Goal: Task Accomplishment & Management: Manage account settings

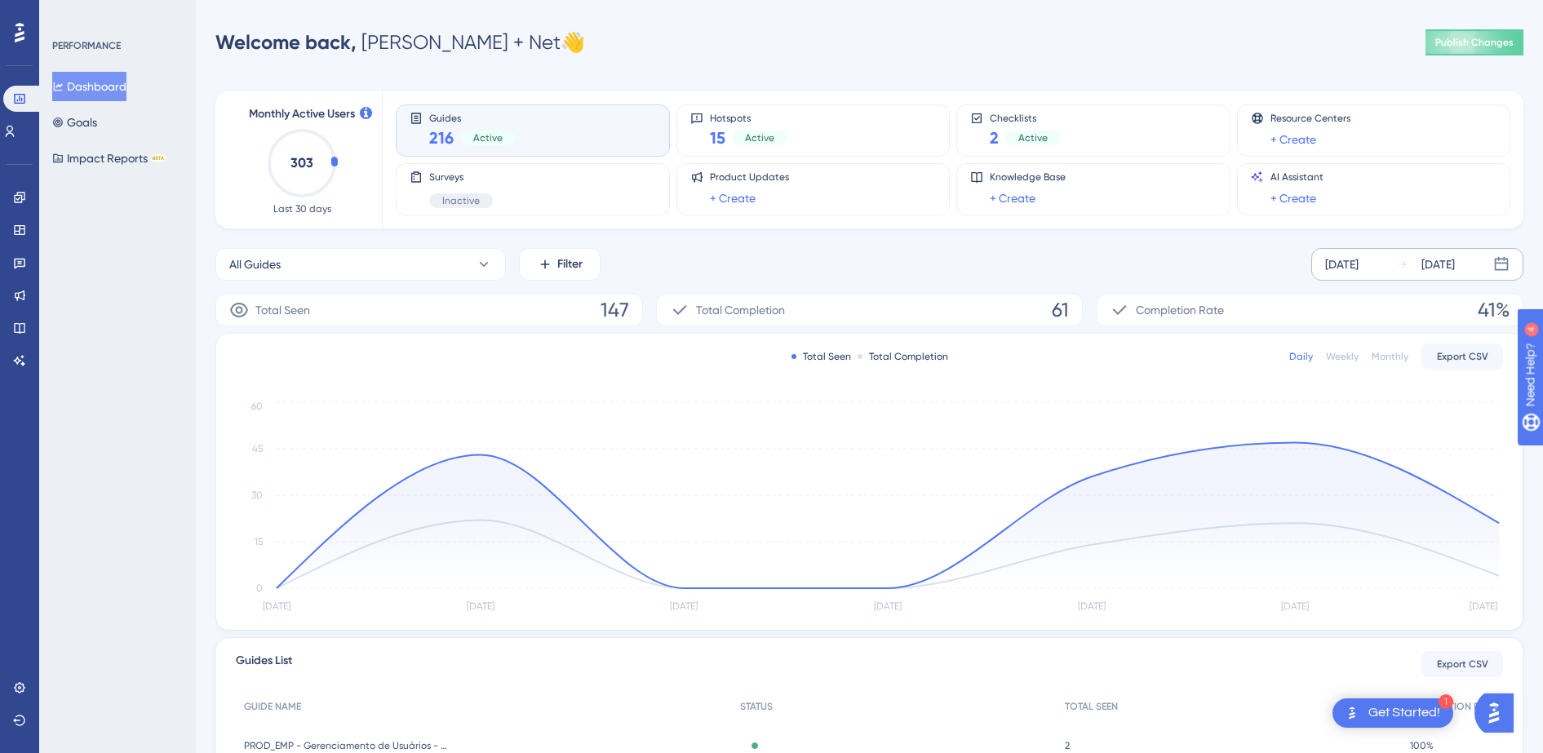
click at [1359, 272] on div "Aug 07 2025" at bounding box center [1341, 265] width 33 height 20
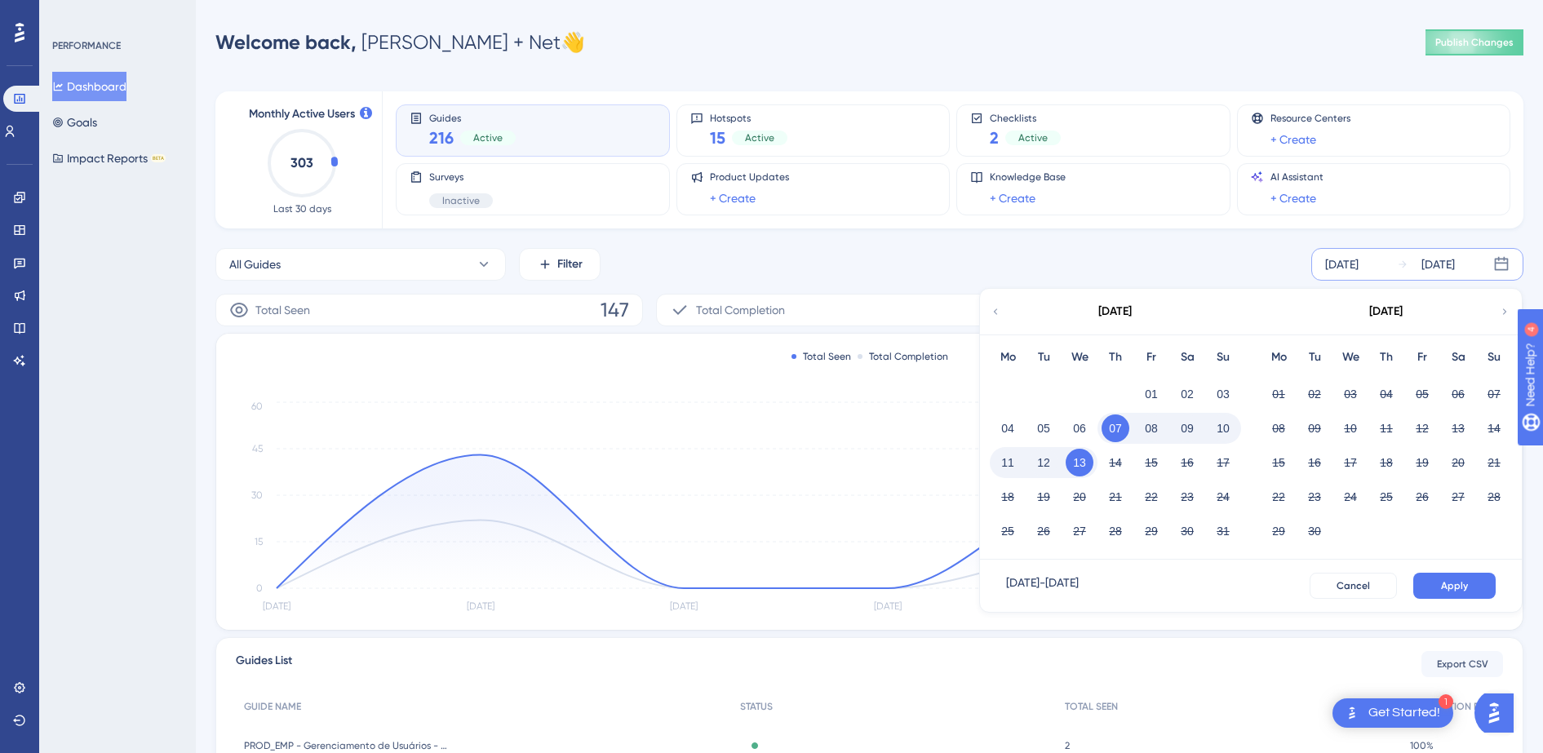
click at [1045, 468] on button "12" at bounding box center [1044, 463] width 28 height 28
click at [1446, 582] on span "Apply" at bounding box center [1454, 585] width 27 height 13
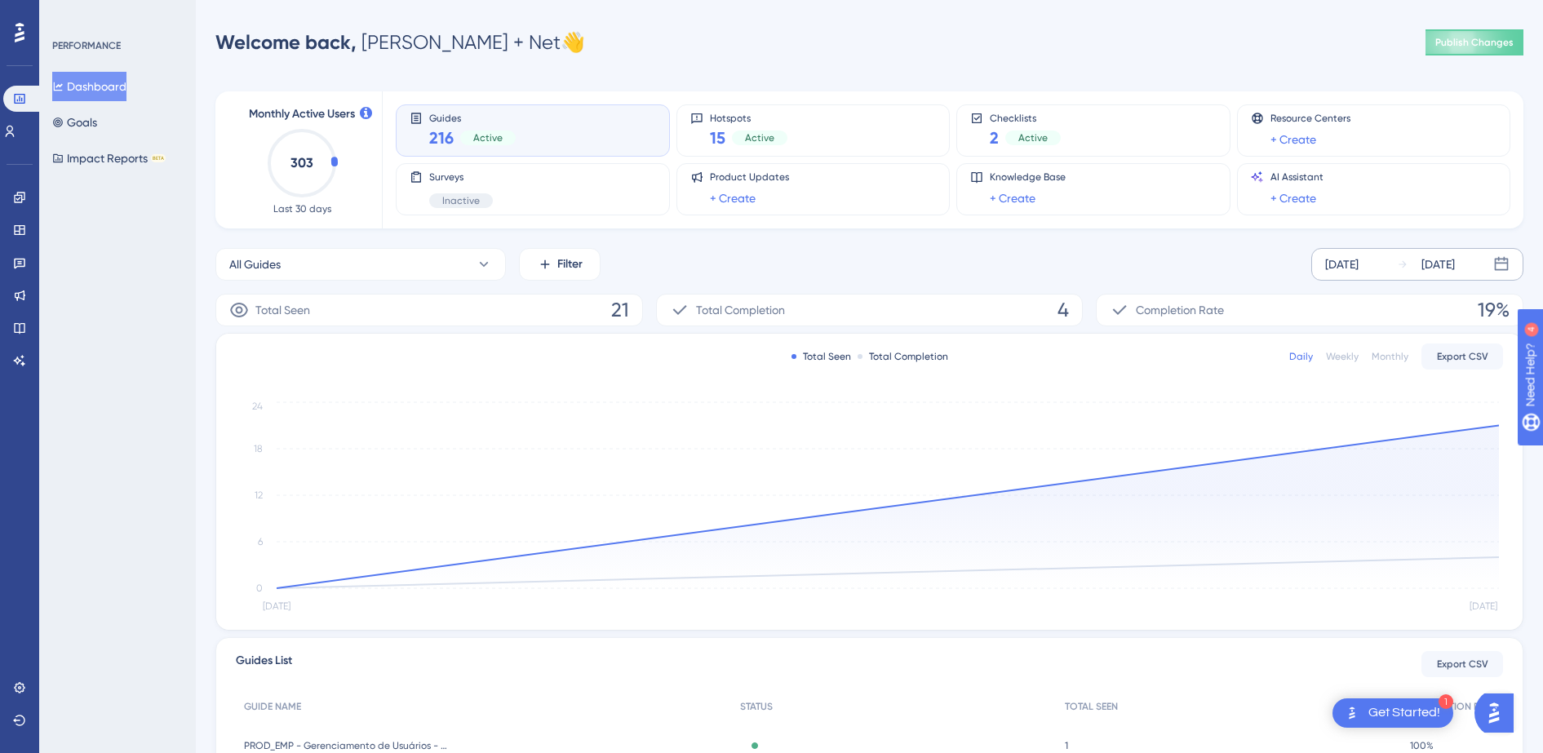
click at [1359, 267] on div "Aug 12 2025" at bounding box center [1341, 265] width 33 height 20
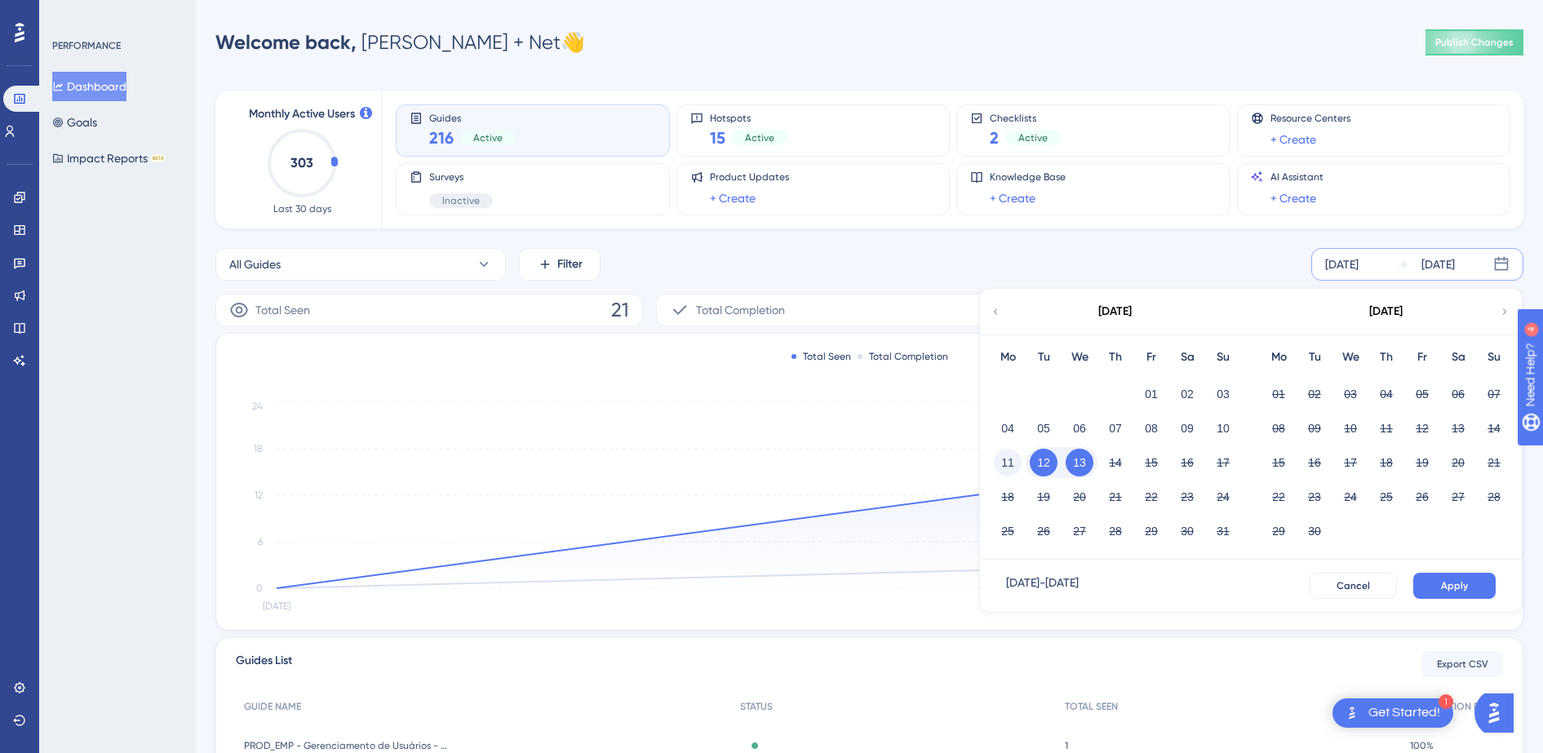
click at [1013, 461] on button "11" at bounding box center [1008, 463] width 28 height 28
click at [1428, 587] on button "Apply" at bounding box center [1454, 586] width 82 height 26
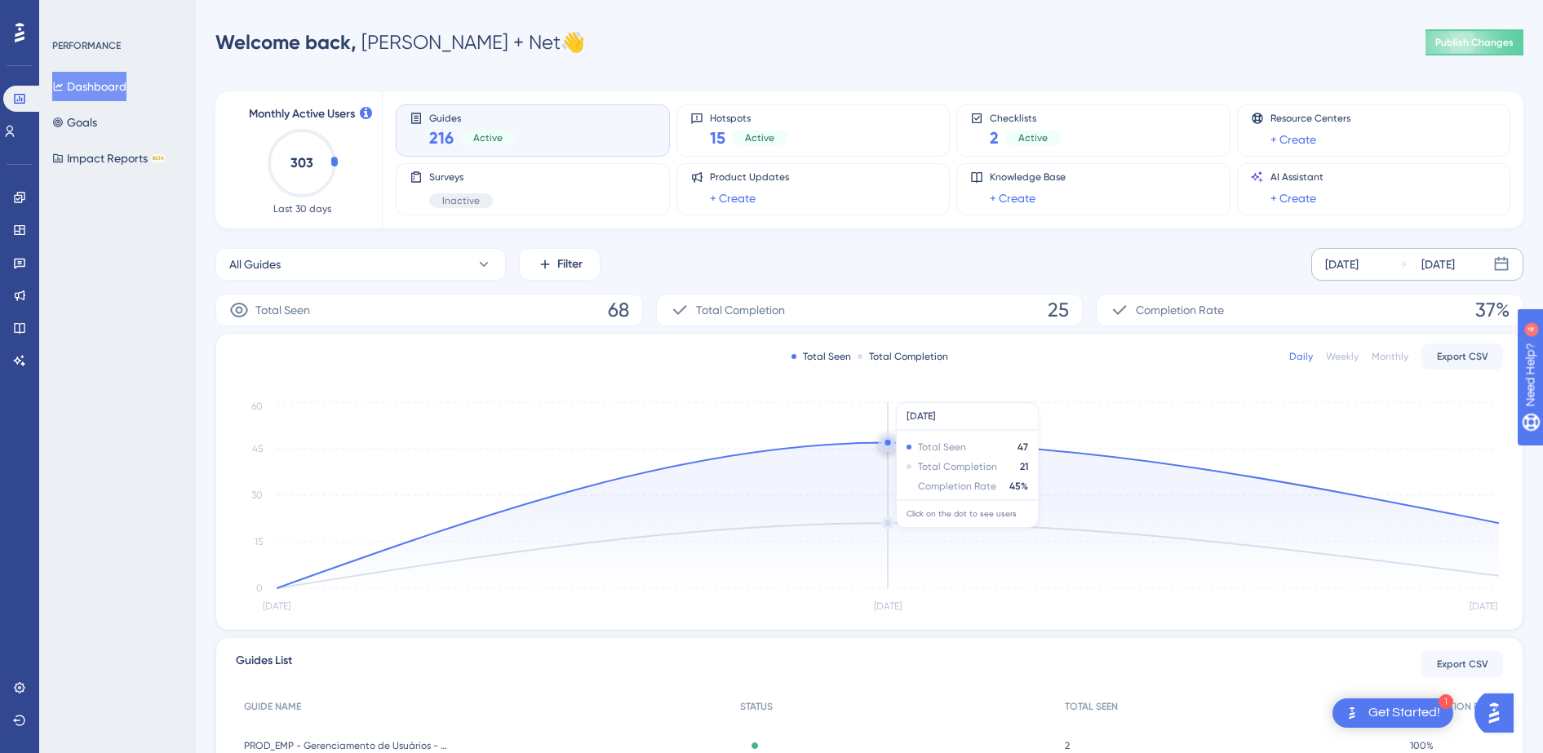
scroll to position [102, 0]
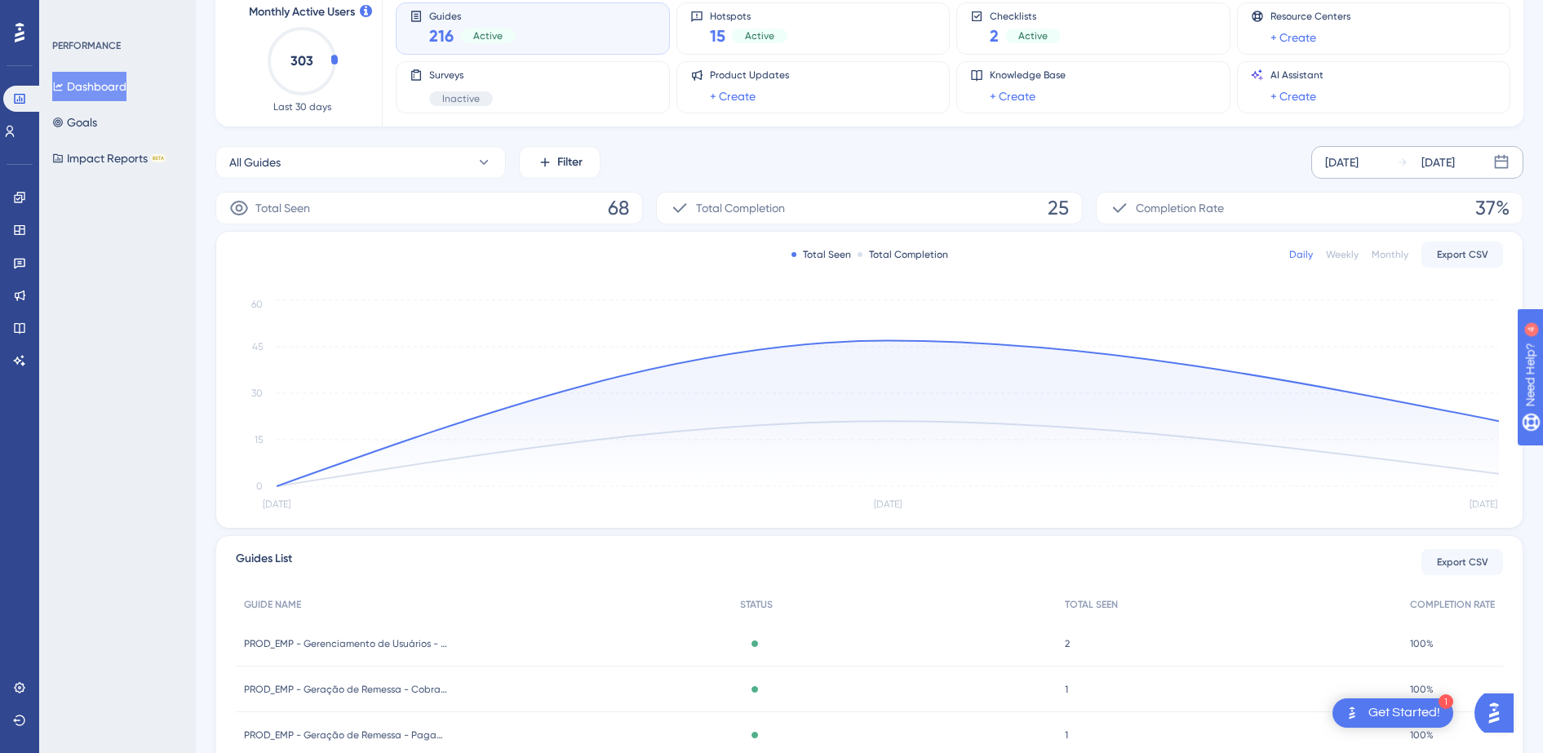
click at [1356, 162] on div "Aug 11 2025" at bounding box center [1341, 163] width 33 height 20
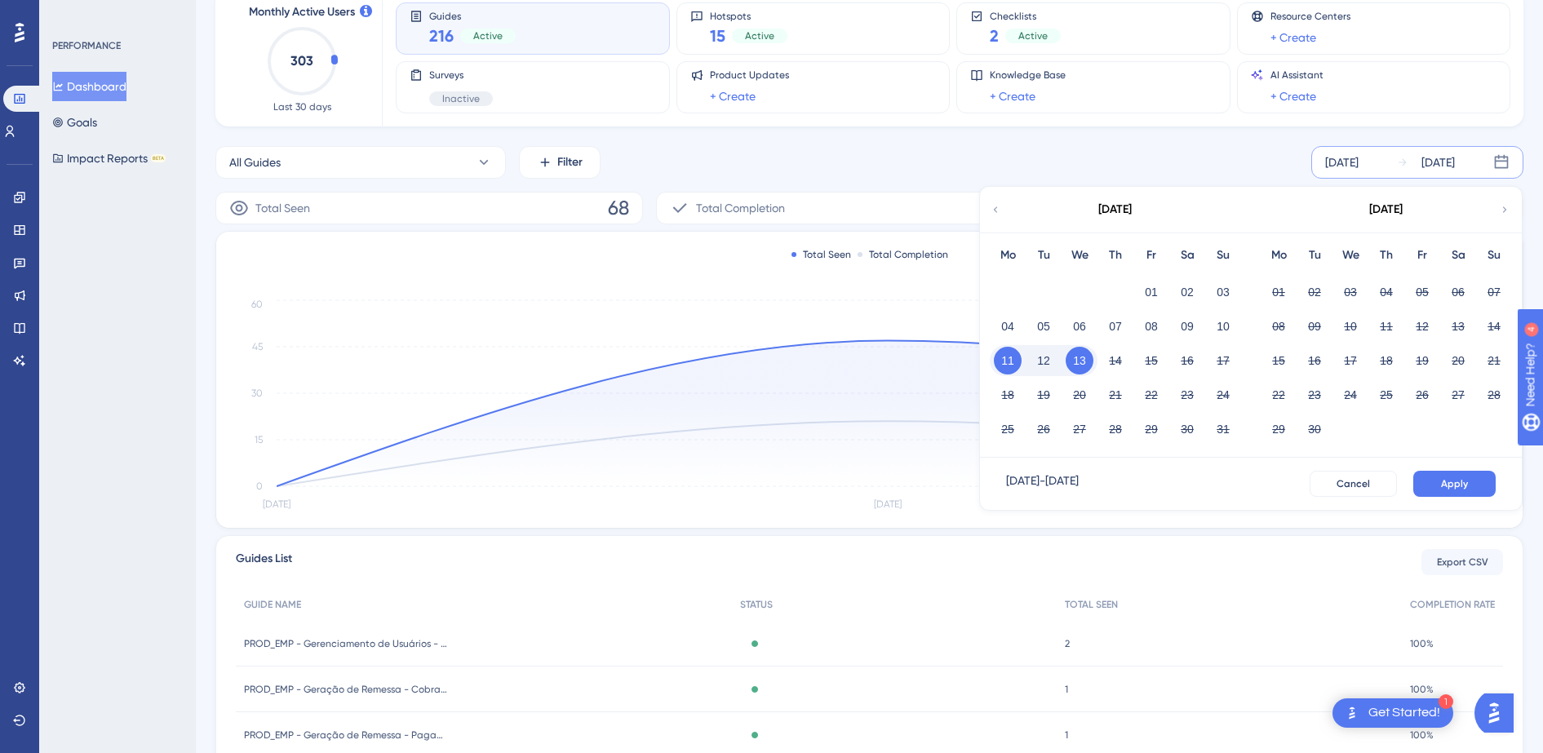
click at [1001, 215] on icon at bounding box center [995, 209] width 11 height 15
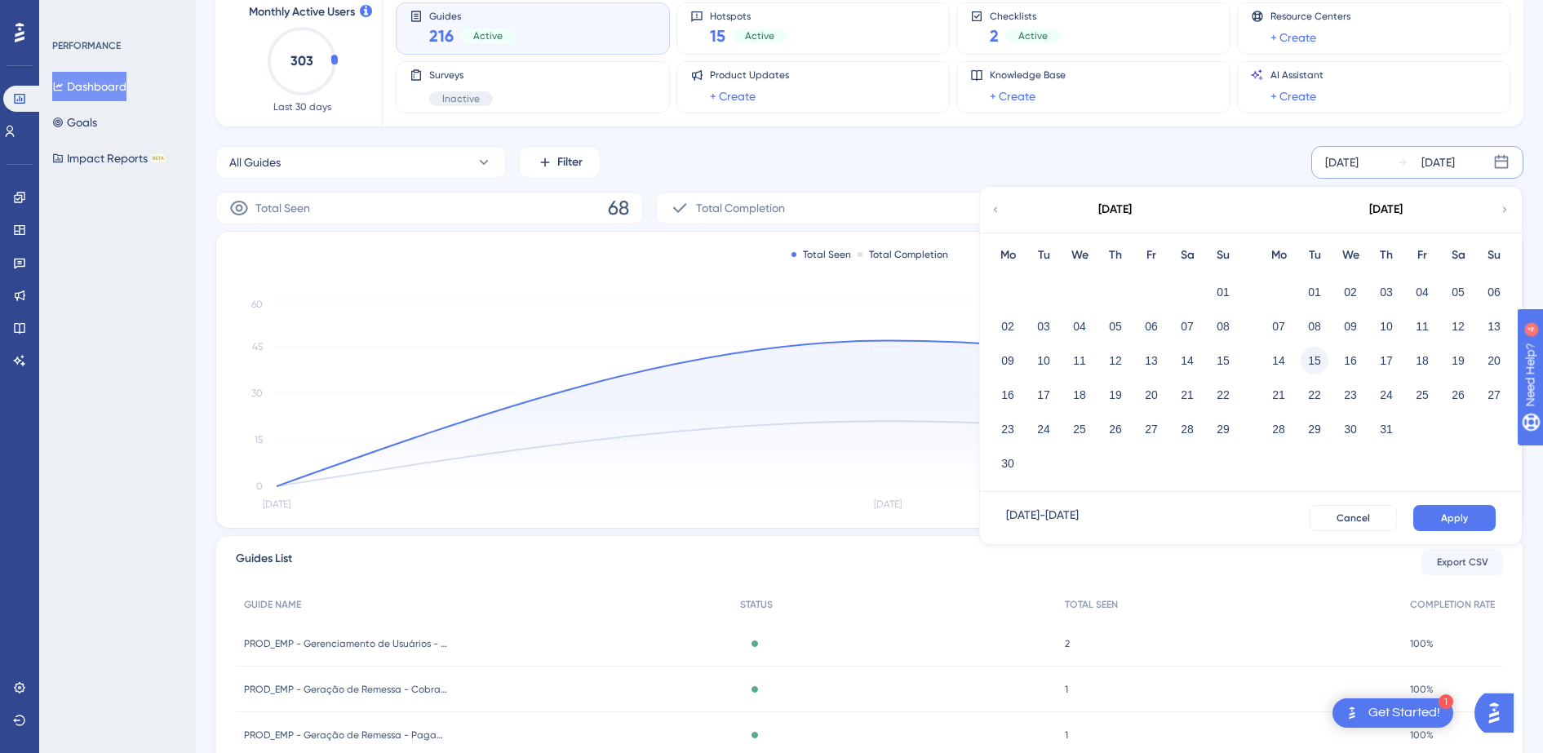
click at [1314, 365] on button "15" at bounding box center [1315, 361] width 28 height 28
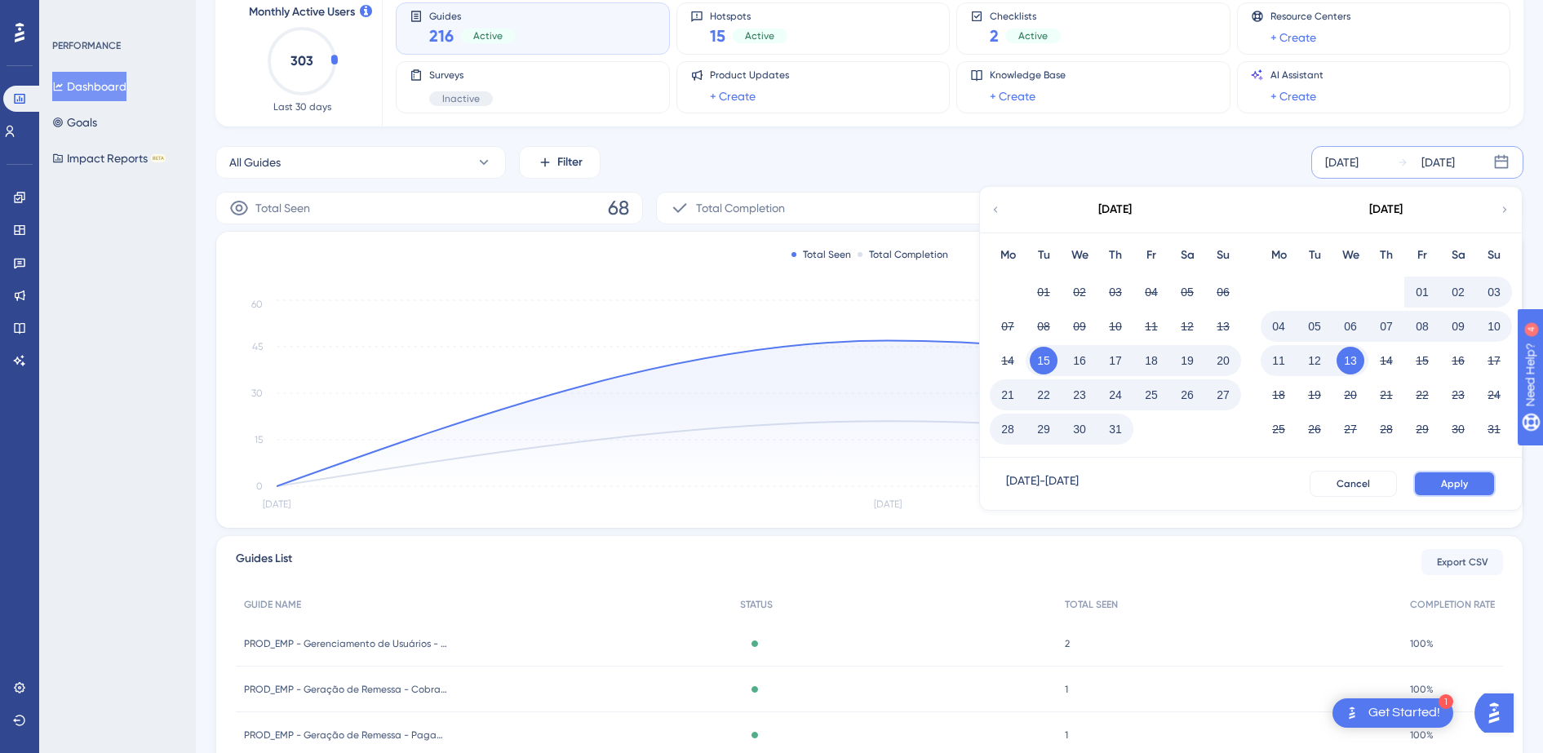
click at [1453, 473] on button "Apply" at bounding box center [1454, 484] width 82 height 26
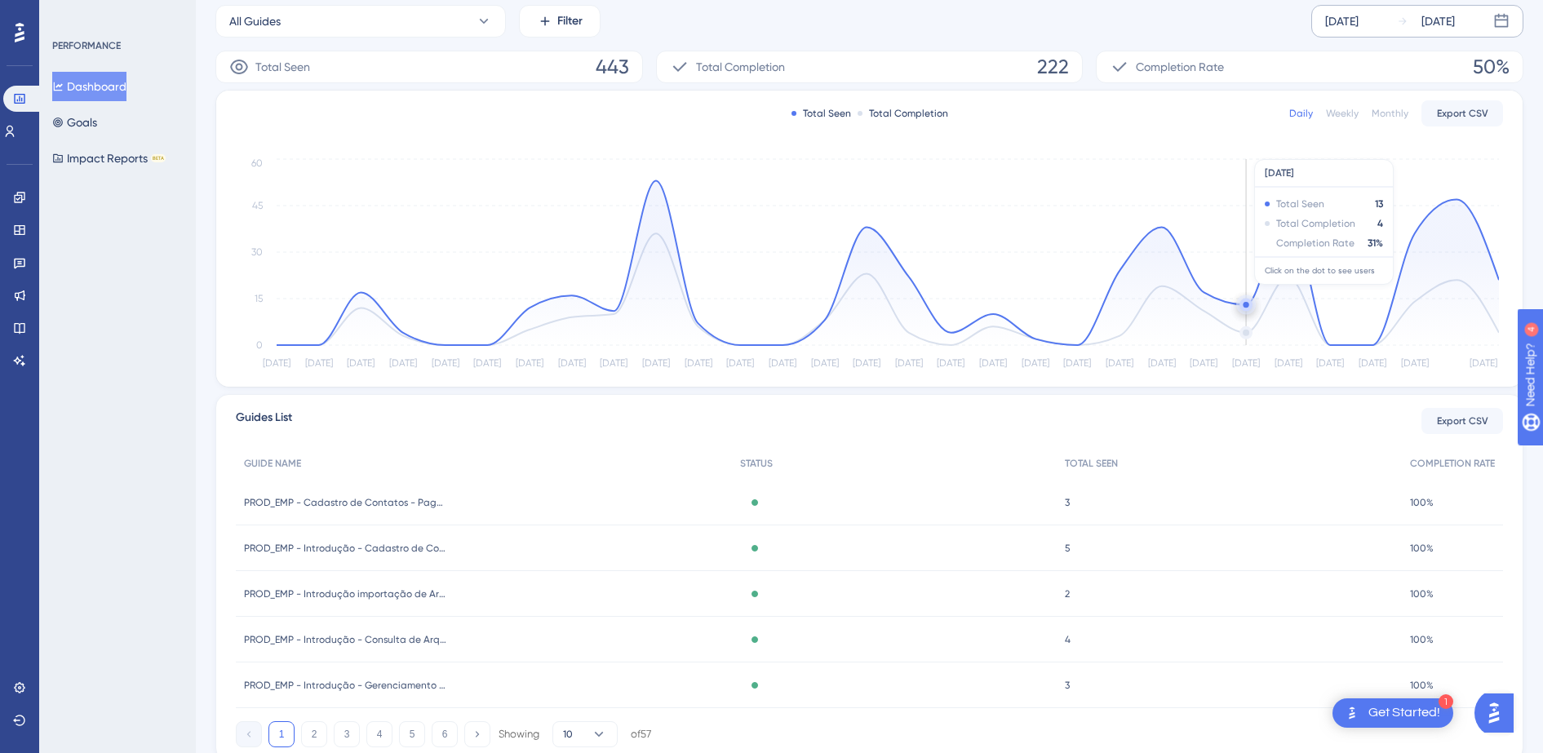
scroll to position [304, 0]
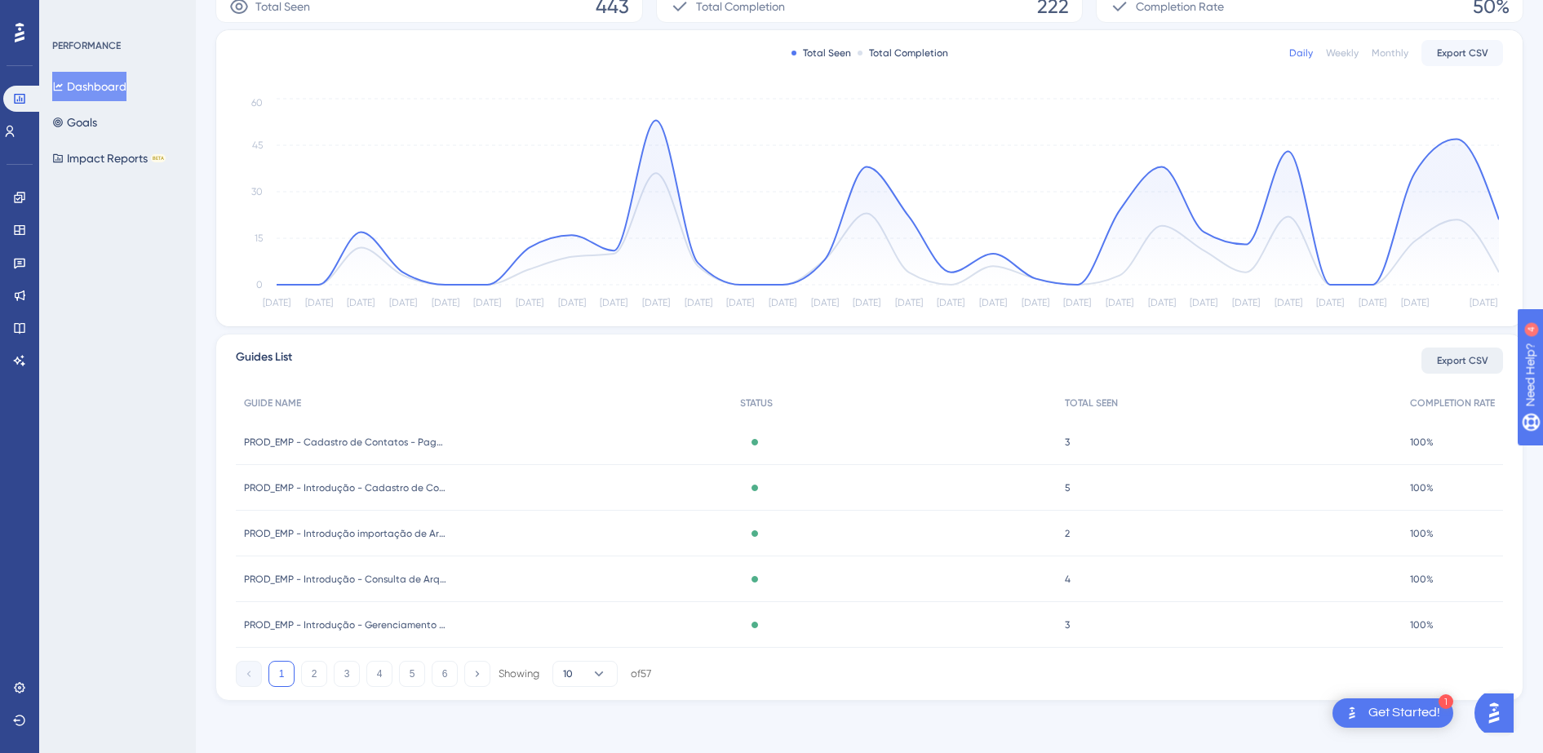
click at [1454, 359] on span "Export CSV" at bounding box center [1462, 360] width 51 height 13
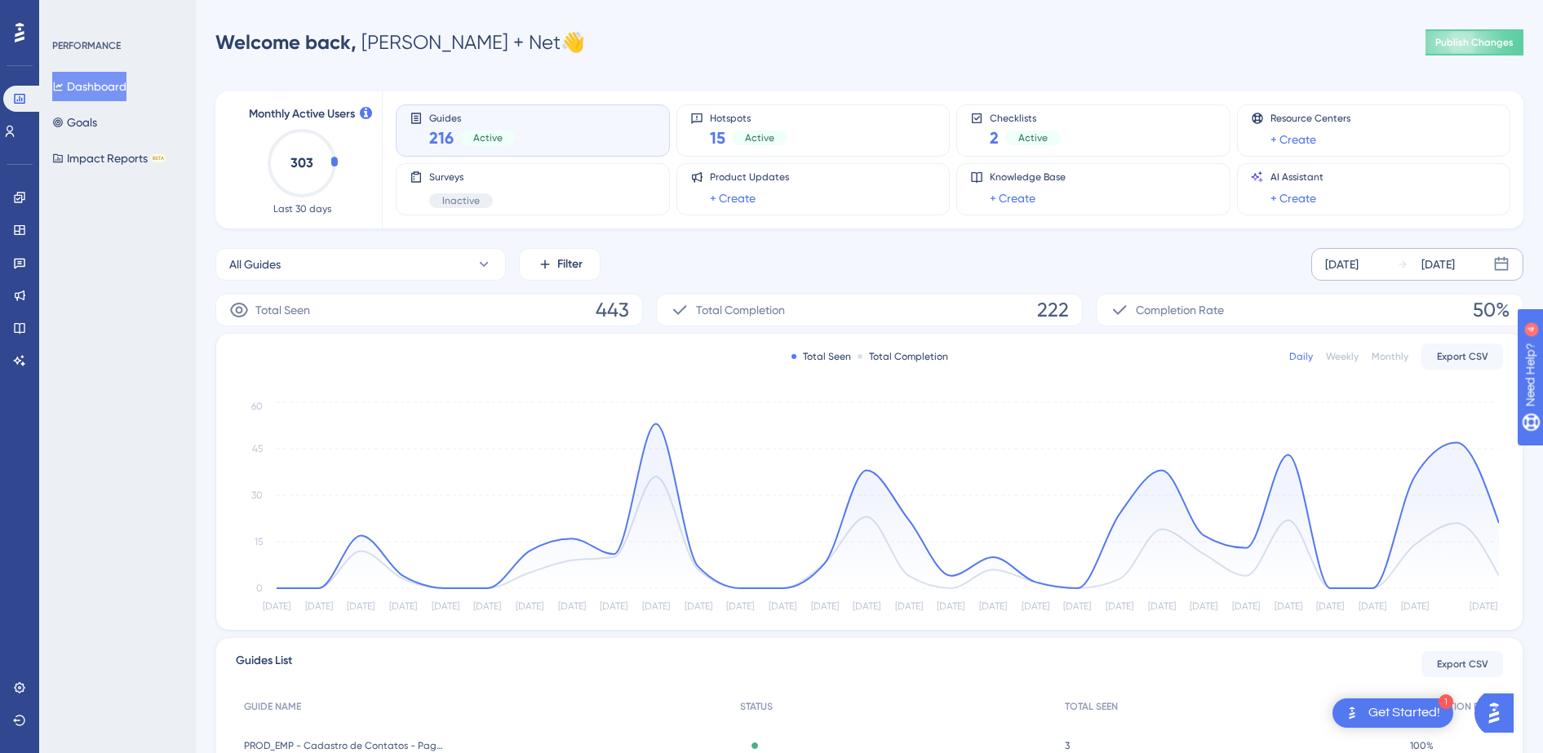
scroll to position [102, 0]
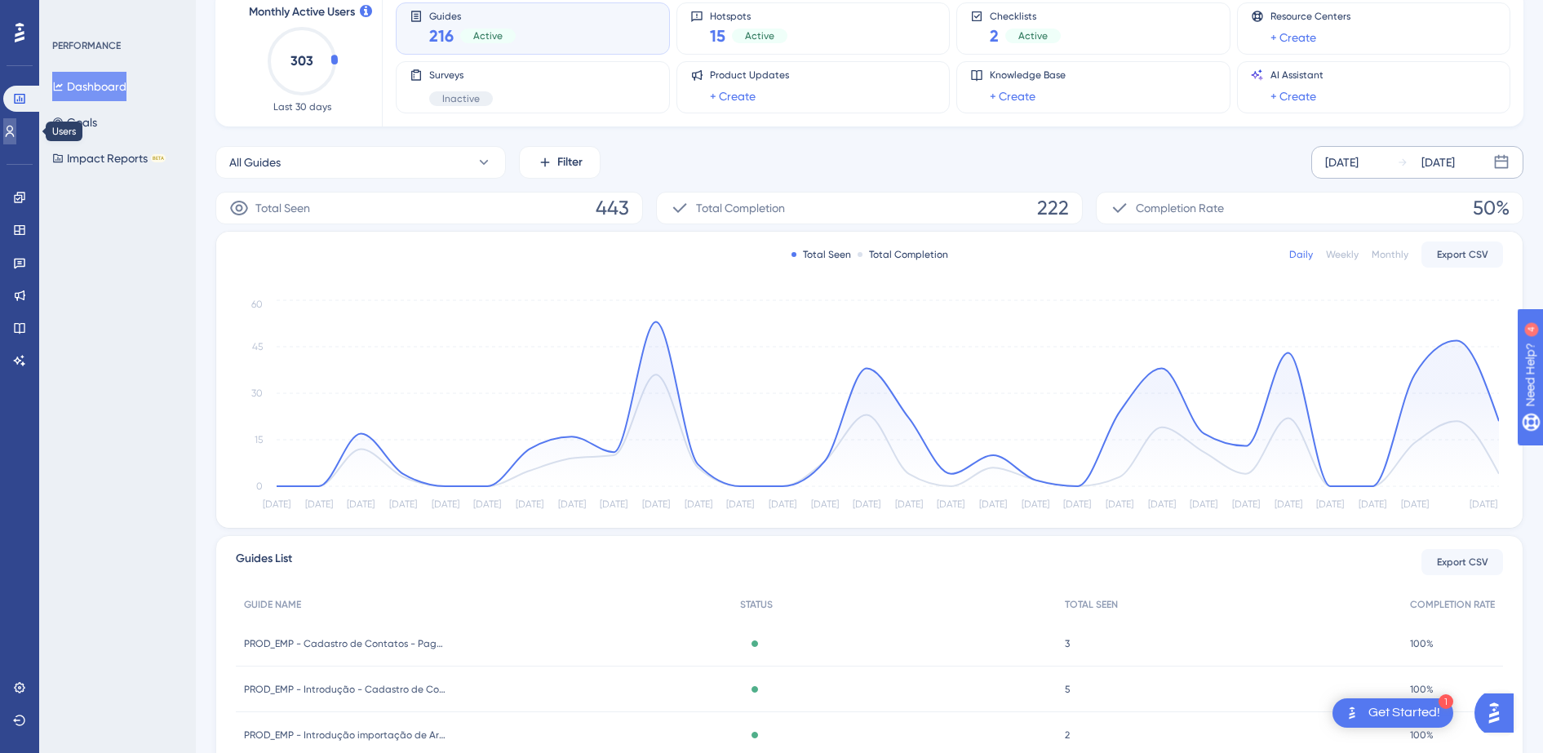
click at [15, 128] on icon at bounding box center [10, 131] width 9 height 11
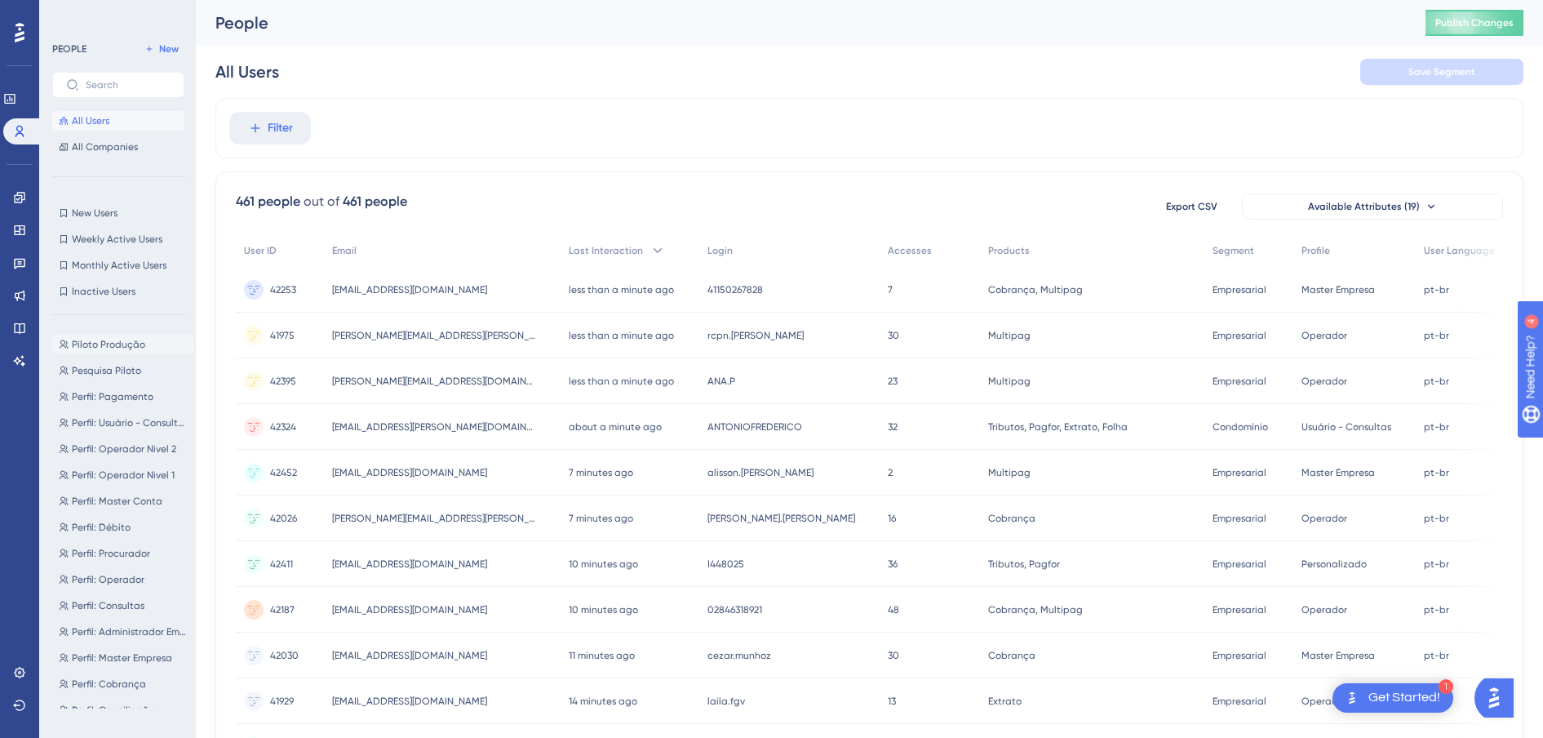
click at [111, 348] on span "Piloto Produção" at bounding box center [108, 344] width 73 height 13
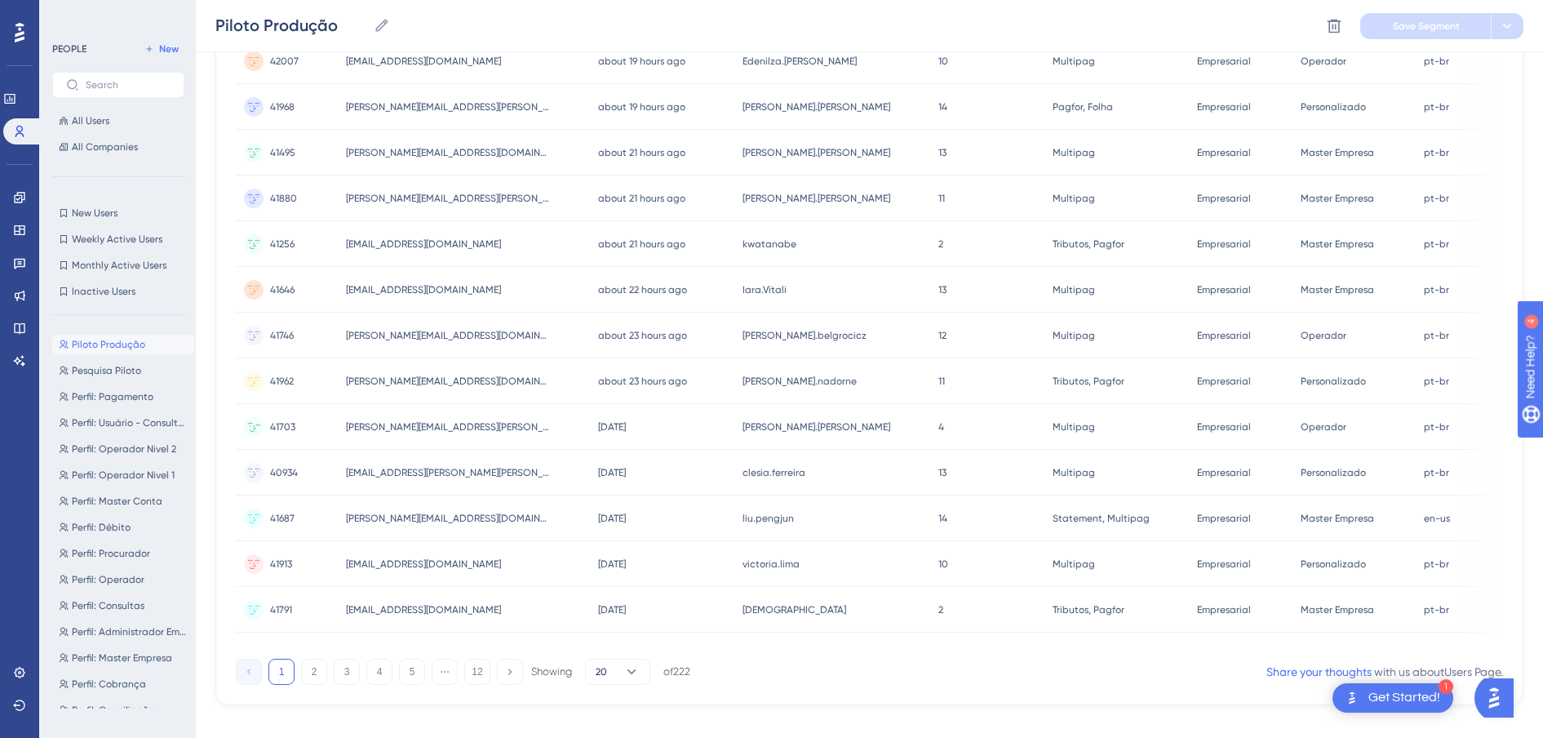
scroll to position [580, 0]
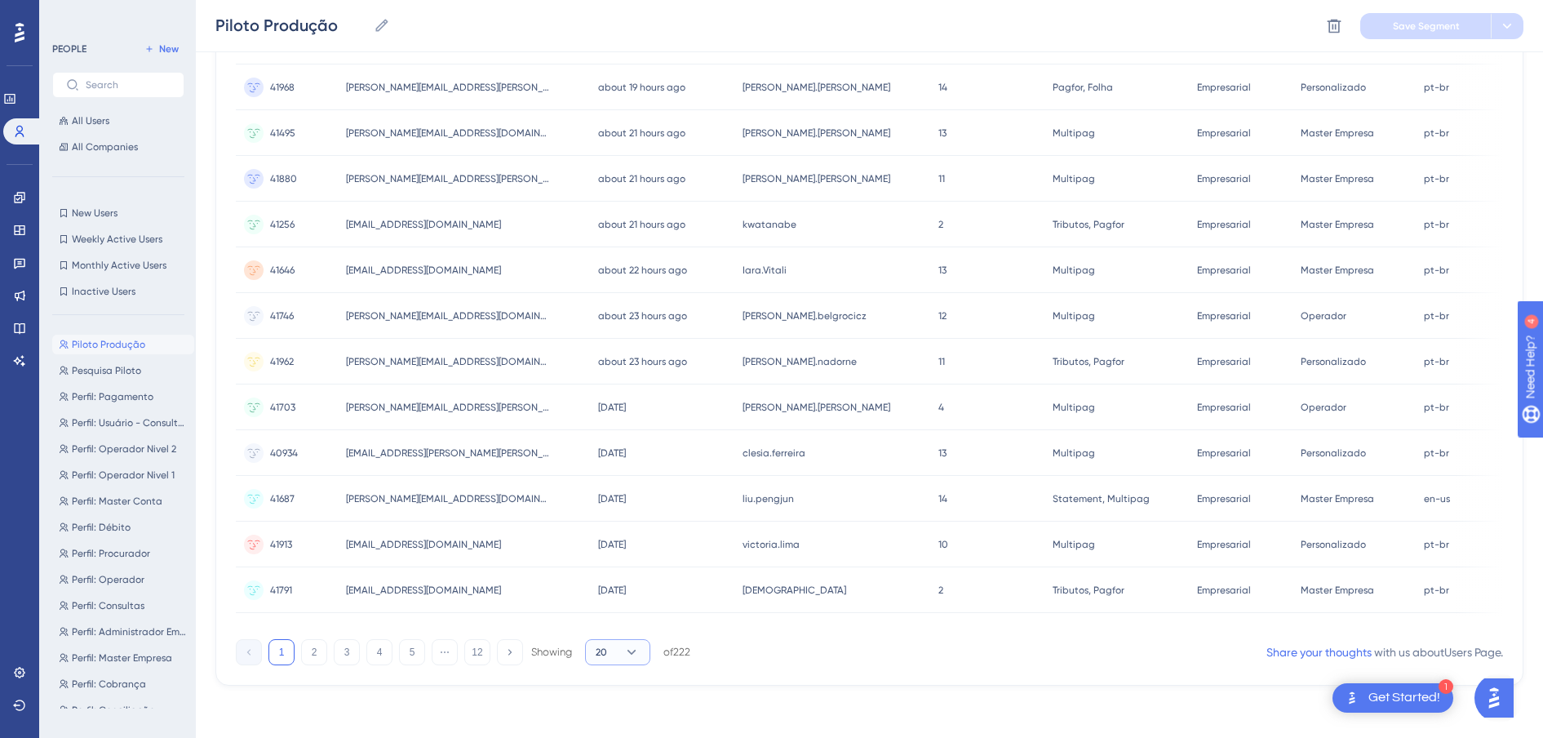
click at [631, 648] on icon at bounding box center [631, 652] width 16 height 16
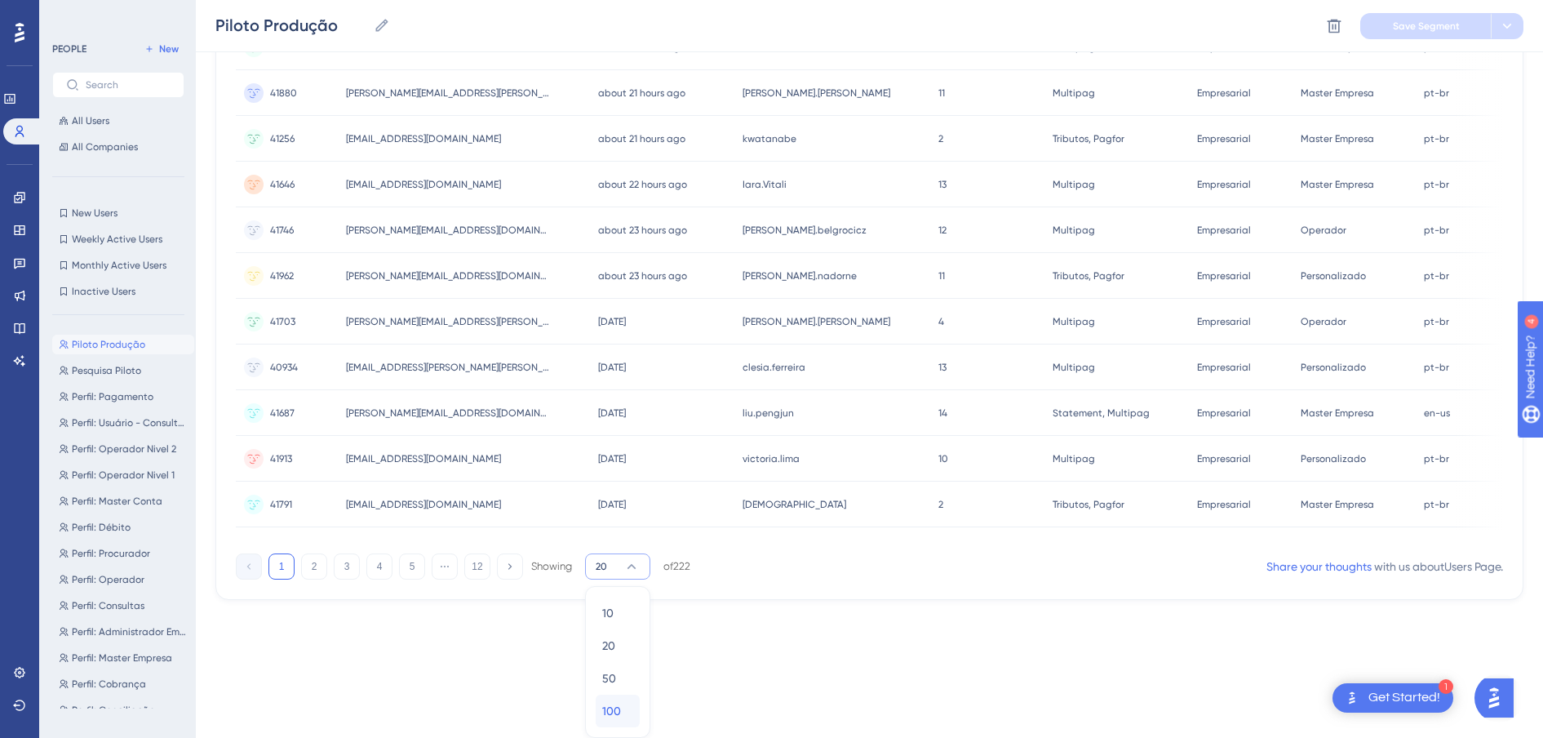
click at [627, 712] on div "100 100" at bounding box center [617, 710] width 31 height 33
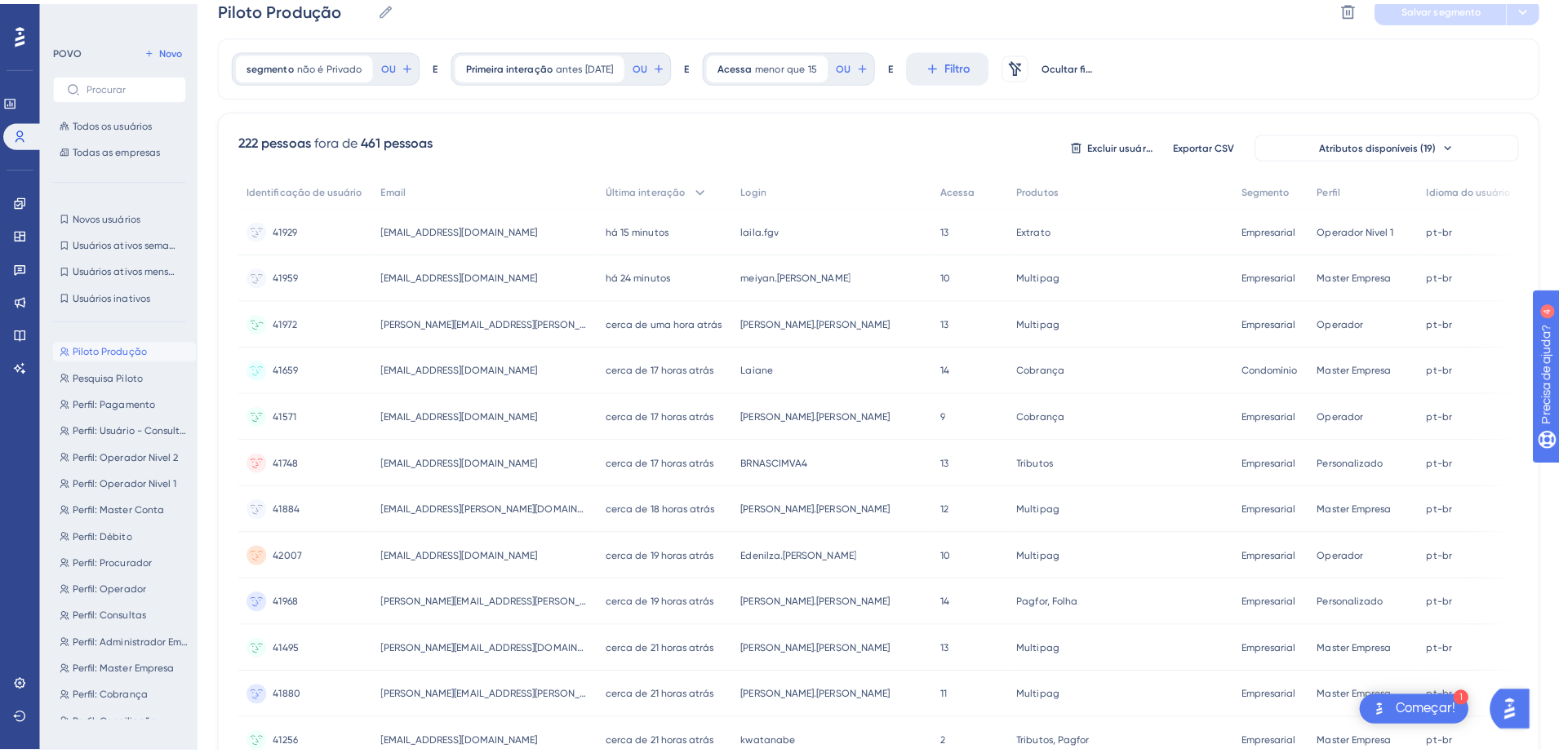
scroll to position [0, 0]
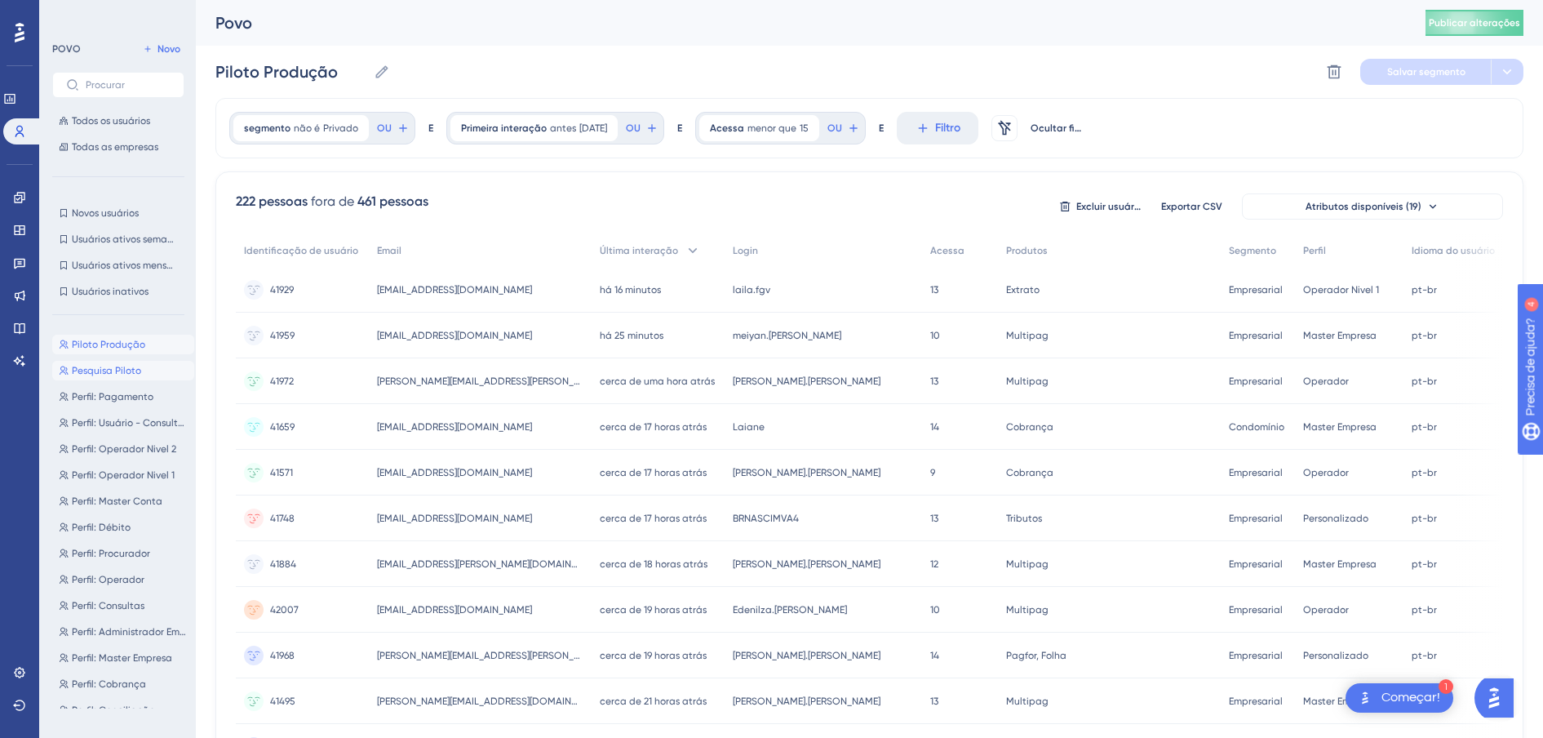
click at [113, 374] on span "Pesquisa Piloto" at bounding box center [106, 370] width 69 height 13
type input "Pesquisa Piloto"
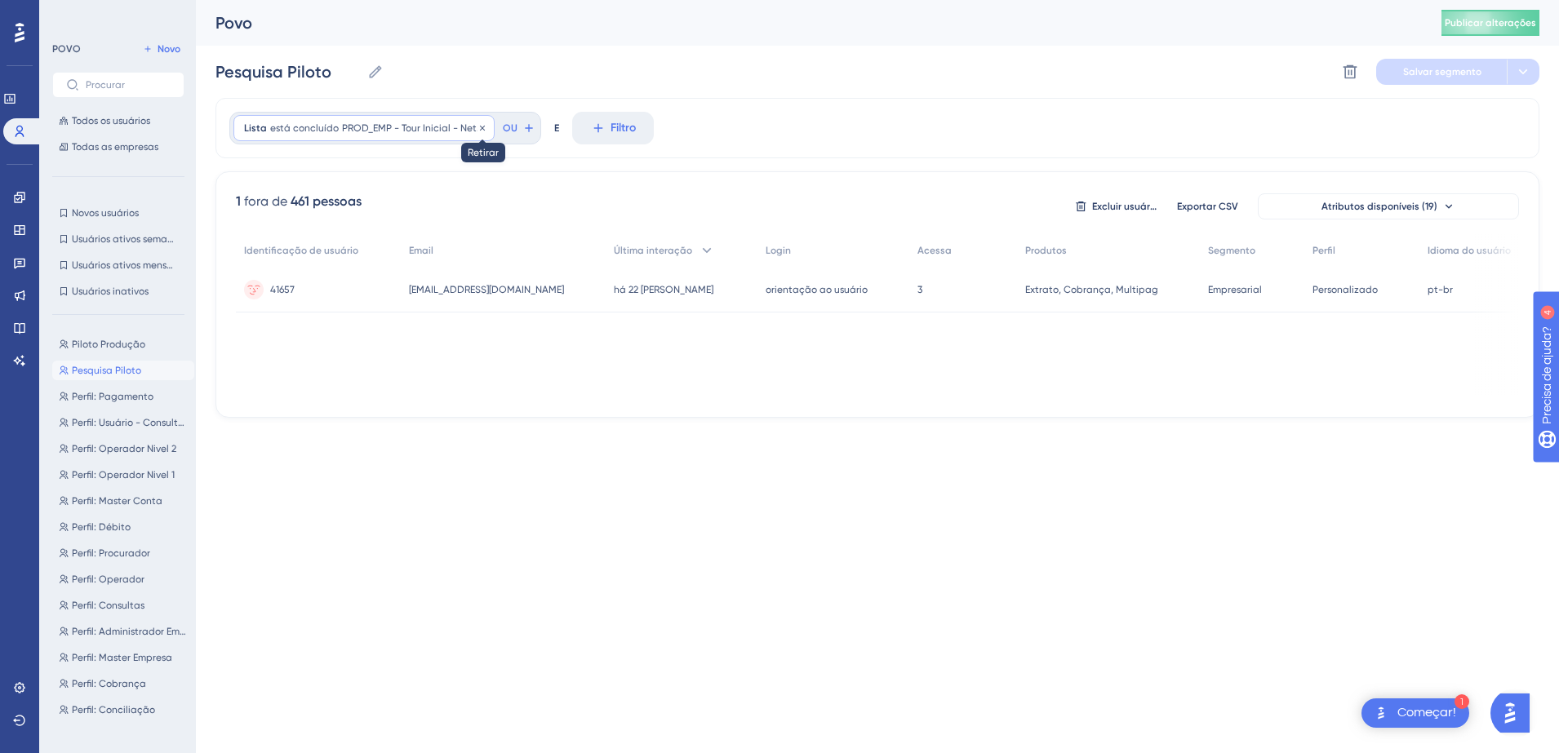
click at [477, 125] on icon at bounding box center [482, 128] width 10 height 10
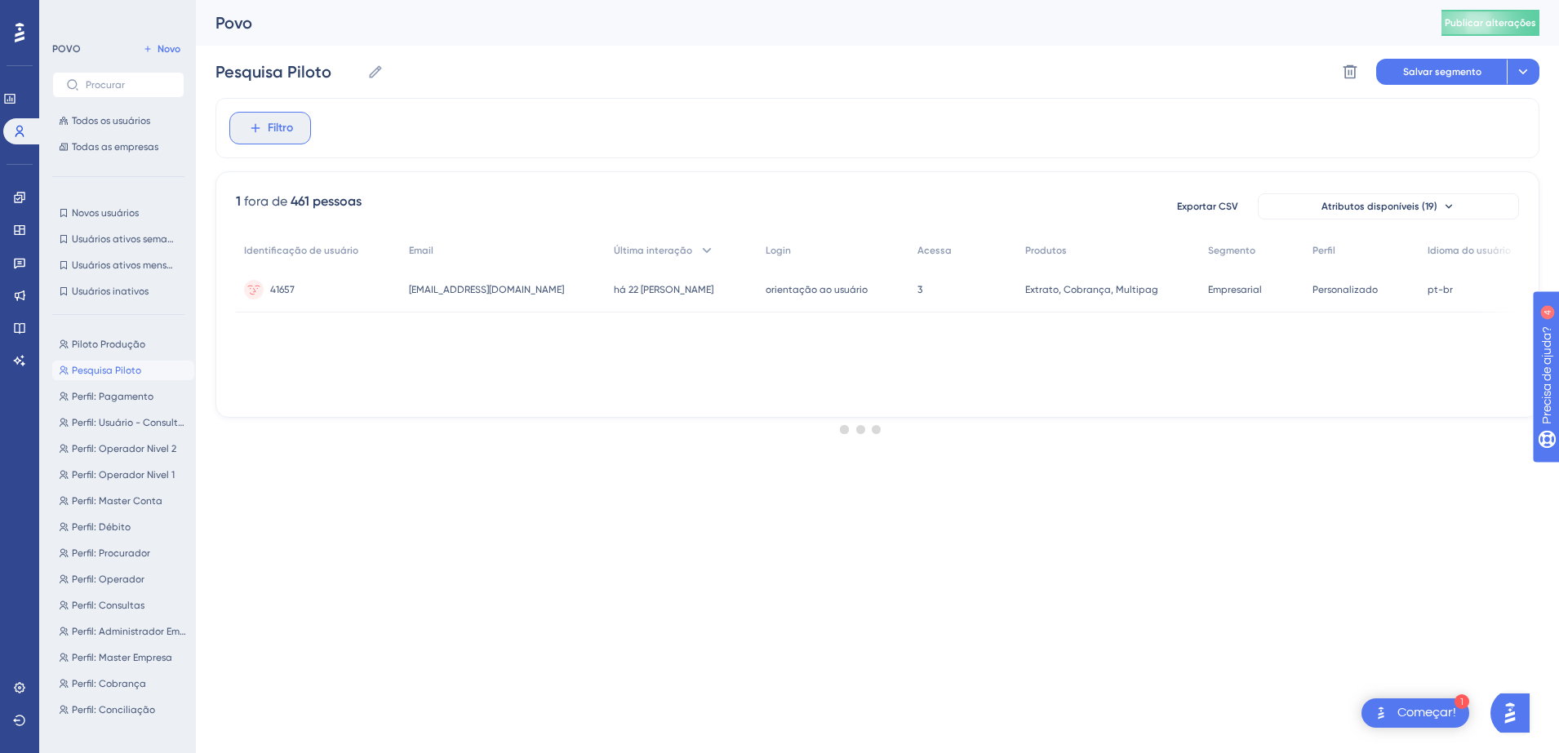
click at [268, 135] on span "Filtro" at bounding box center [280, 128] width 25 height 20
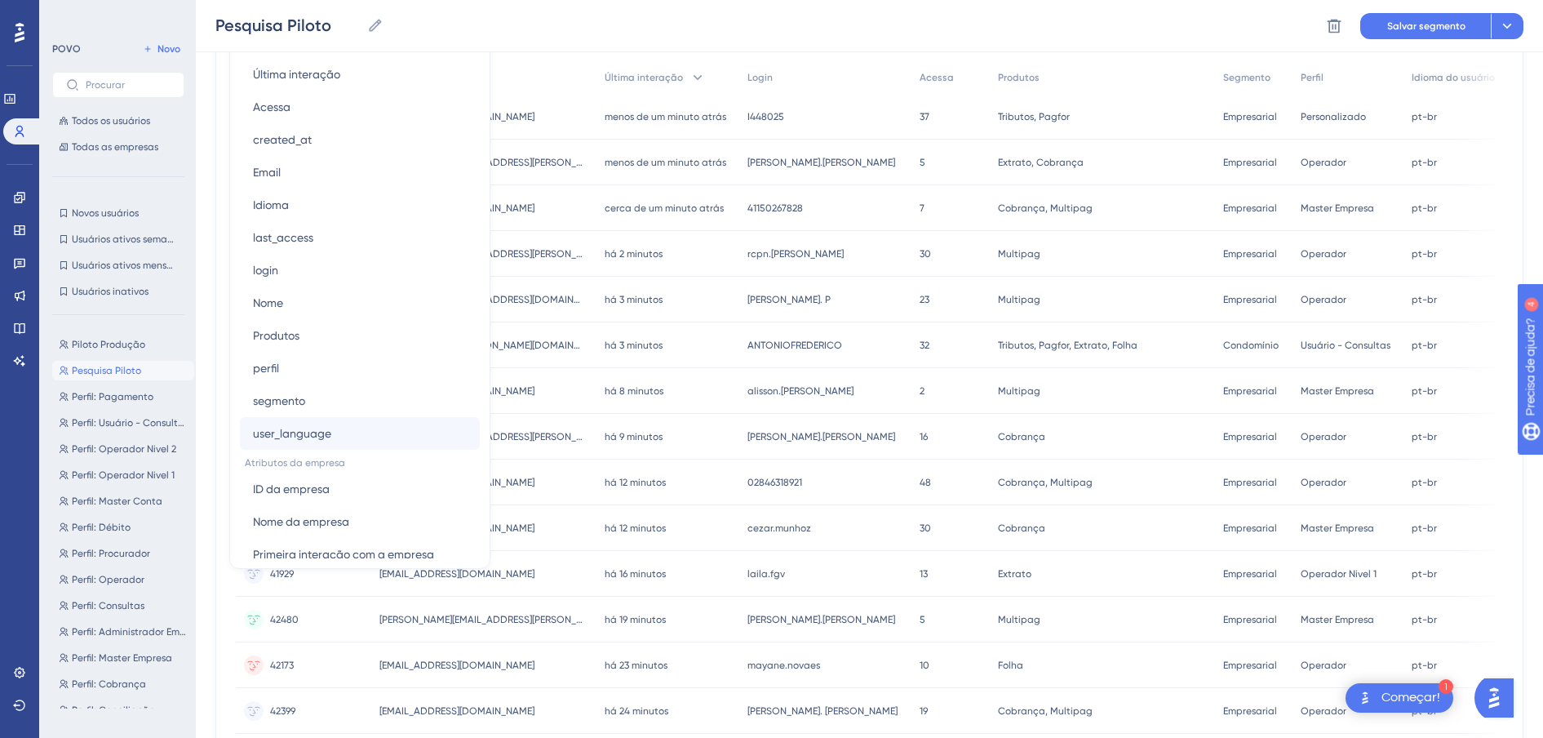
scroll to position [785, 0]
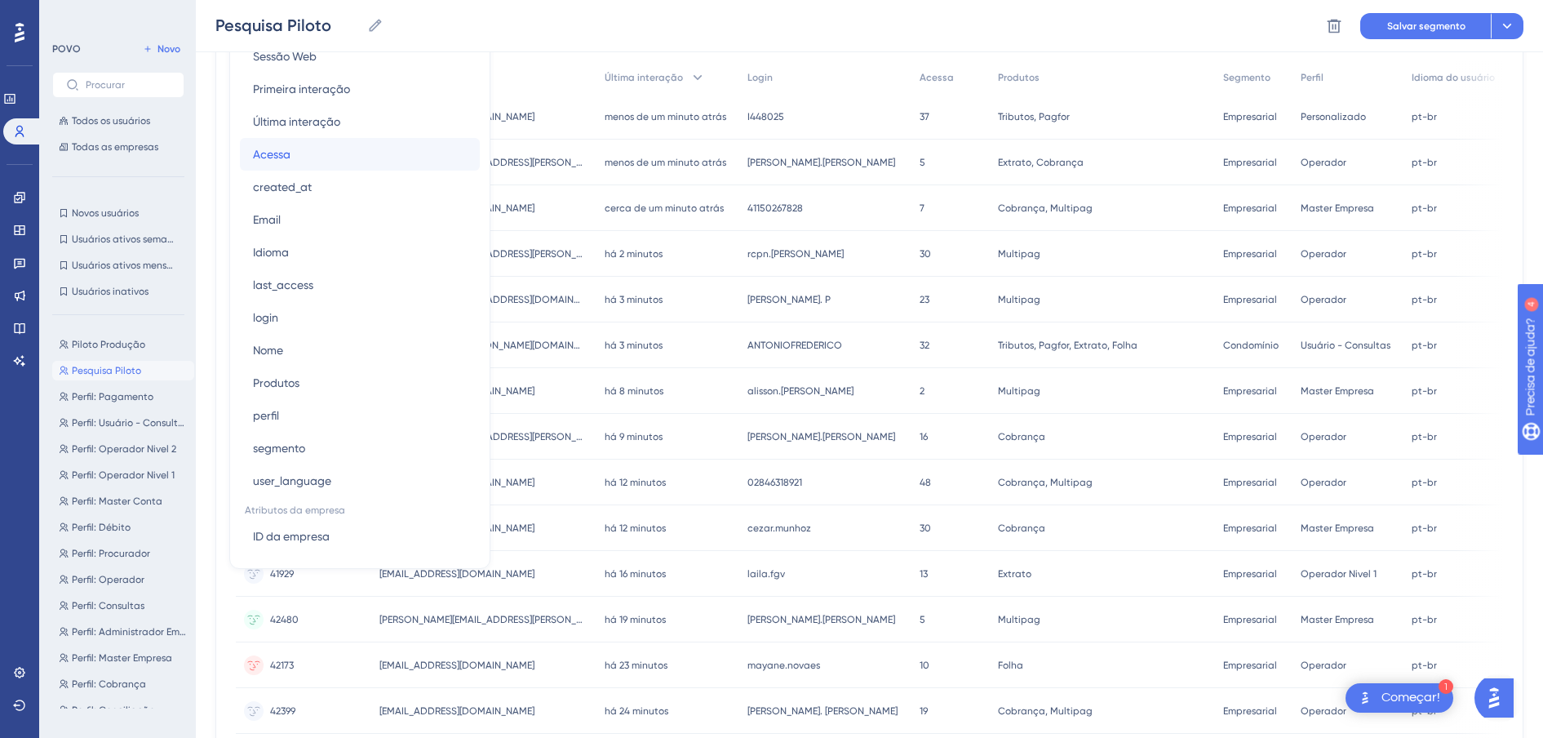
click at [288, 159] on span "Acessa" at bounding box center [272, 154] width 38 height 20
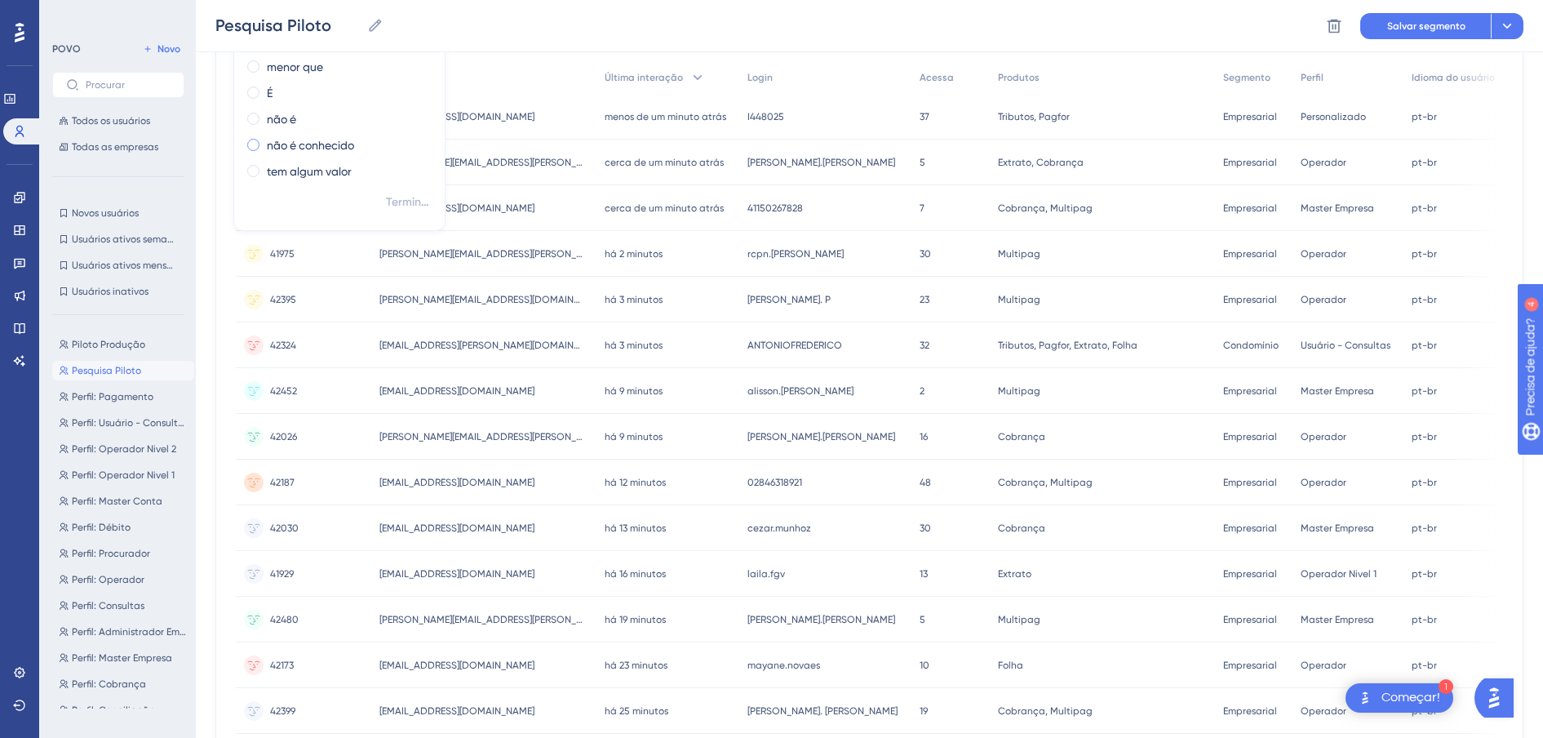
scroll to position [0, 0]
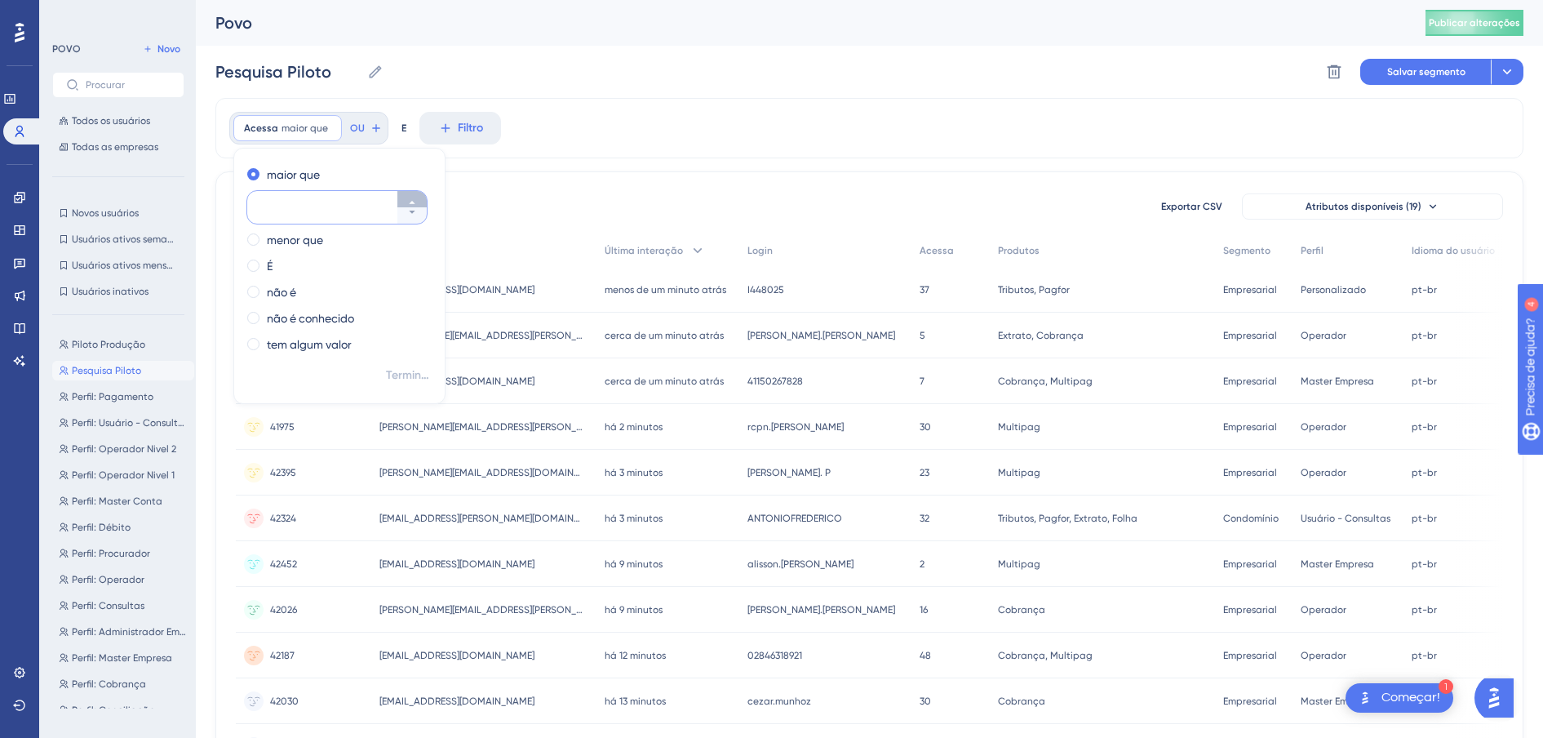
click at [413, 198] on icon at bounding box center [412, 202] width 10 height 10
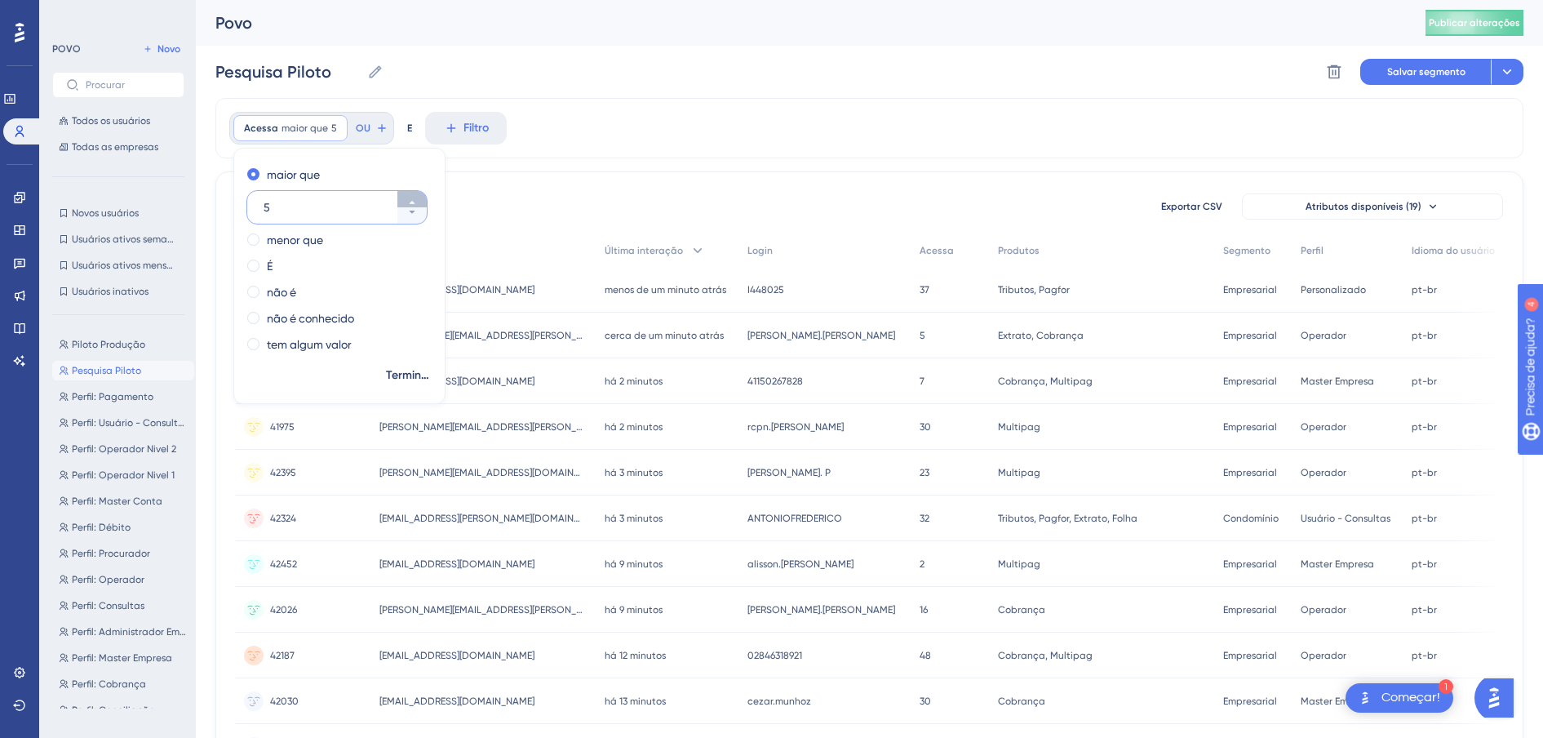
click at [413, 198] on icon at bounding box center [412, 202] width 10 height 10
type input "6"
click at [397, 376] on span "Terminado" at bounding box center [409, 376] width 46 height 20
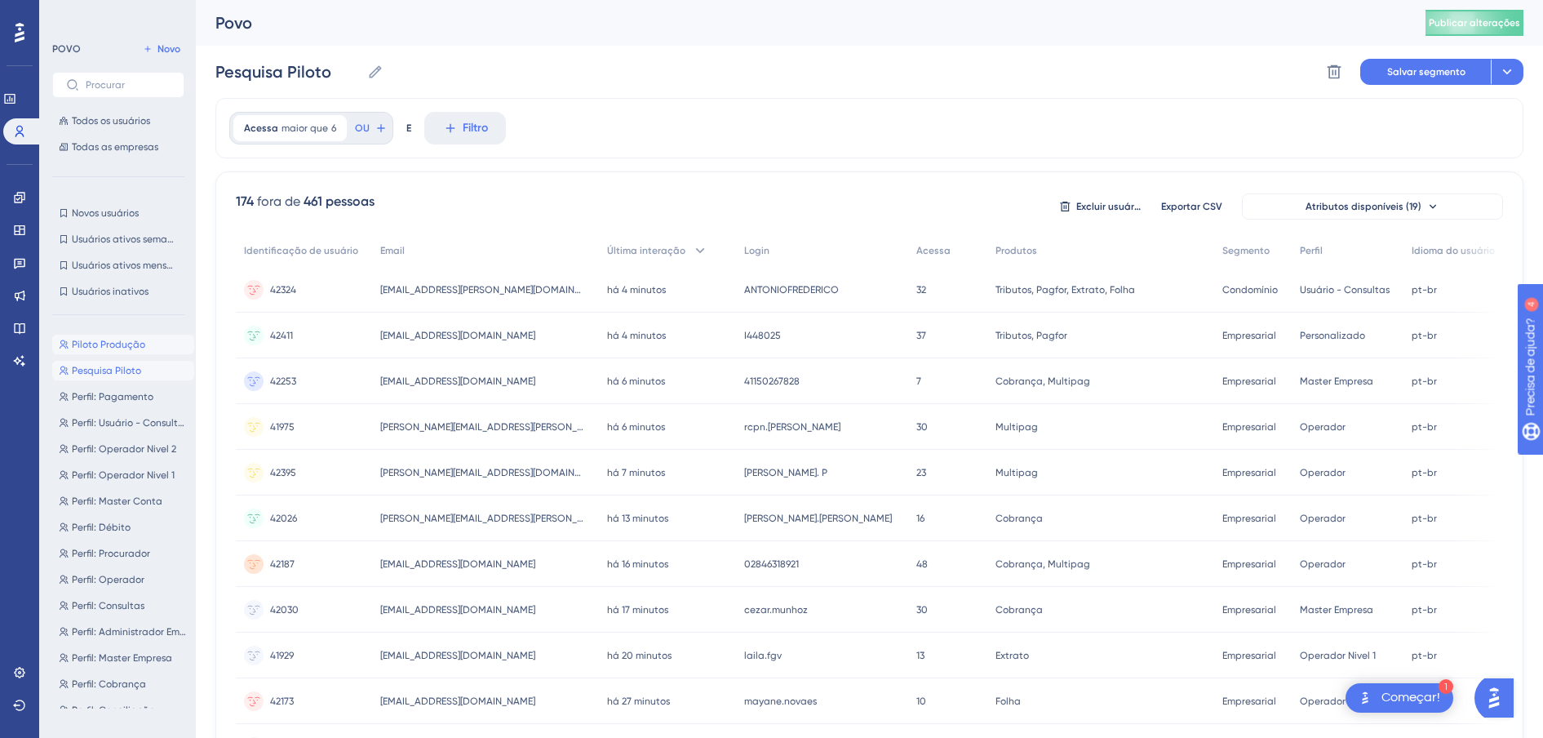
click at [101, 347] on span "Piloto Produção" at bounding box center [108, 344] width 73 height 13
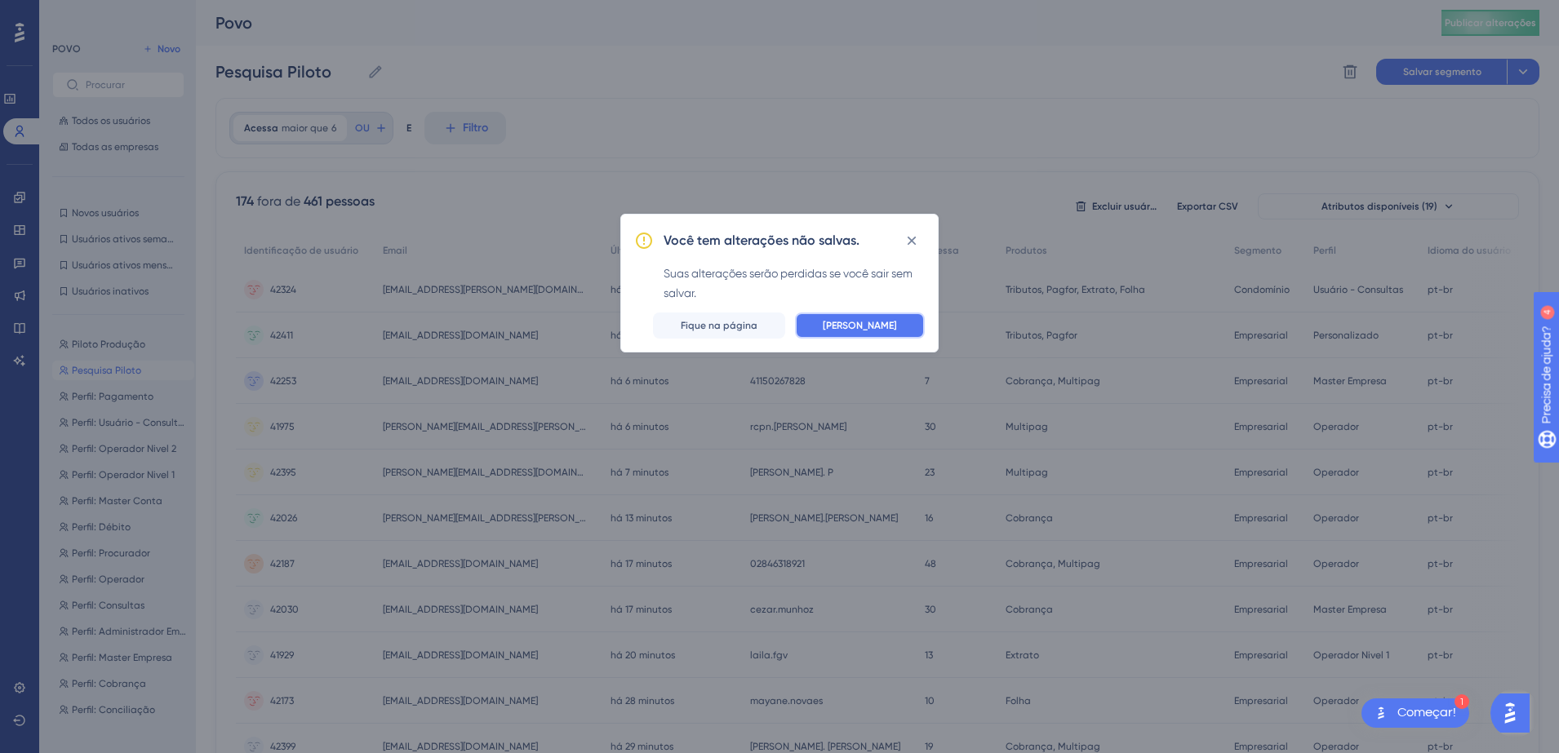
click at [897, 320] on button "Descarte e saia" at bounding box center [860, 326] width 130 height 26
type input "Piloto Produção"
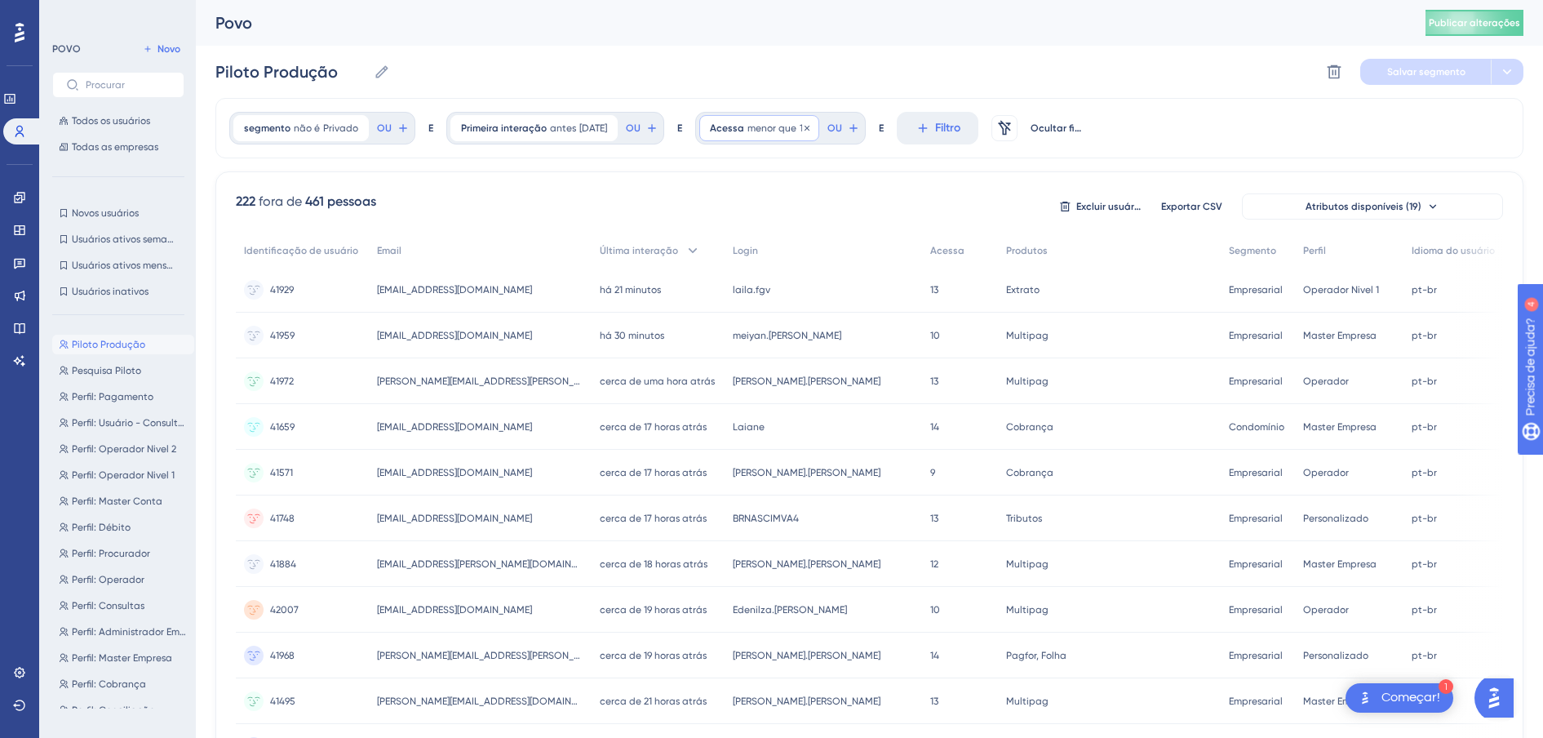
click at [794, 131] on span "menor que" at bounding box center [772, 128] width 49 height 13
drag, startPoint x: 760, startPoint y: 237, endPoint x: 737, endPoint y: 237, distance: 22.9
click at [737, 237] on div "15" at bounding box center [788, 233] width 150 height 33
type input "30"
click at [876, 375] on span "Terminado" at bounding box center [875, 376] width 46 height 20
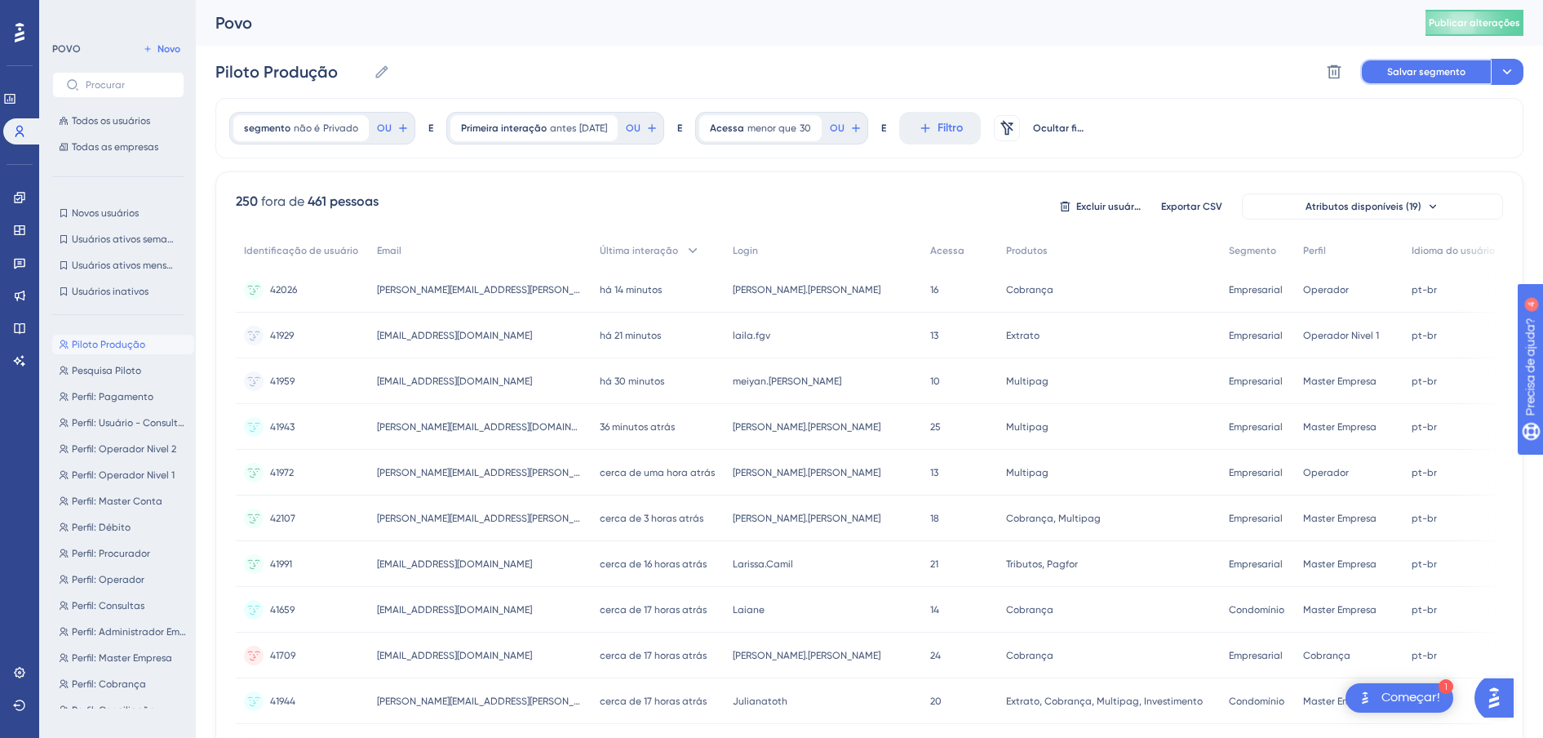
click at [1409, 60] on button "Salvar segmento" at bounding box center [1425, 72] width 131 height 26
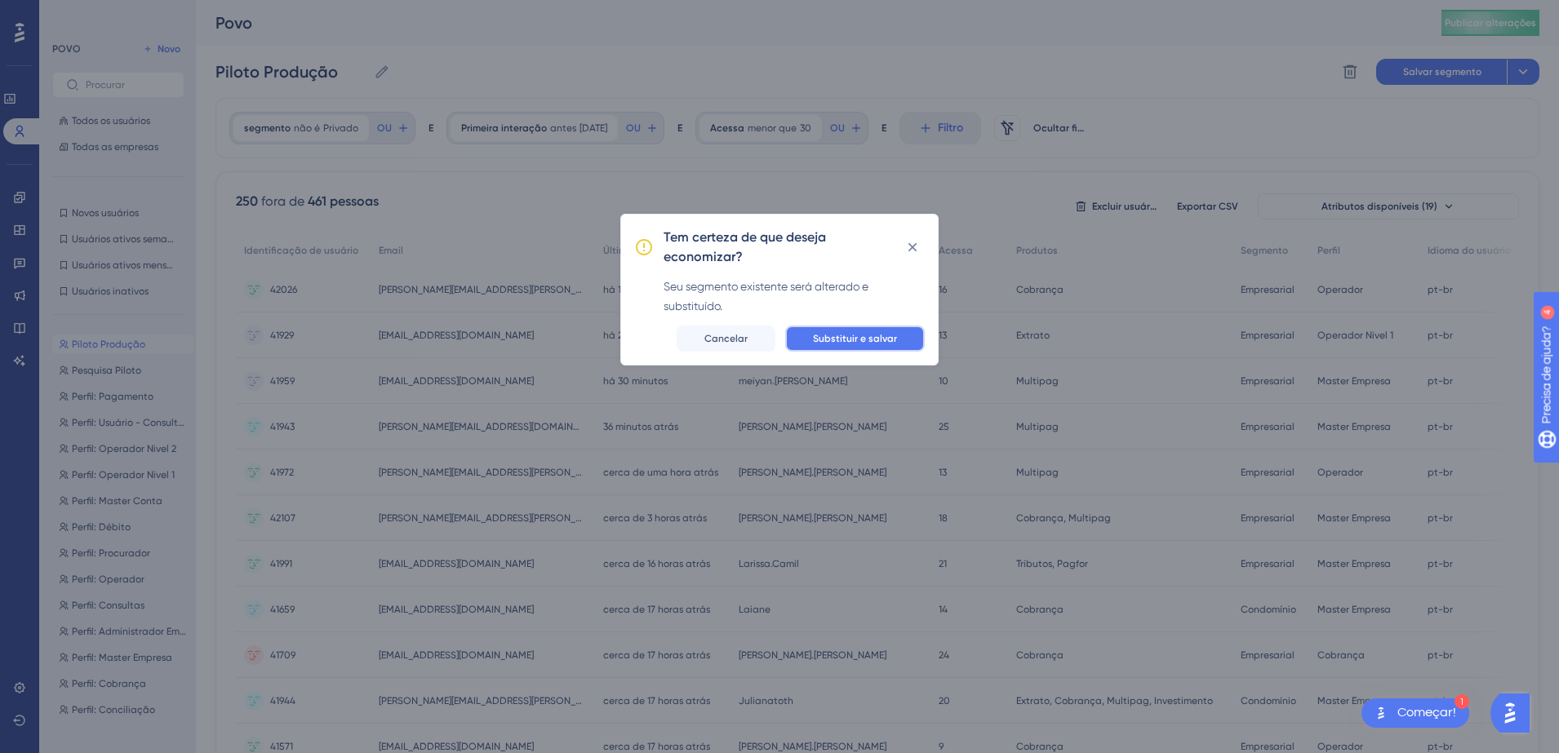
click at [862, 339] on span "Substituir e salvar" at bounding box center [855, 338] width 84 height 13
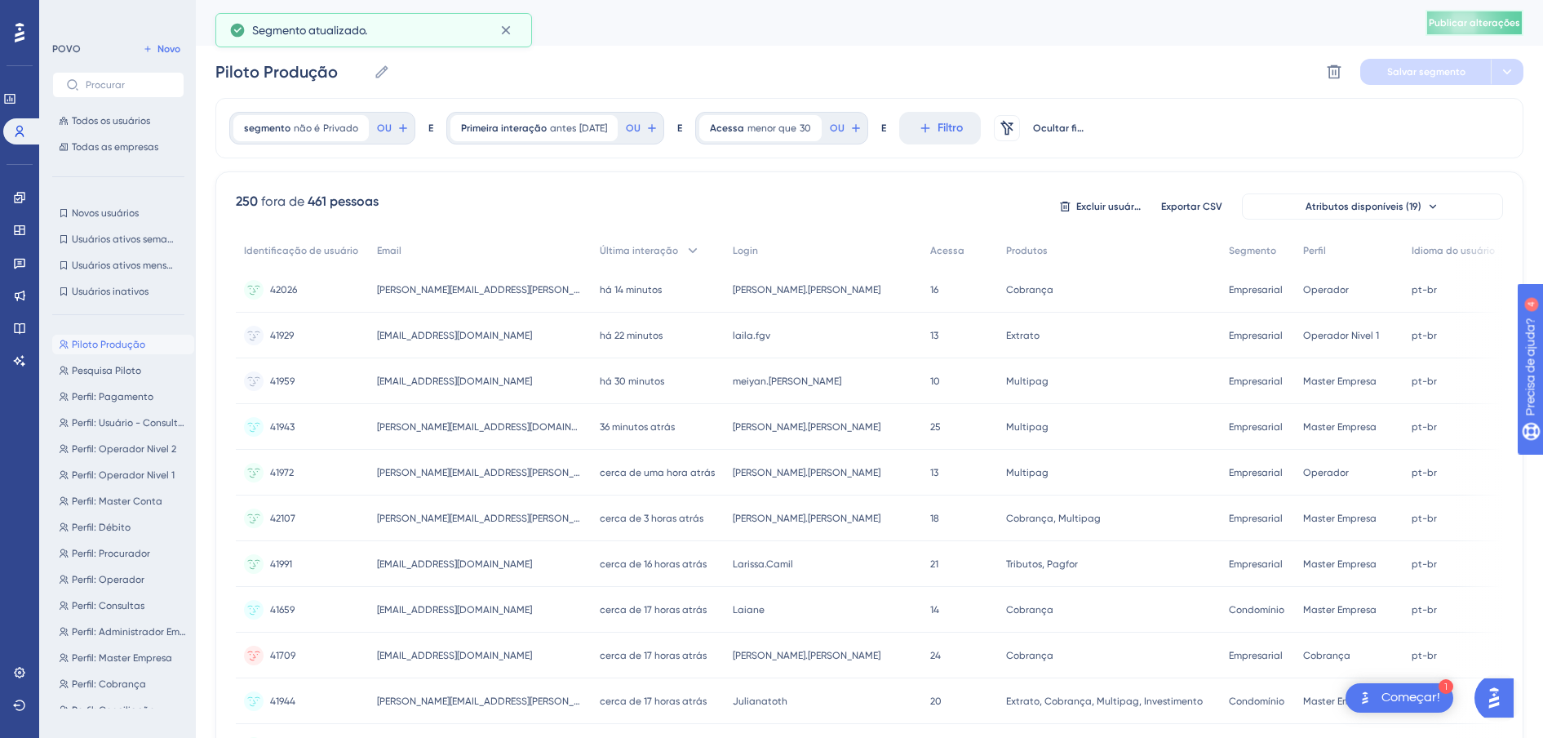
click at [1477, 31] on button "Publicar alterações" at bounding box center [1475, 23] width 98 height 26
click at [563, 134] on span "antes" at bounding box center [563, 128] width 26 height 13
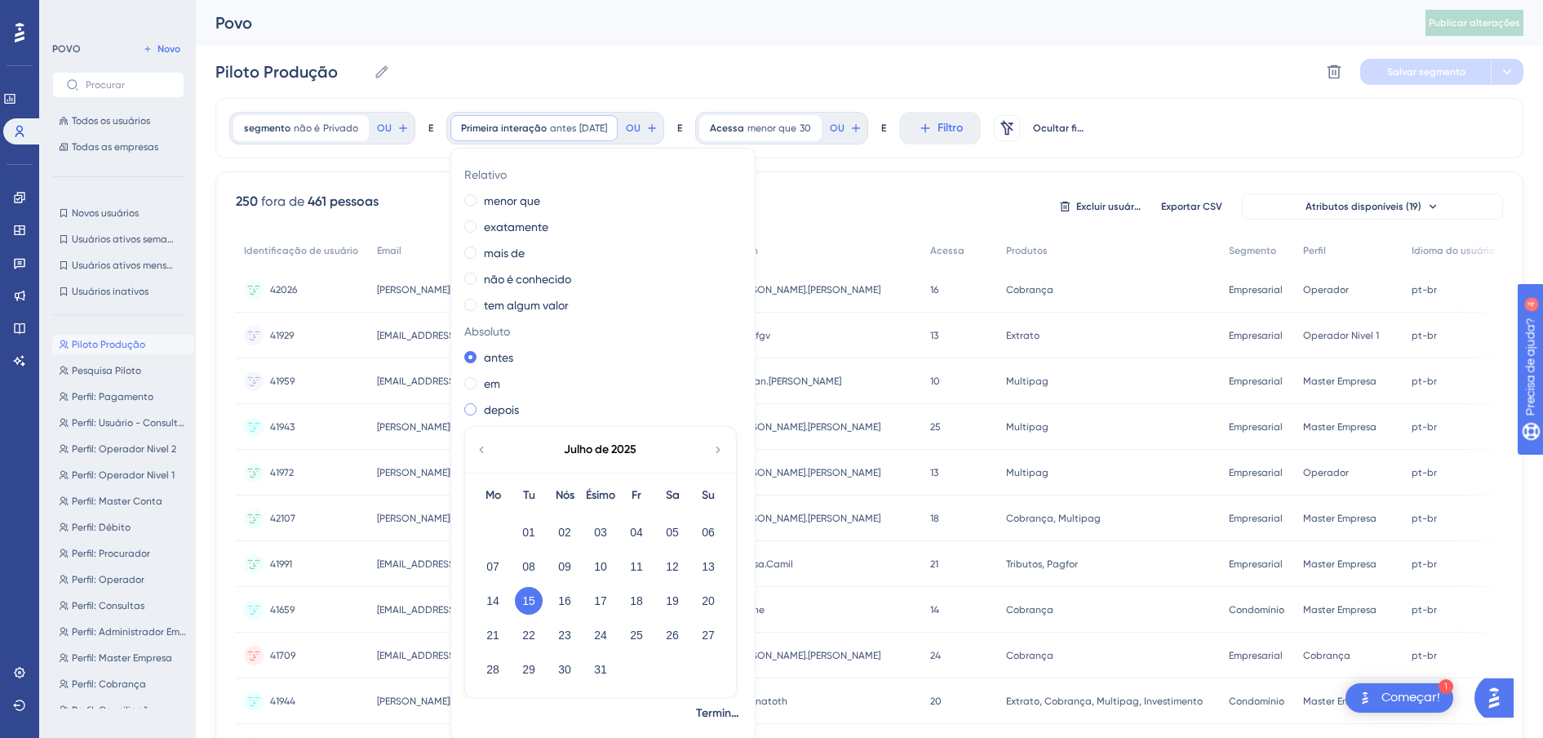
click at [490, 415] on label "depois" at bounding box center [501, 410] width 35 height 20
click at [696, 708] on span "Terminado" at bounding box center [719, 713] width 46 height 20
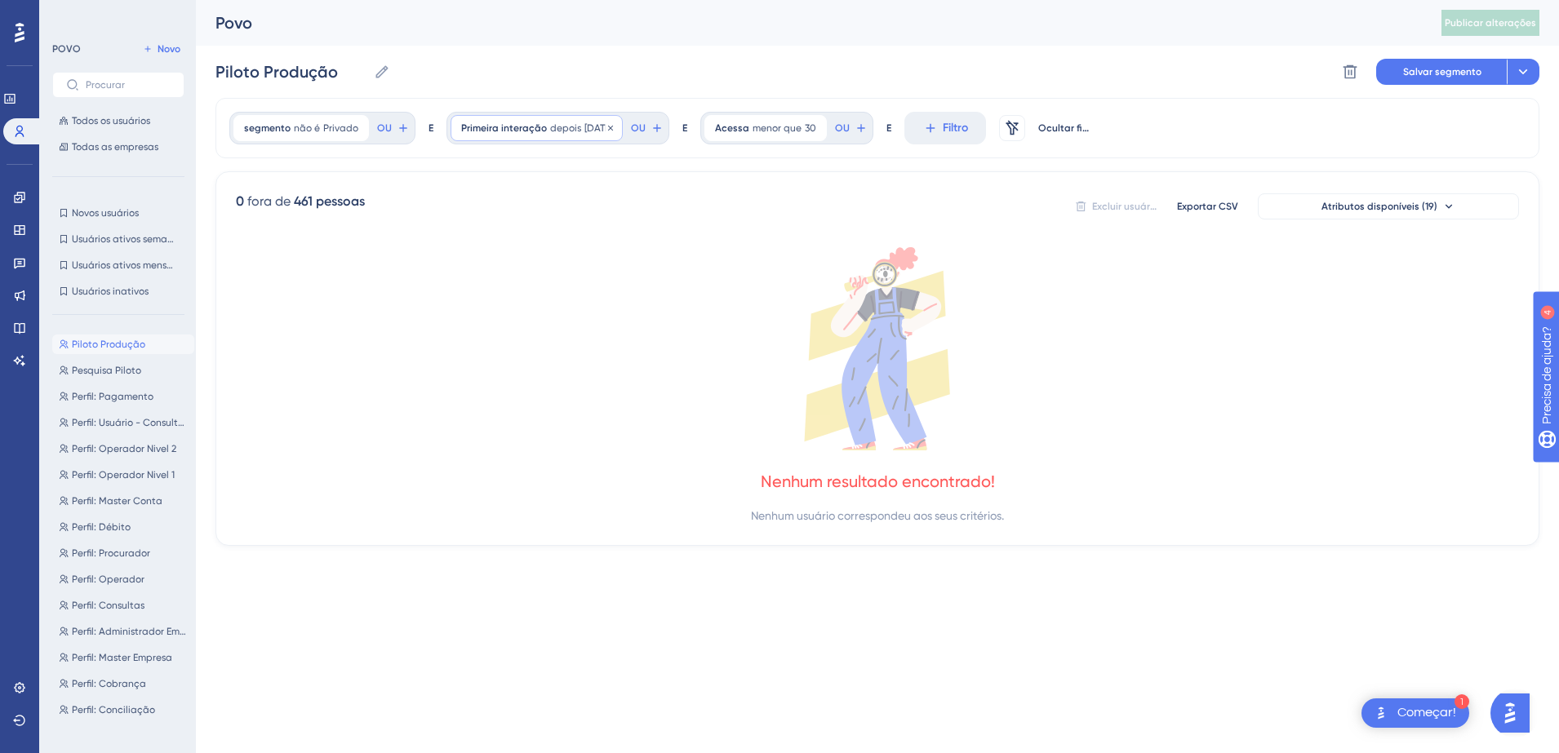
click at [590, 133] on span "8/13/2025" at bounding box center [598, 128] width 28 height 13
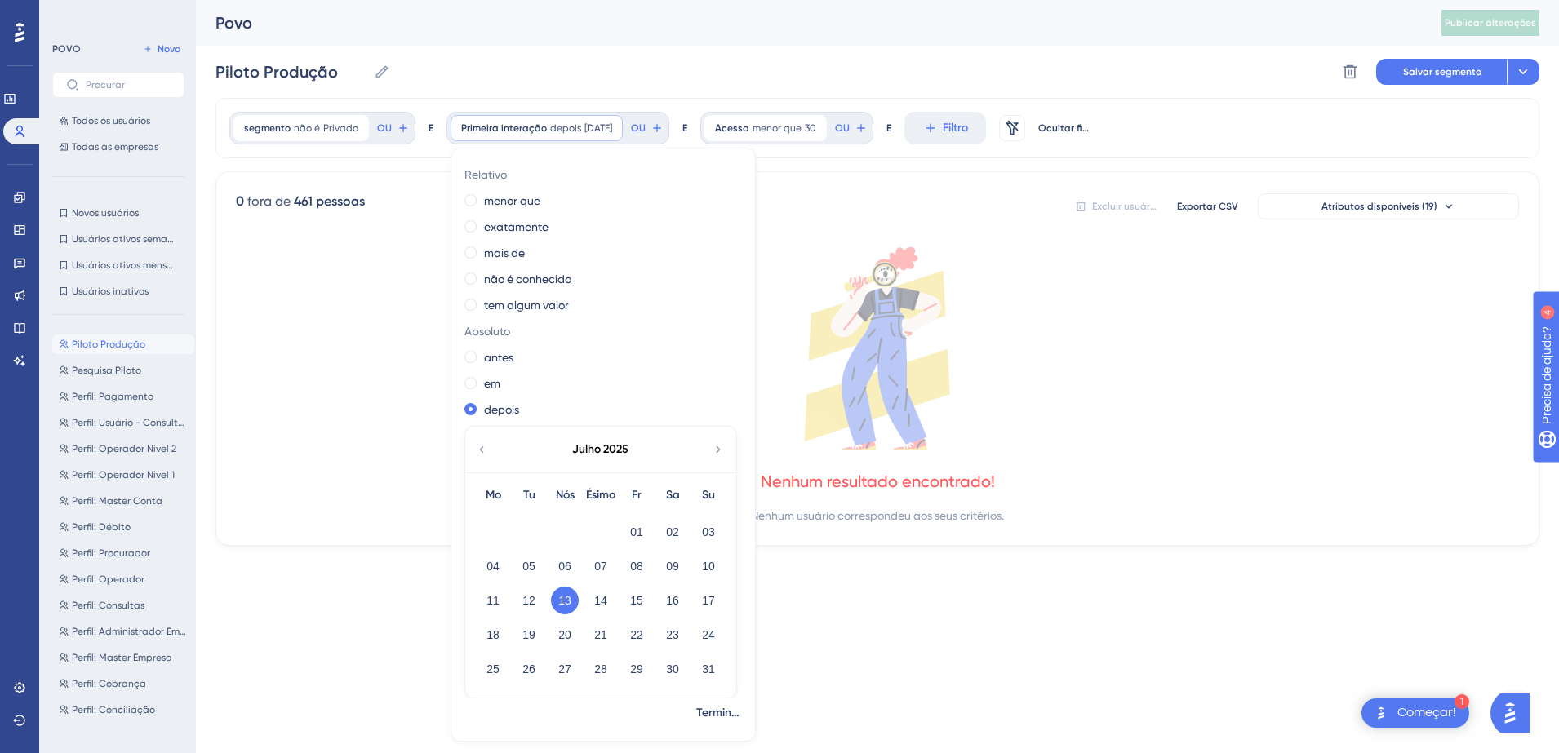
click at [481, 453] on icon at bounding box center [481, 449] width 13 height 15
click at [532, 603] on button "15" at bounding box center [529, 601] width 28 height 28
click at [720, 712] on span "Terminado" at bounding box center [719, 713] width 46 height 20
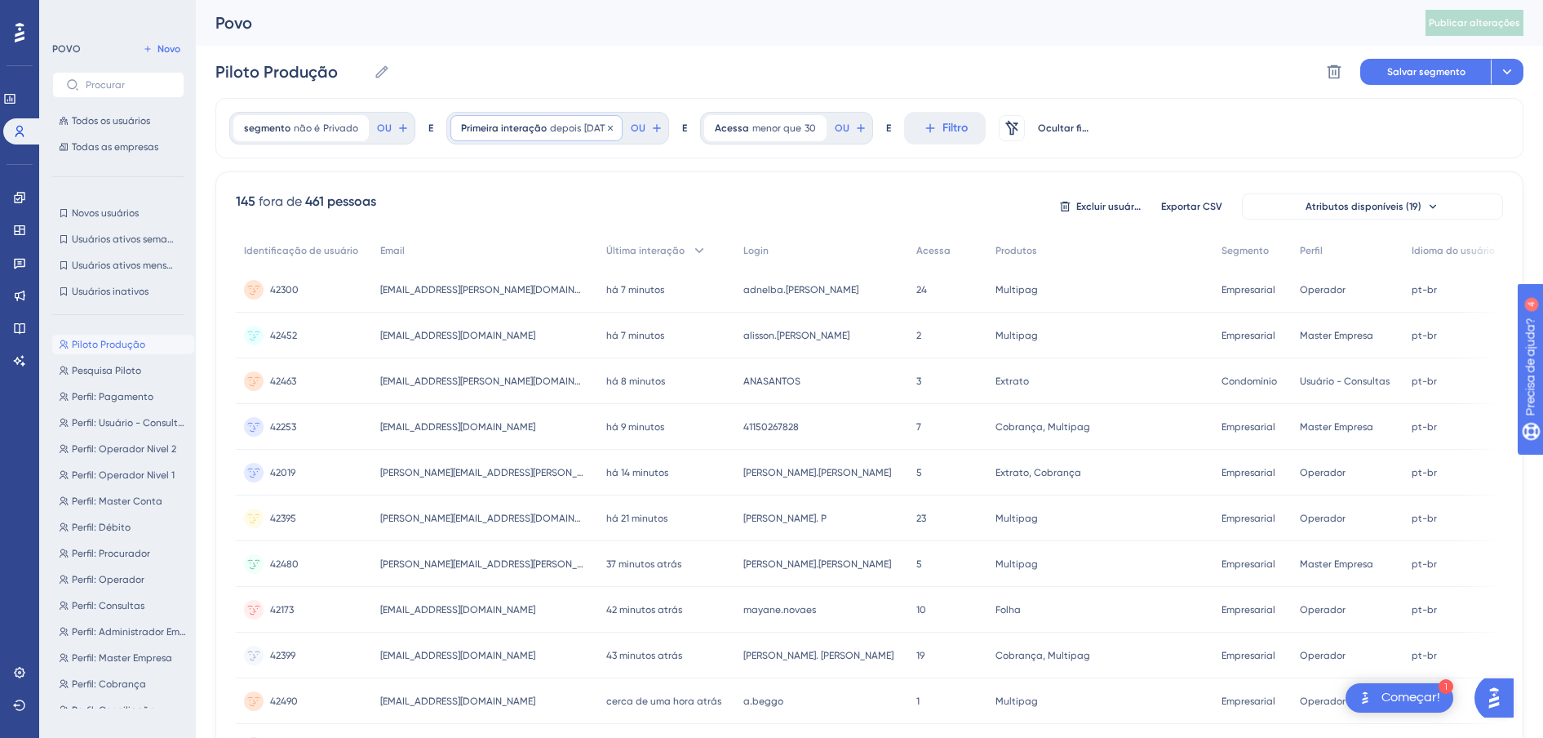
click at [563, 134] on span "depois" at bounding box center [565, 128] width 31 height 13
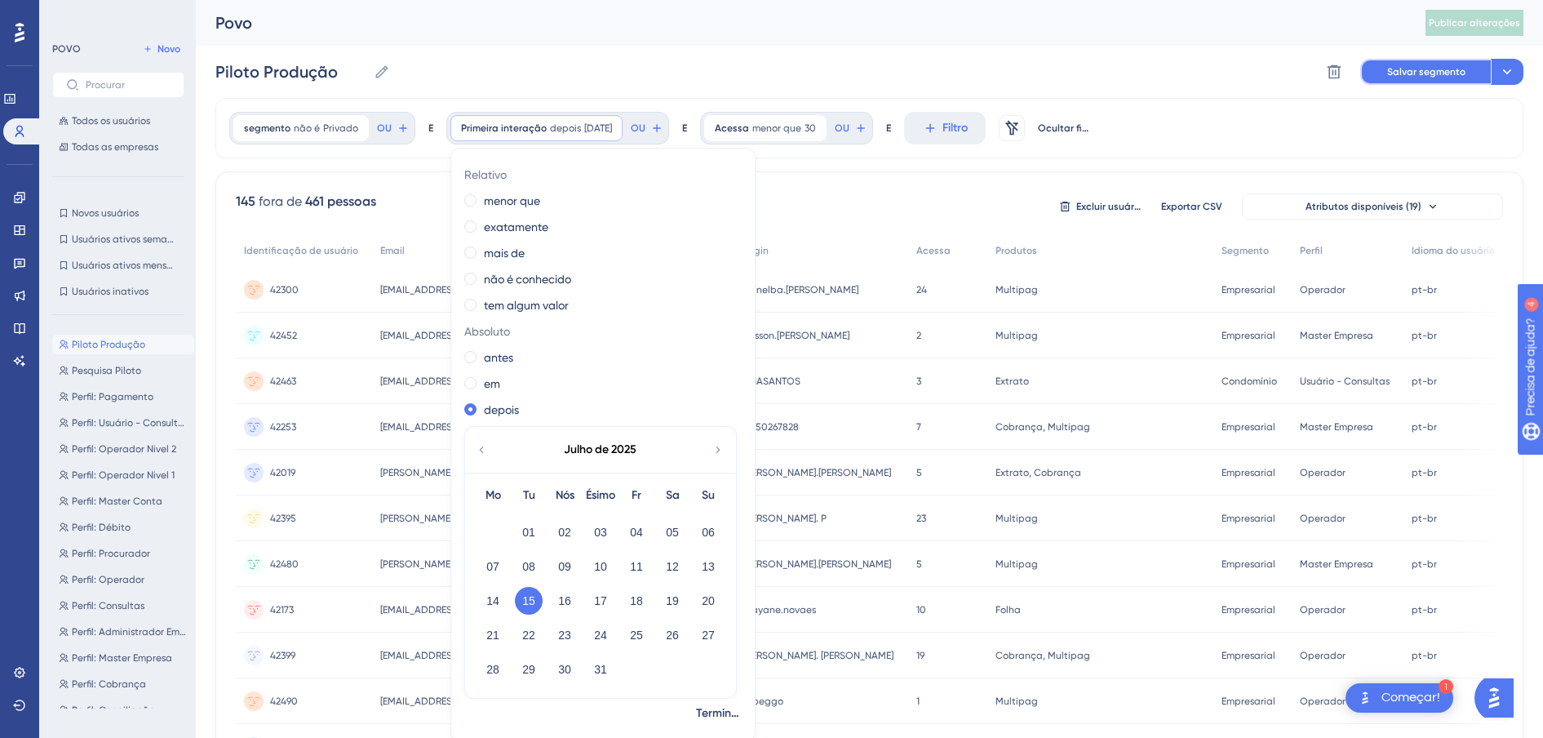
click at [1420, 81] on button "Salvar segmento" at bounding box center [1425, 72] width 131 height 26
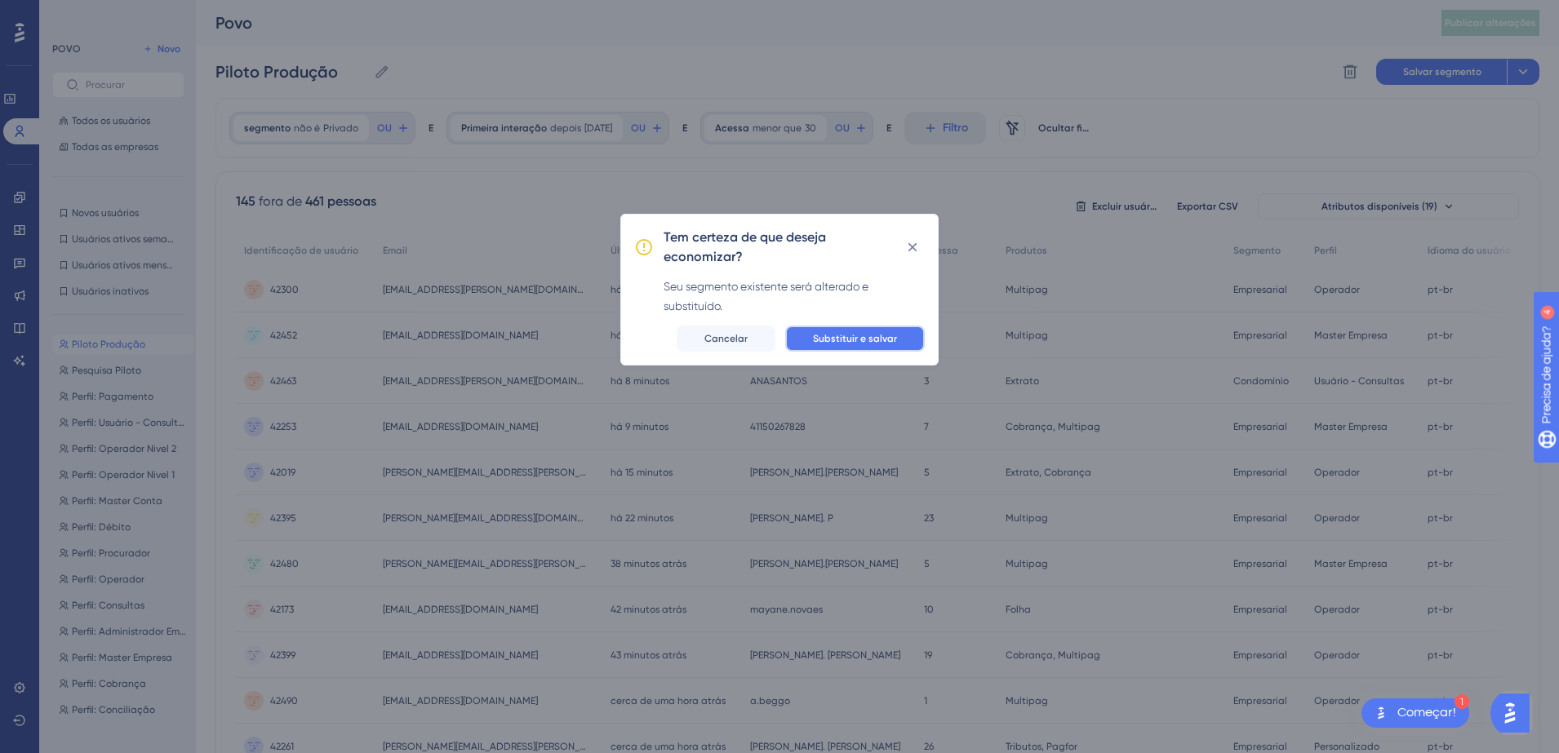
click at [862, 337] on span "Substituir e salvar" at bounding box center [855, 338] width 84 height 13
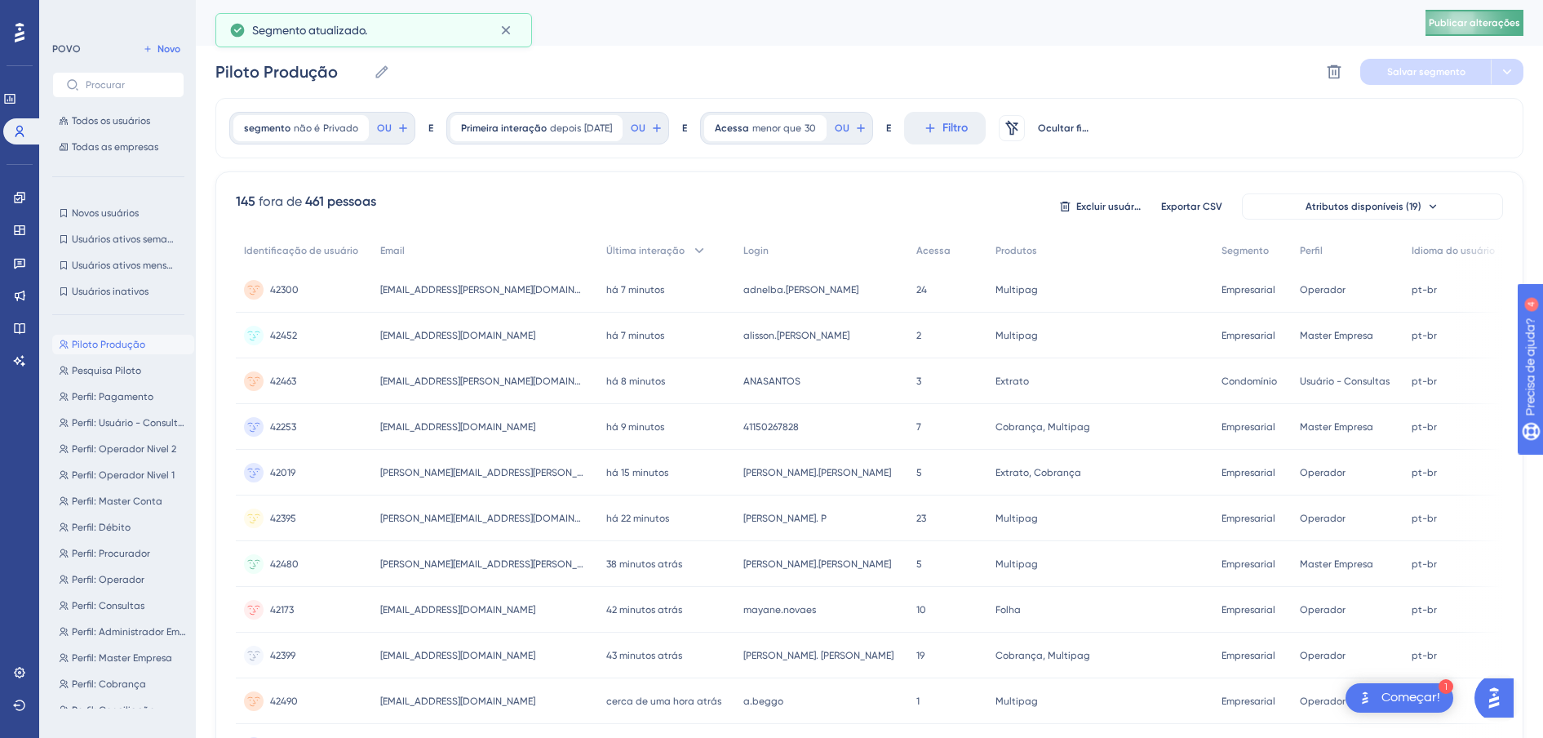
click at [1453, 28] on span "Publicar alterações" at bounding box center [1474, 22] width 91 height 13
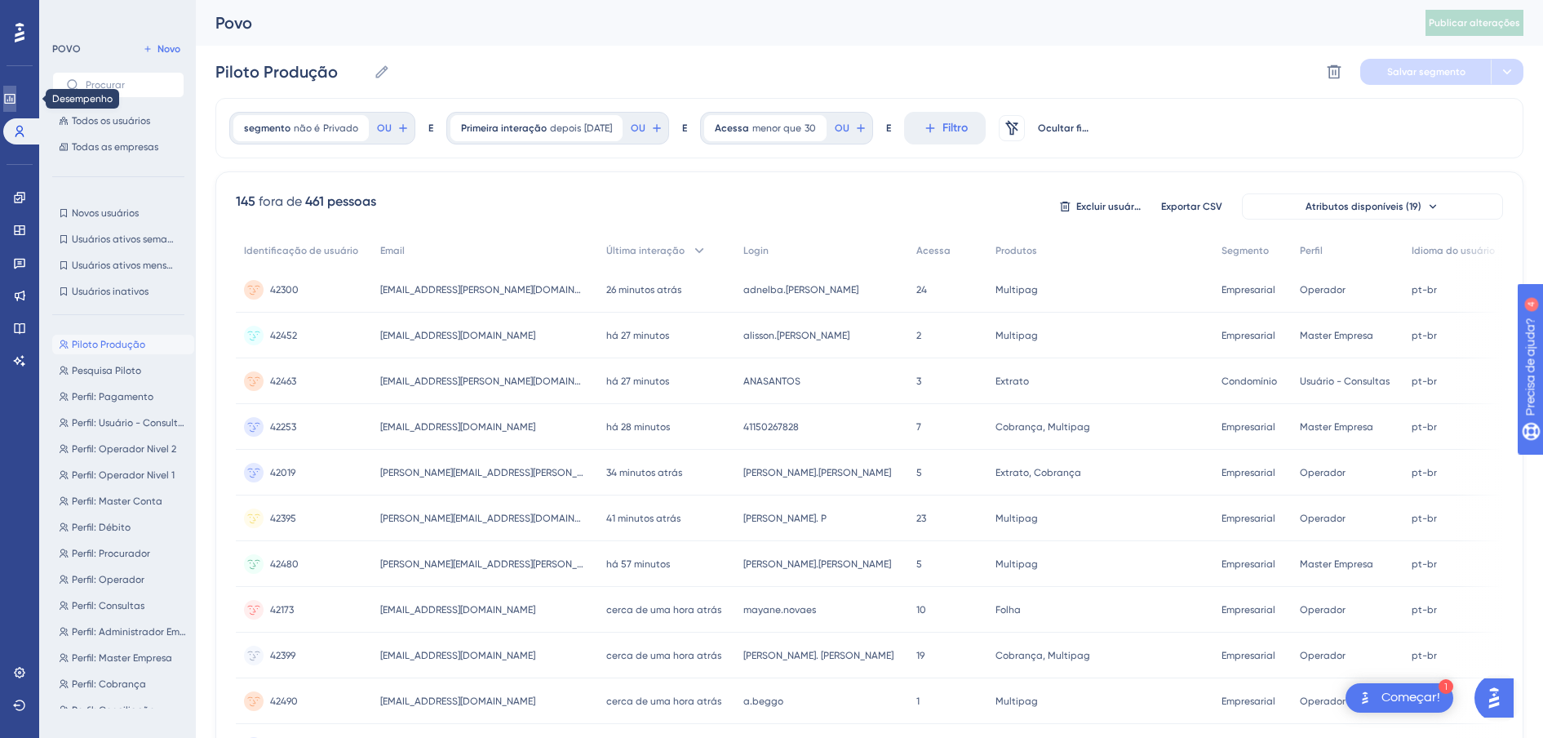
drag, startPoint x: 25, startPoint y: 103, endPoint x: 184, endPoint y: 1, distance: 188.3
click at [16, 103] on icon at bounding box center [9, 98] width 13 height 13
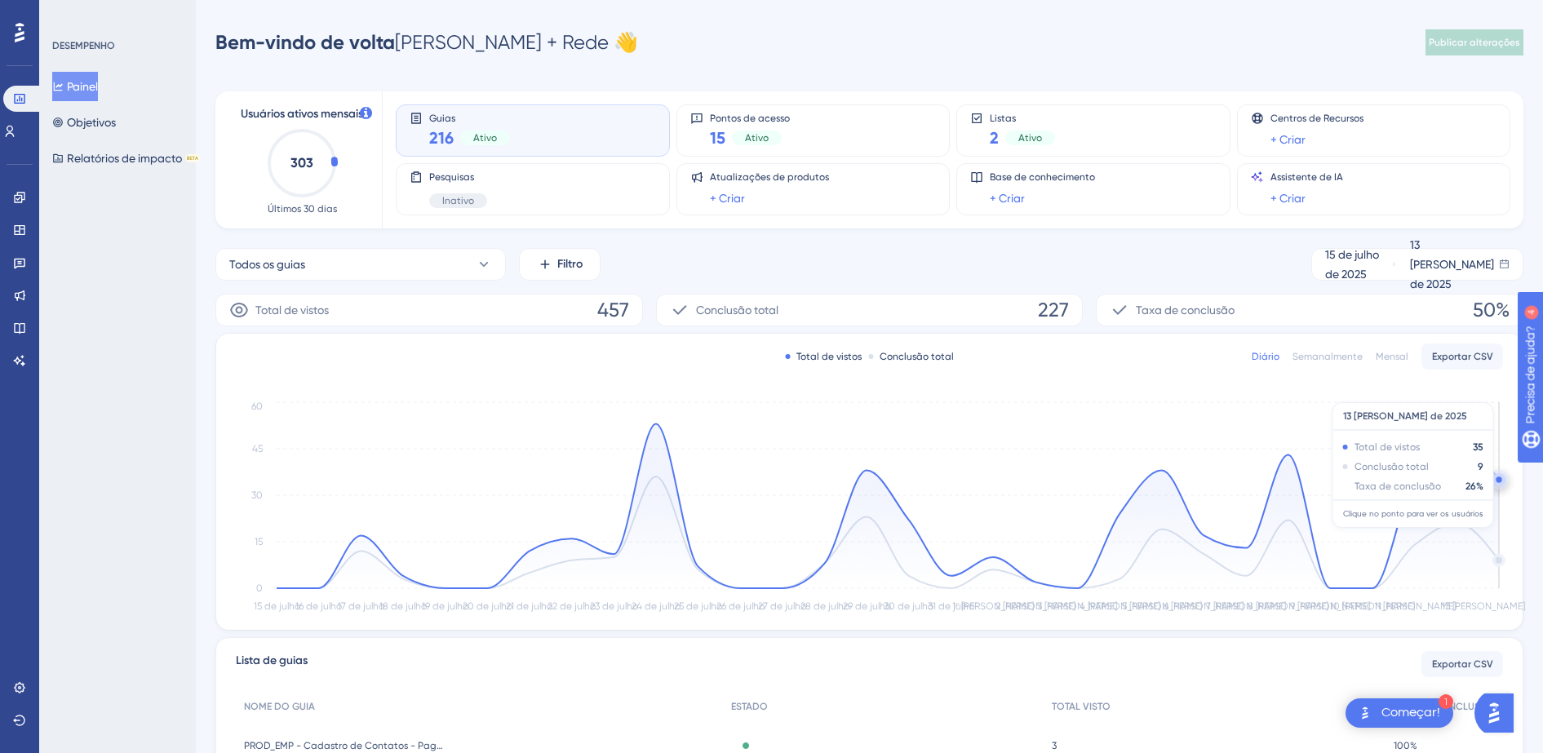
click at [1497, 483] on circle at bounding box center [1499, 479] width 13 height 13
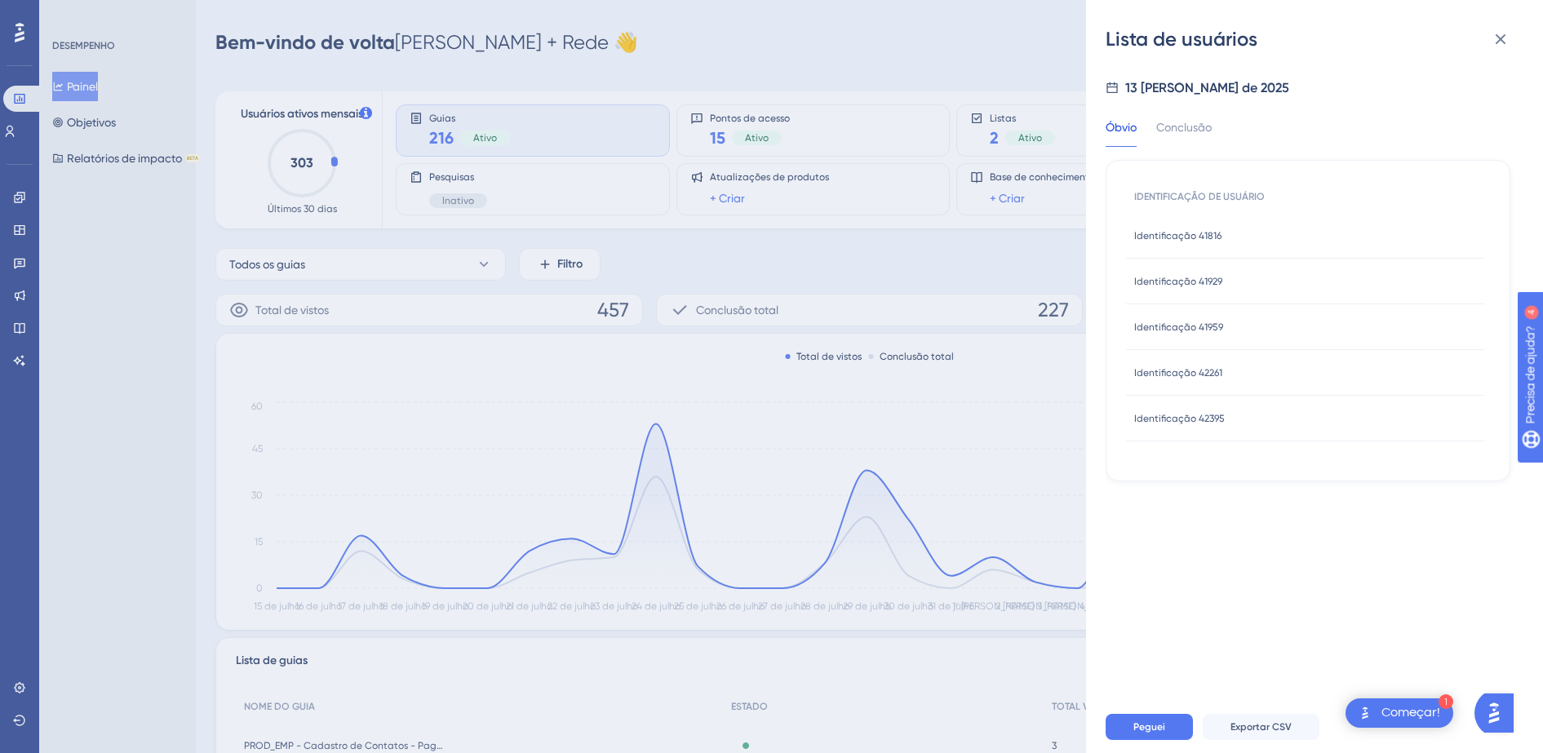
click at [1185, 237] on span "Identificação 41816" at bounding box center [1177, 235] width 87 height 13
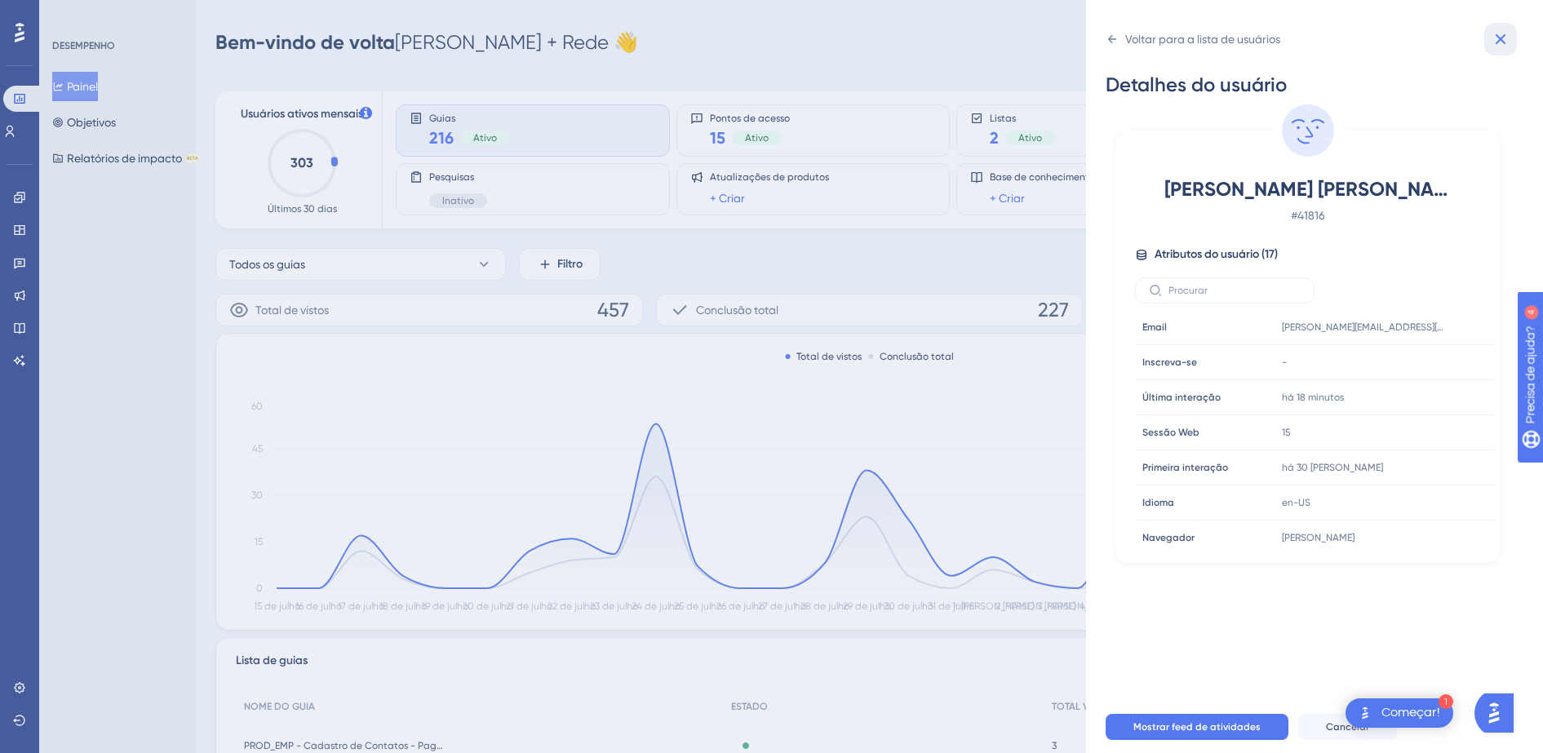
click at [1493, 32] on icon at bounding box center [1501, 39] width 20 height 20
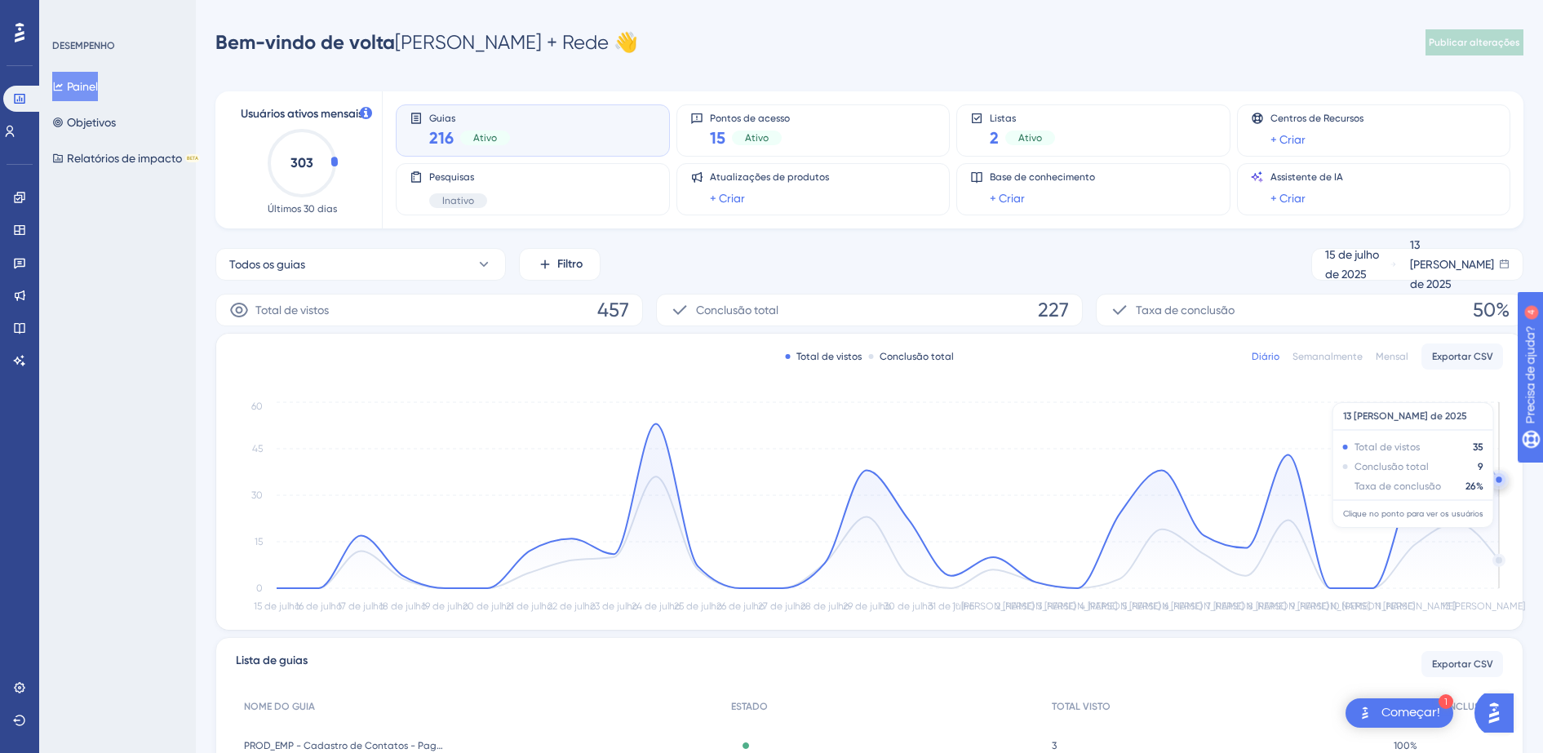
click at [1499, 483] on circle at bounding box center [1499, 482] width 1 height 1
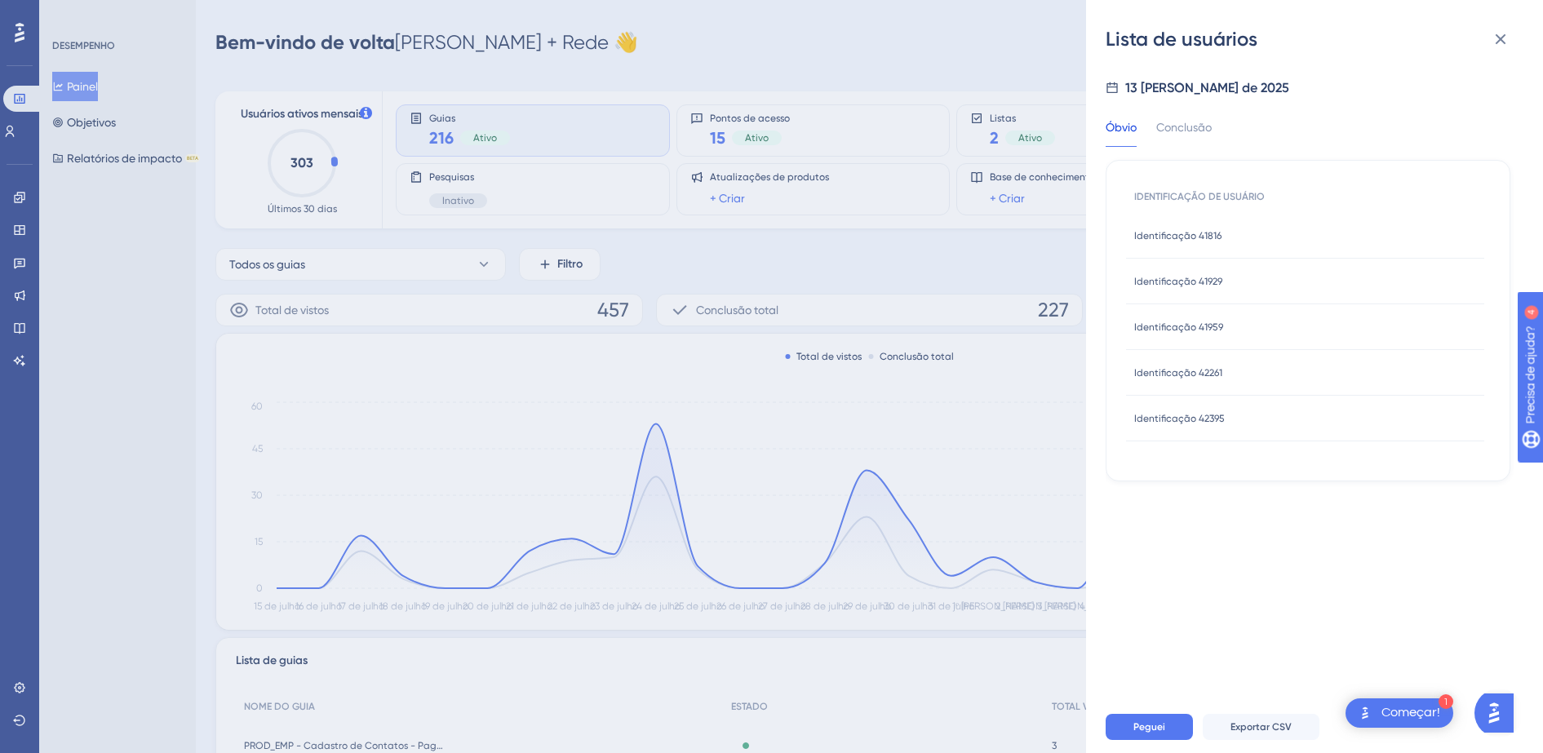
click at [1206, 276] on span "Identificação 41929" at bounding box center [1178, 281] width 88 height 13
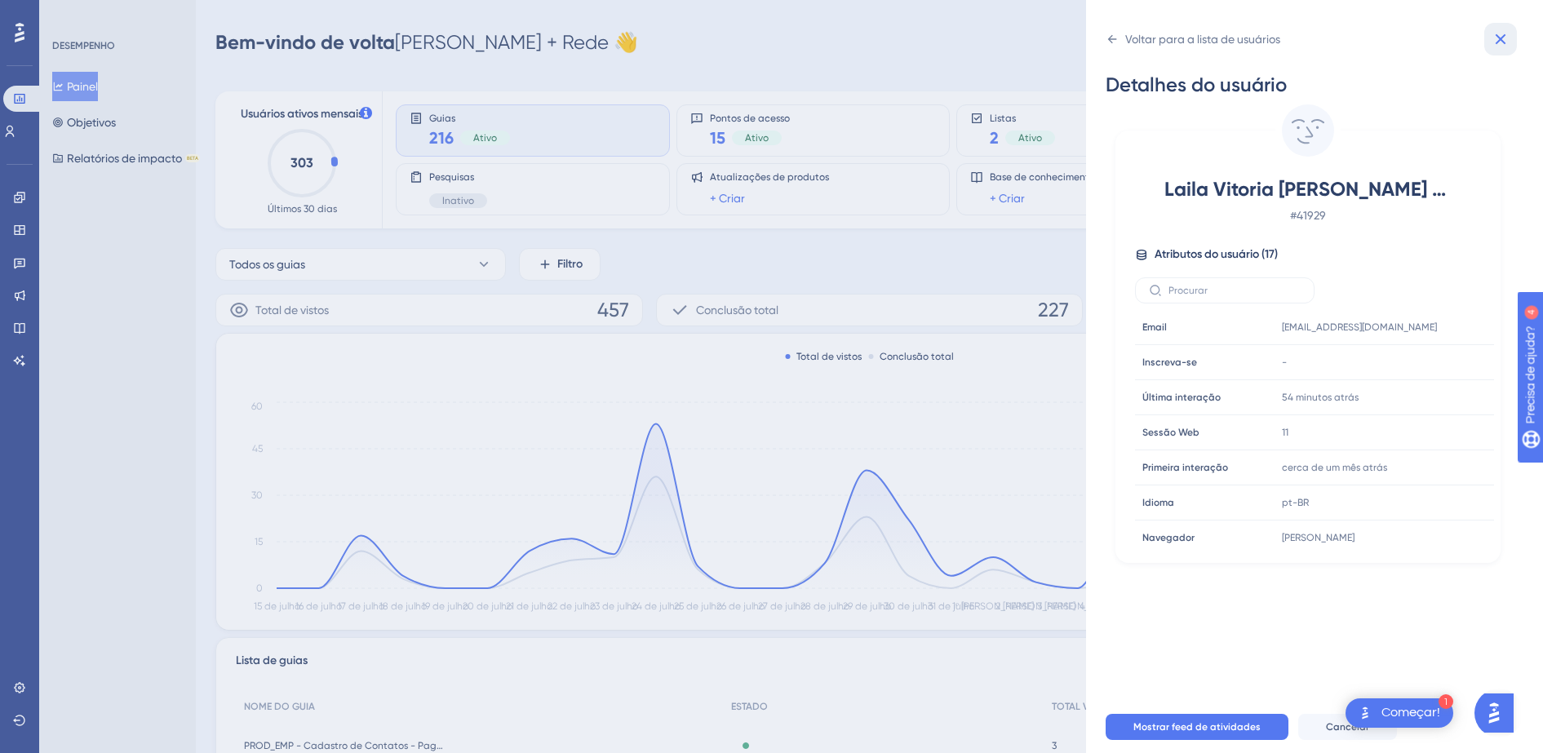
click at [1492, 35] on icon at bounding box center [1501, 39] width 20 height 20
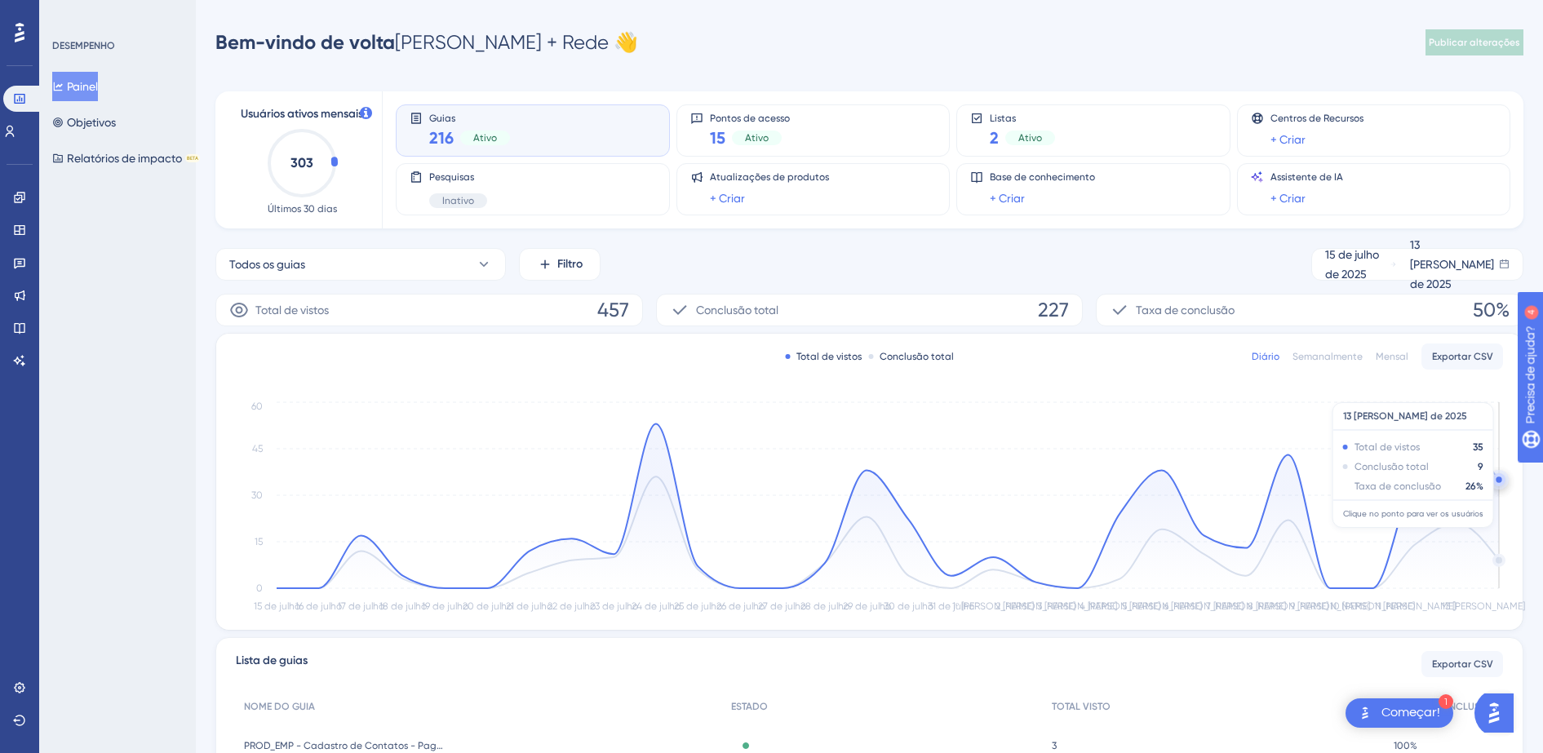
click at [1496, 476] on circle at bounding box center [1499, 479] width 13 height 13
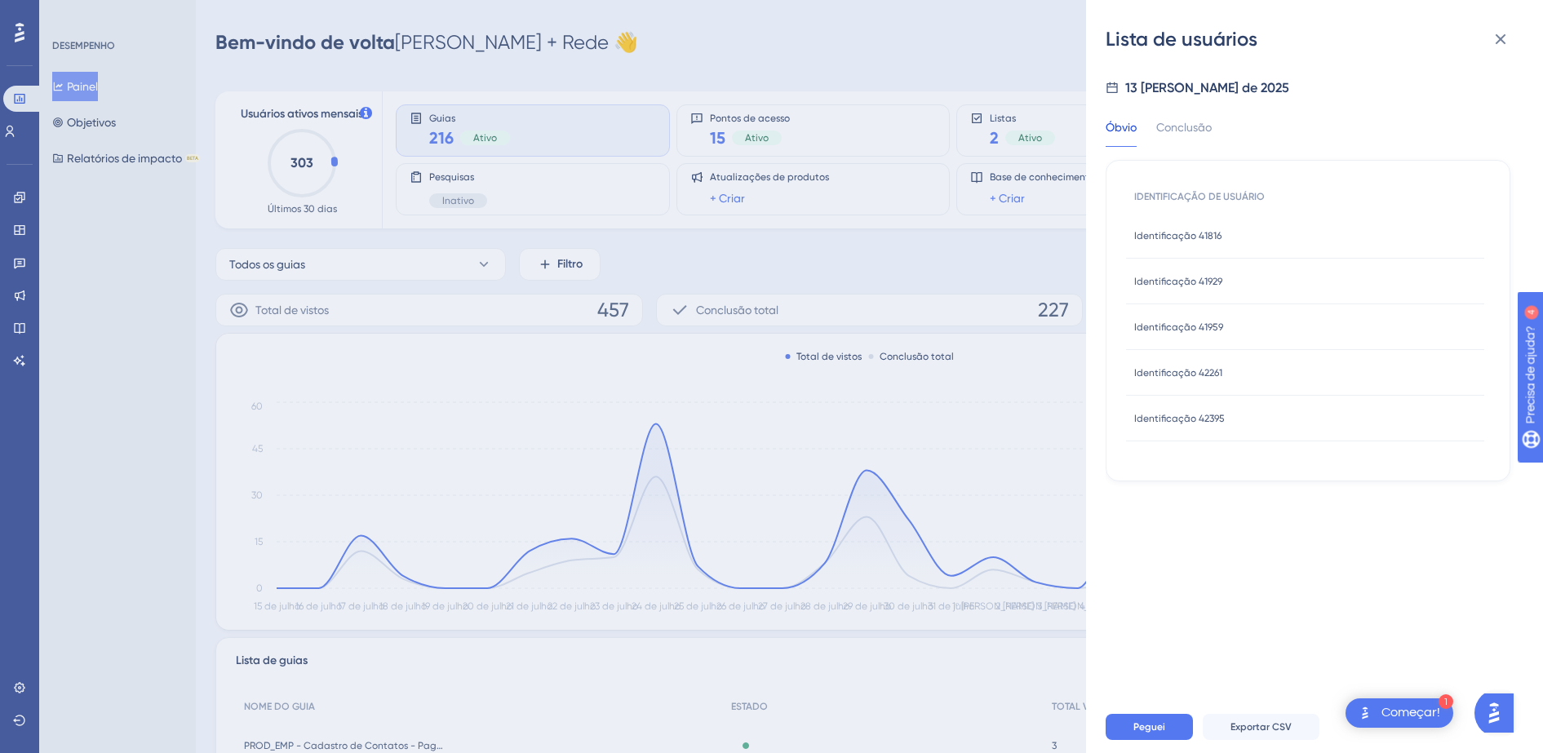
click at [1200, 329] on span "Identificação 41959" at bounding box center [1178, 327] width 89 height 13
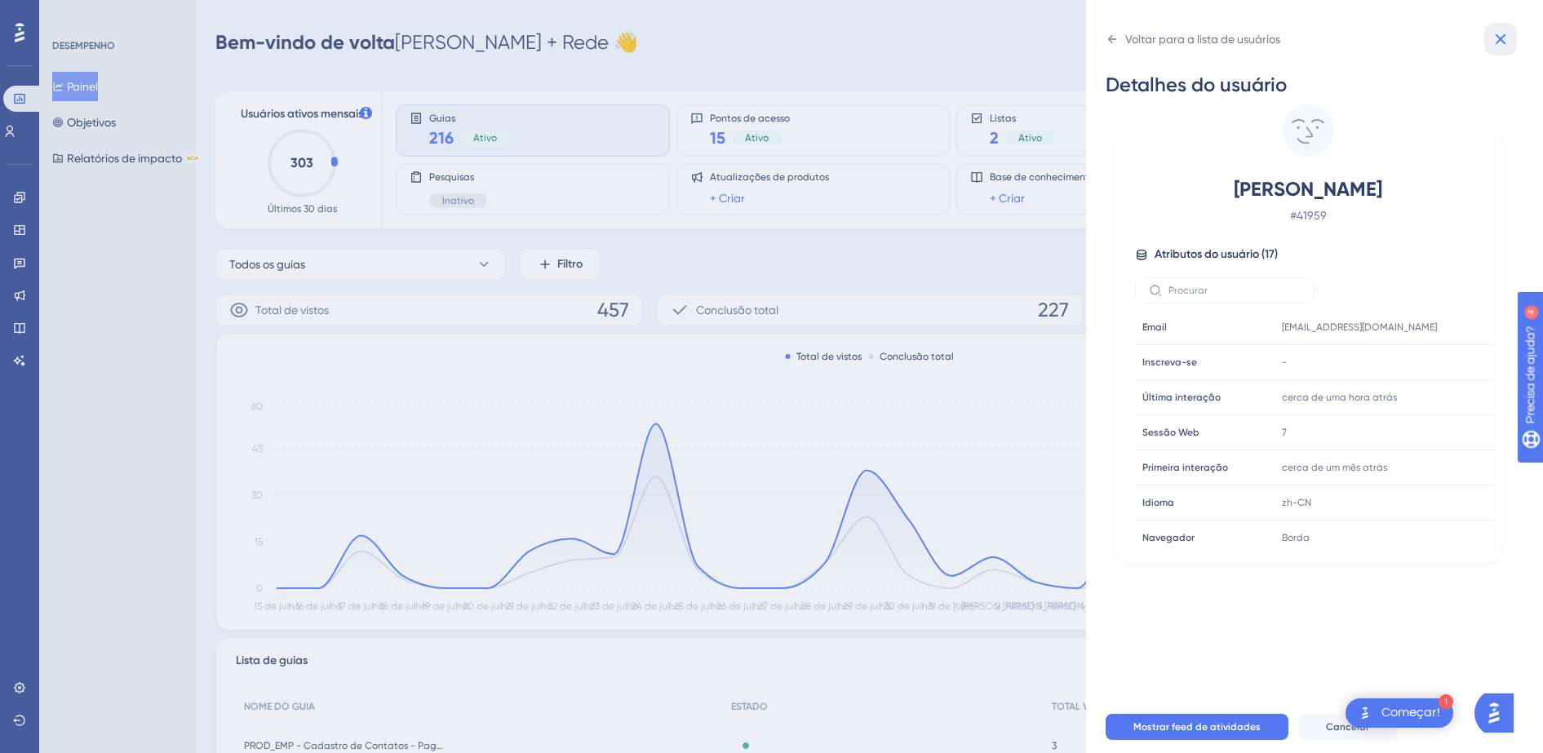
click at [1498, 42] on icon at bounding box center [1501, 39] width 20 height 20
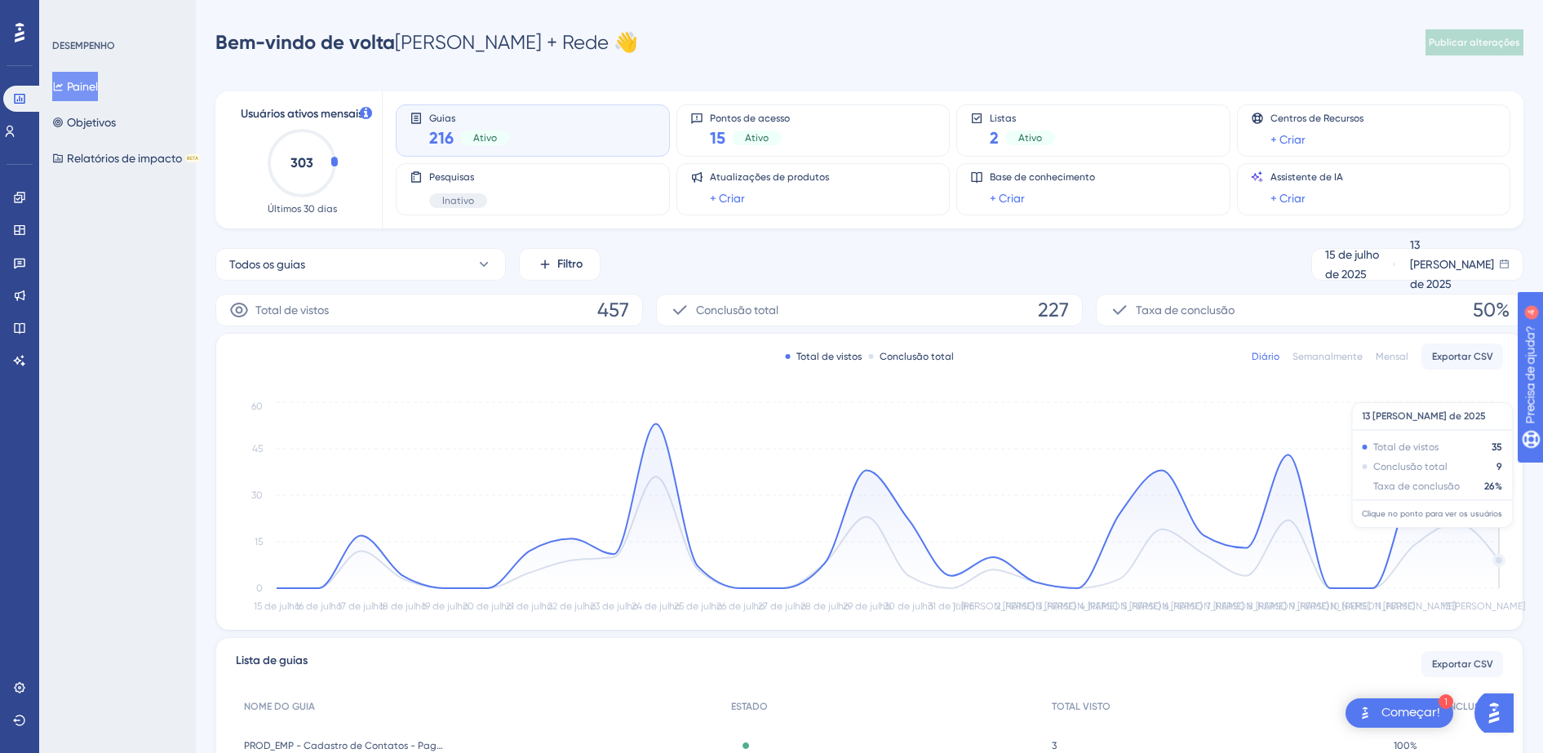
click at [1499, 481] on circle at bounding box center [1499, 480] width 6 height 6
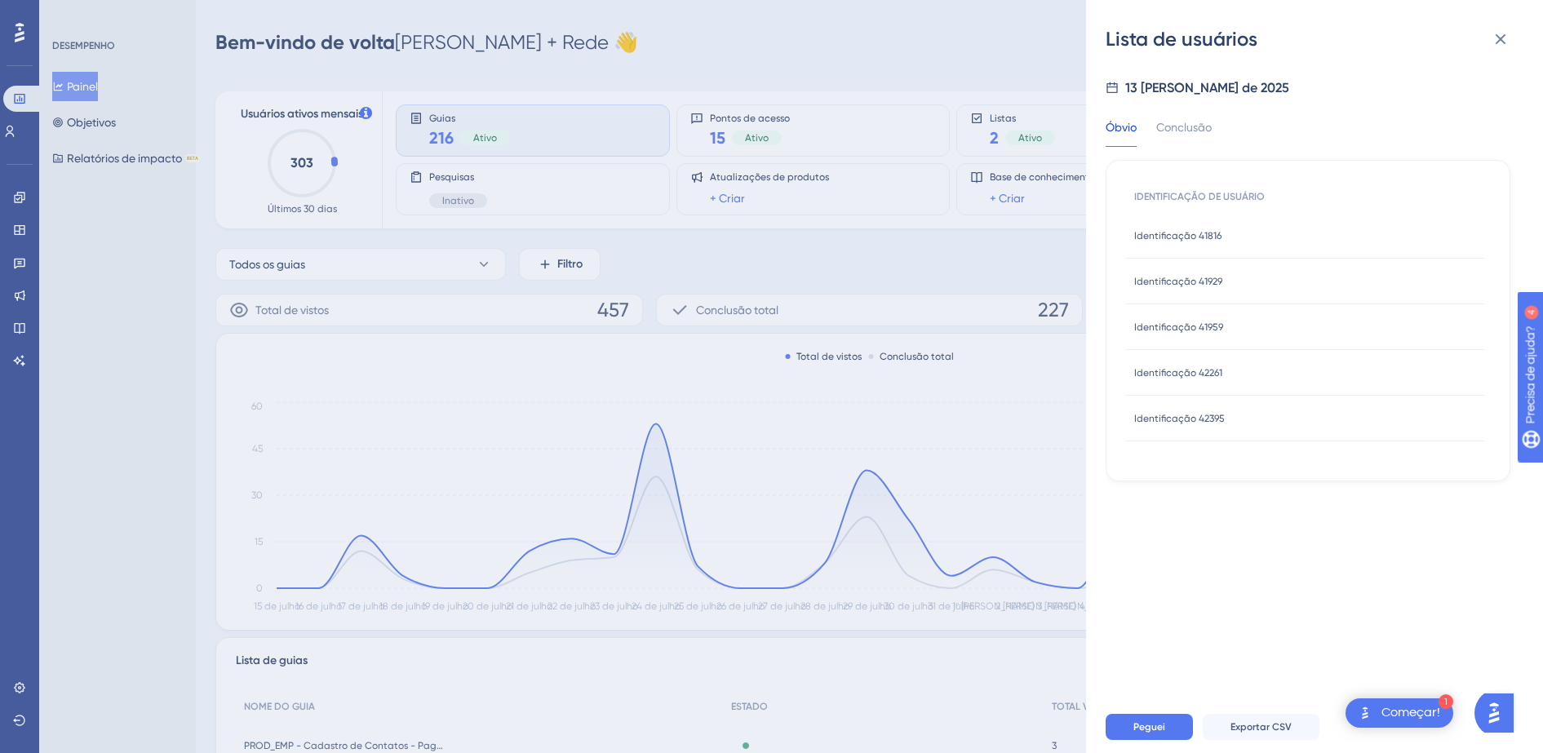
click at [1195, 365] on div "Identificação 42261 Identificação 42261" at bounding box center [1178, 373] width 88 height 46
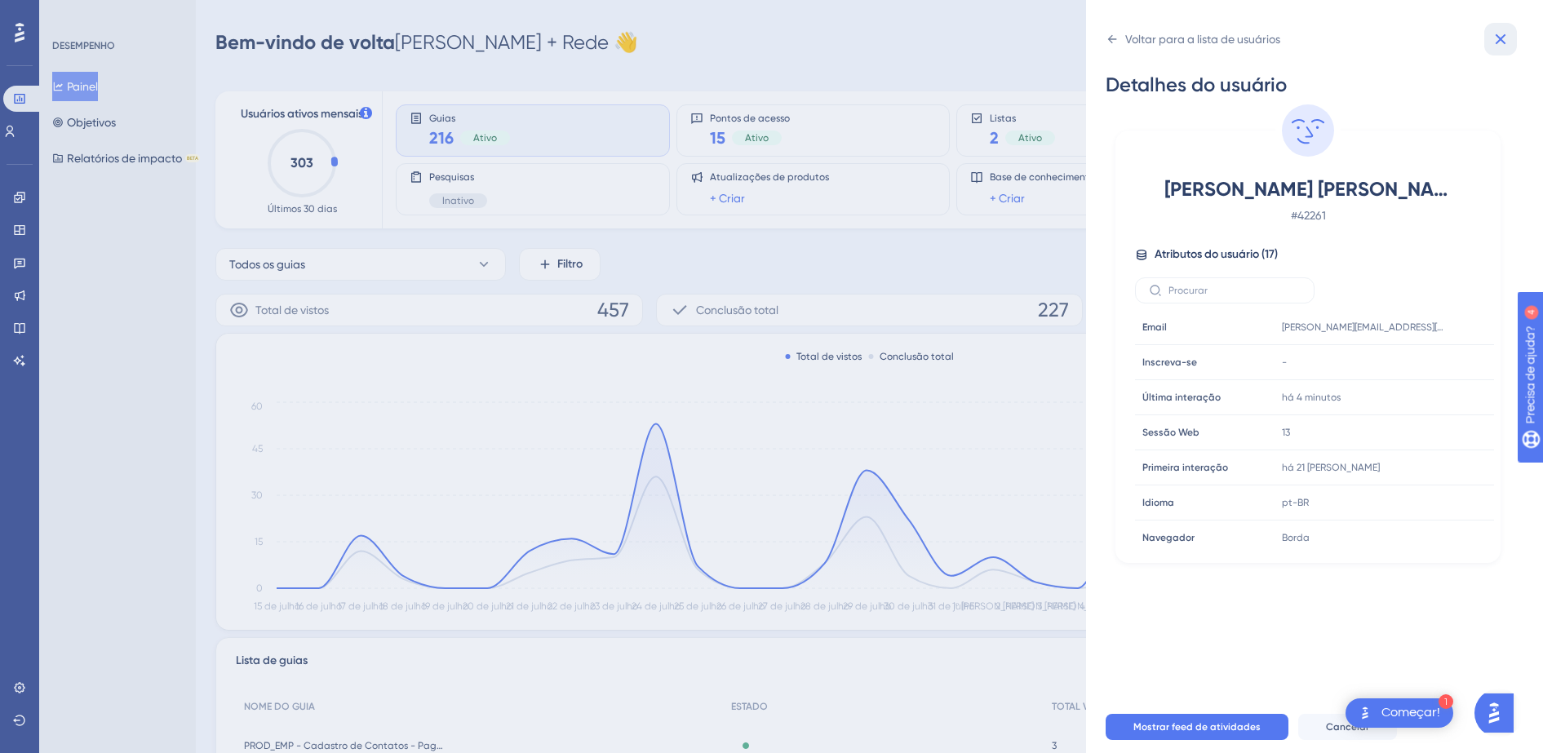
click at [1502, 41] on icon at bounding box center [1501, 39] width 11 height 11
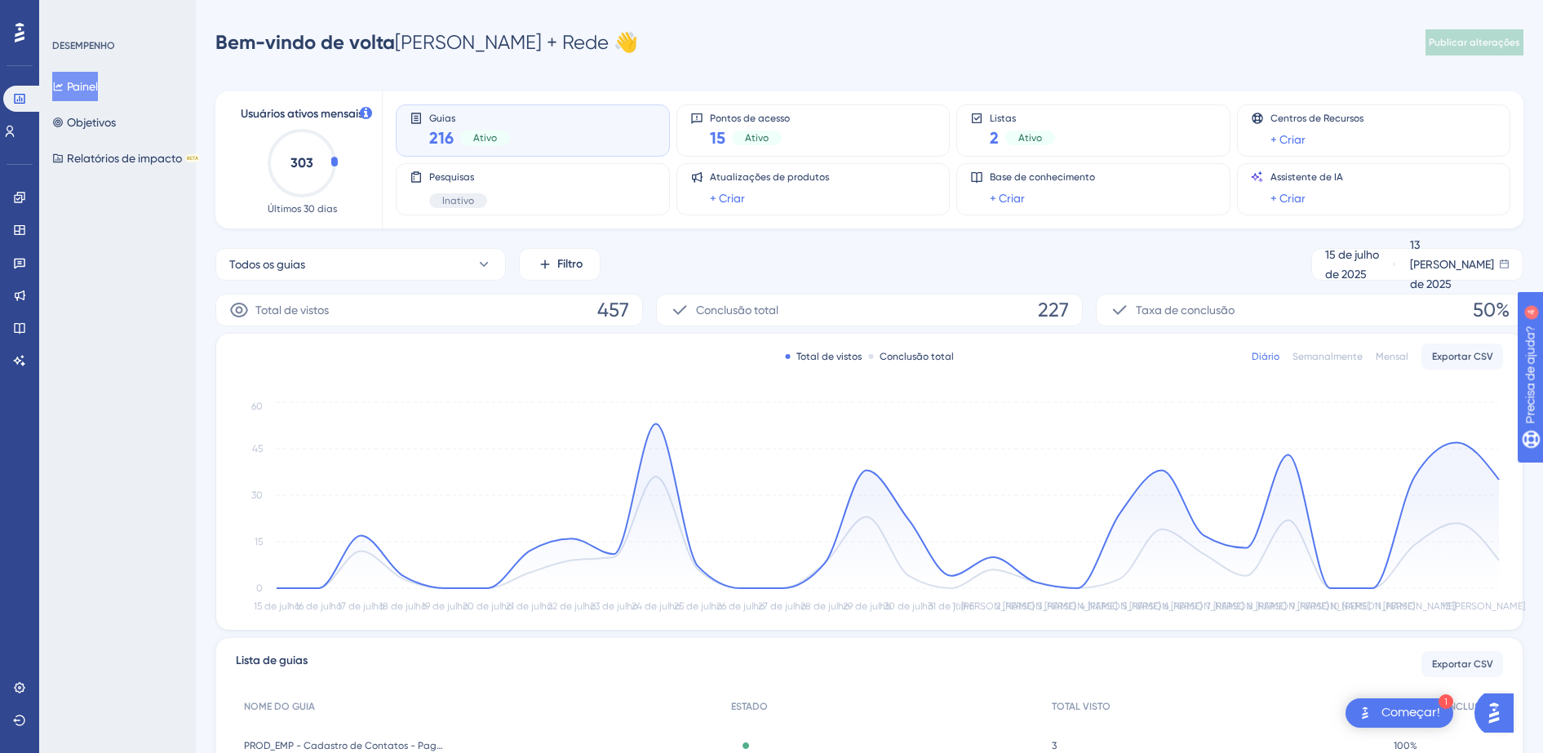
click at [1501, 473] on icon "15 de julho 16 de julho 17 de julho 18 de julho 19 de julho 20 de julho 21 de j…" at bounding box center [869, 507] width 1267 height 219
click at [1499, 480] on circle at bounding box center [1499, 480] width 6 height 6
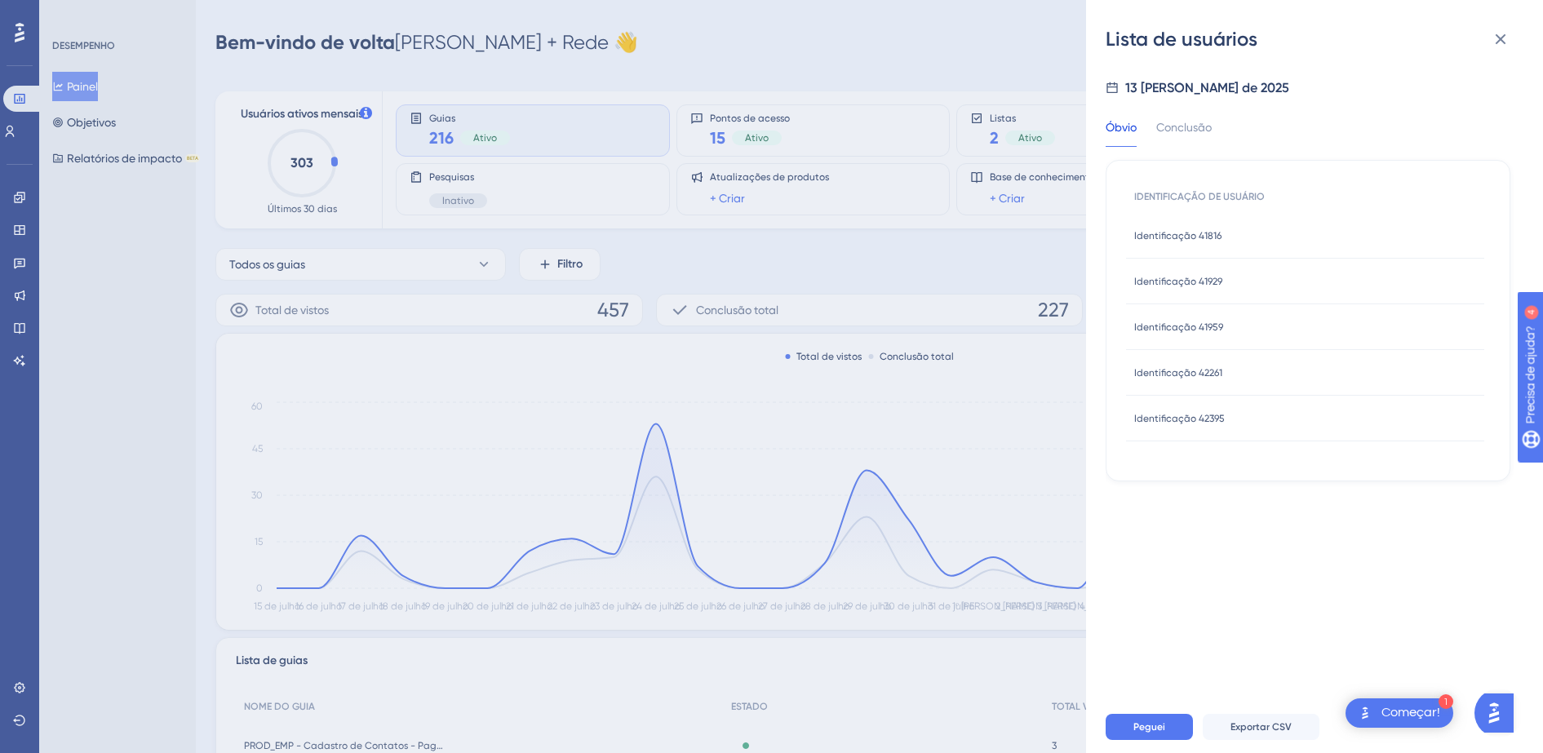
click at [1195, 415] on span "Identificação 42395" at bounding box center [1179, 418] width 91 height 13
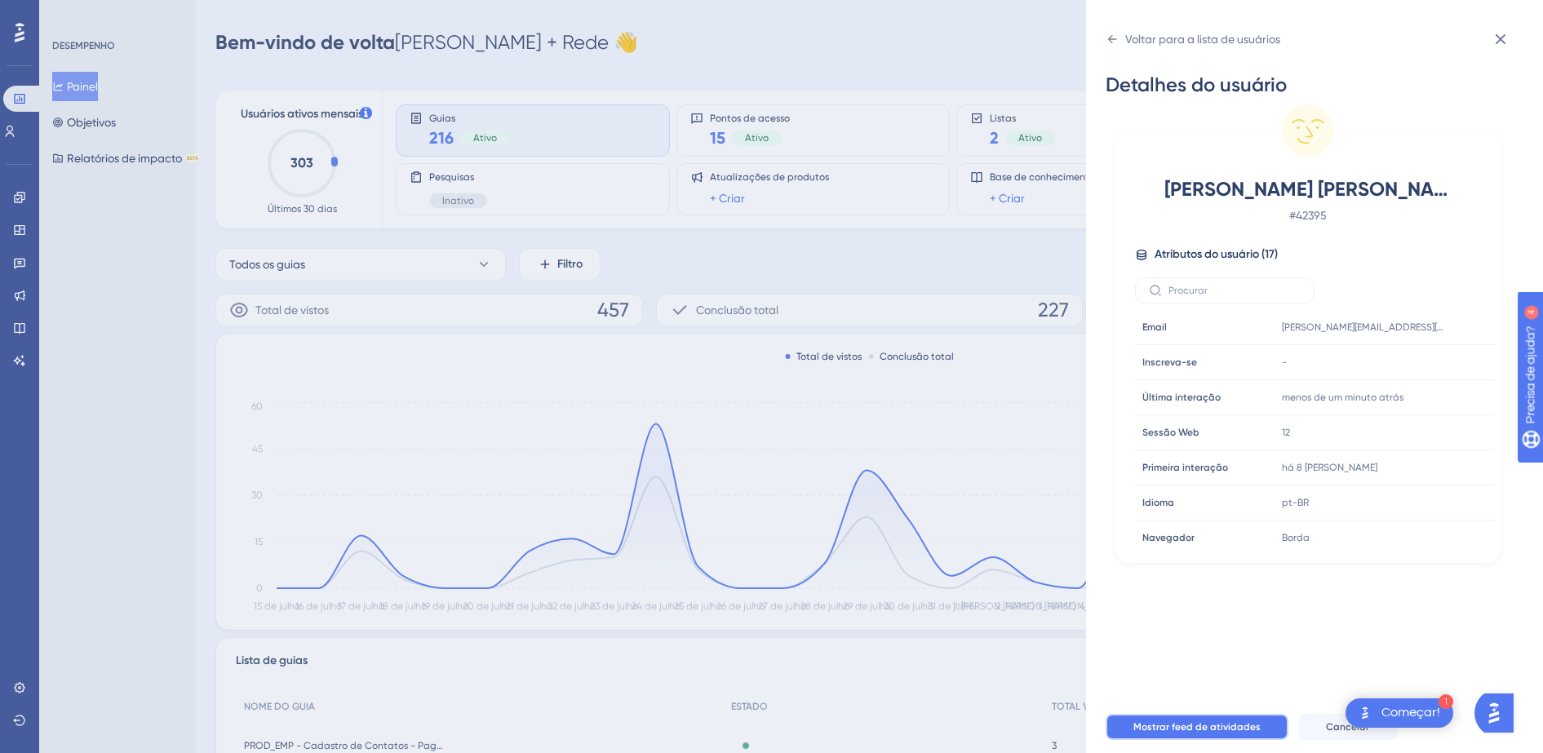
click at [1191, 732] on span "Mostrar feed de atividades" at bounding box center [1197, 727] width 127 height 13
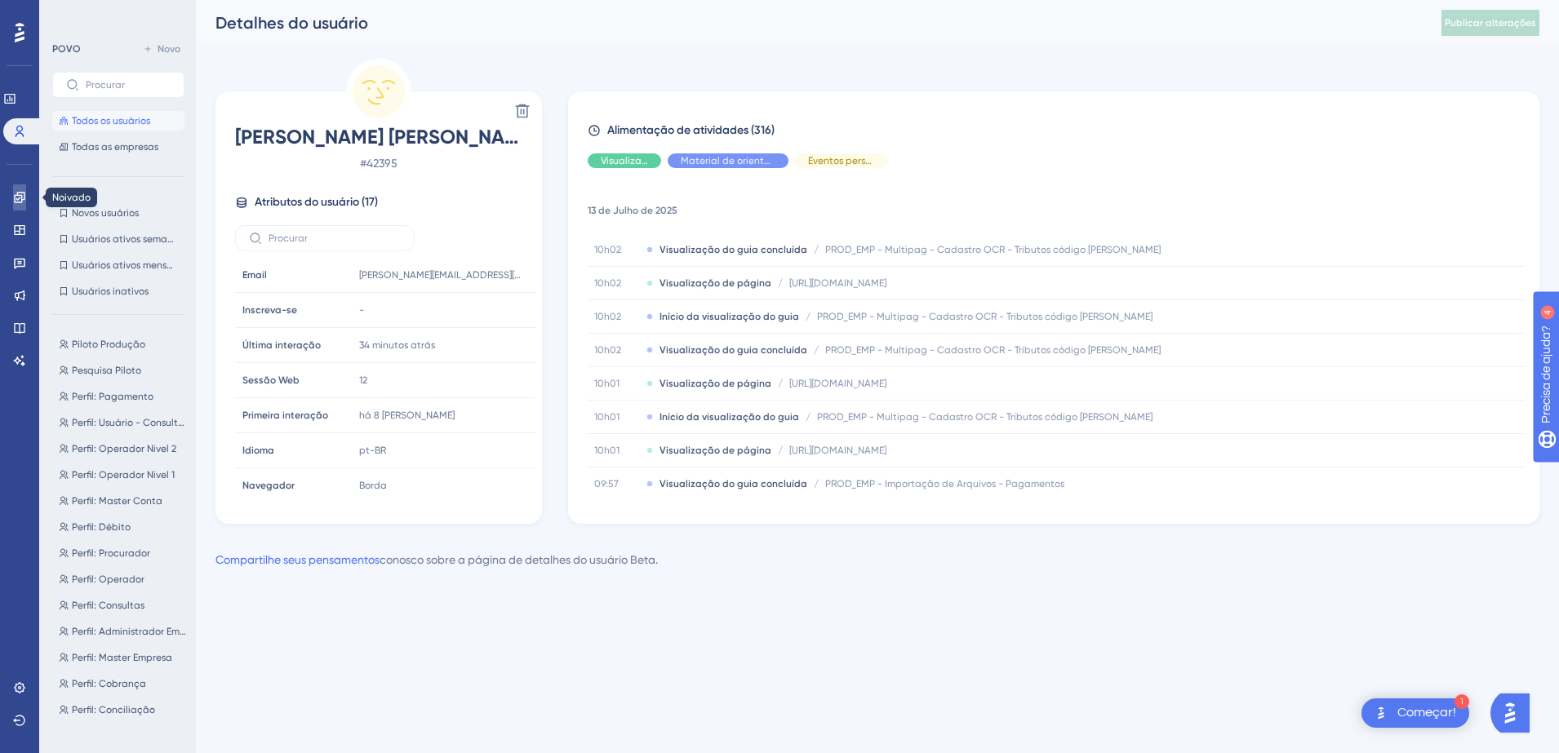
click at [13, 197] on link at bounding box center [19, 197] width 13 height 26
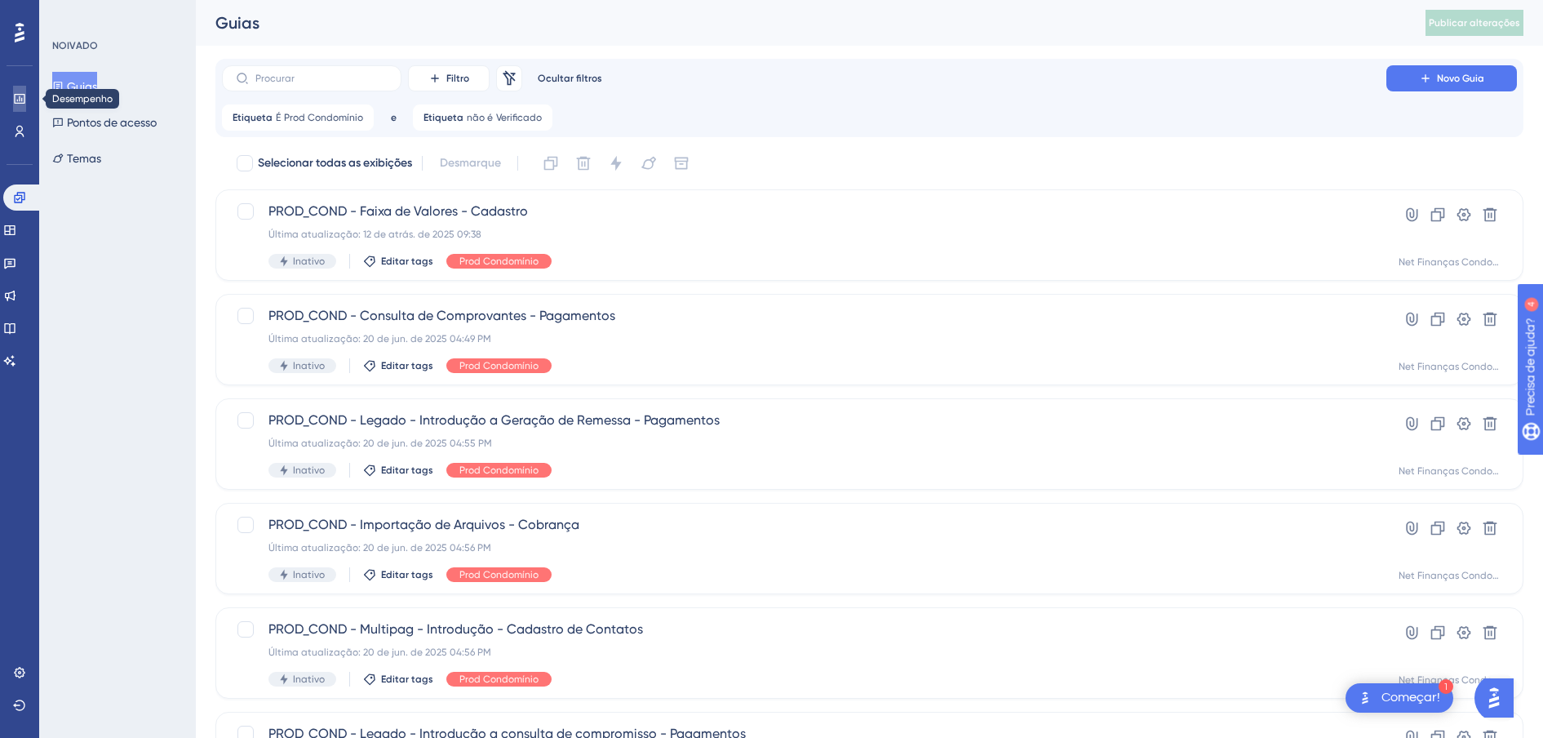
click at [20, 107] on link at bounding box center [19, 99] width 13 height 26
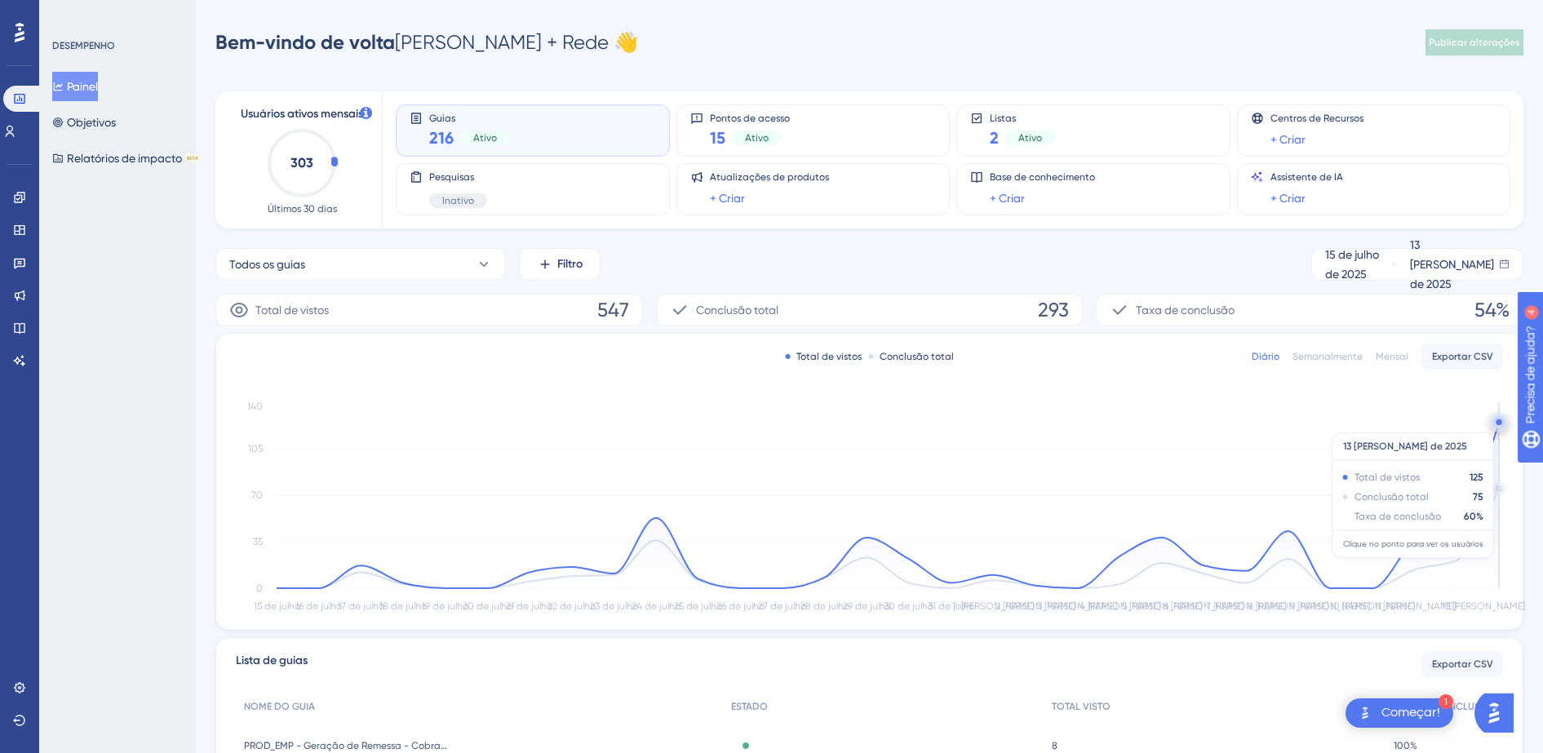
click at [1498, 424] on circle at bounding box center [1499, 422] width 6 height 6
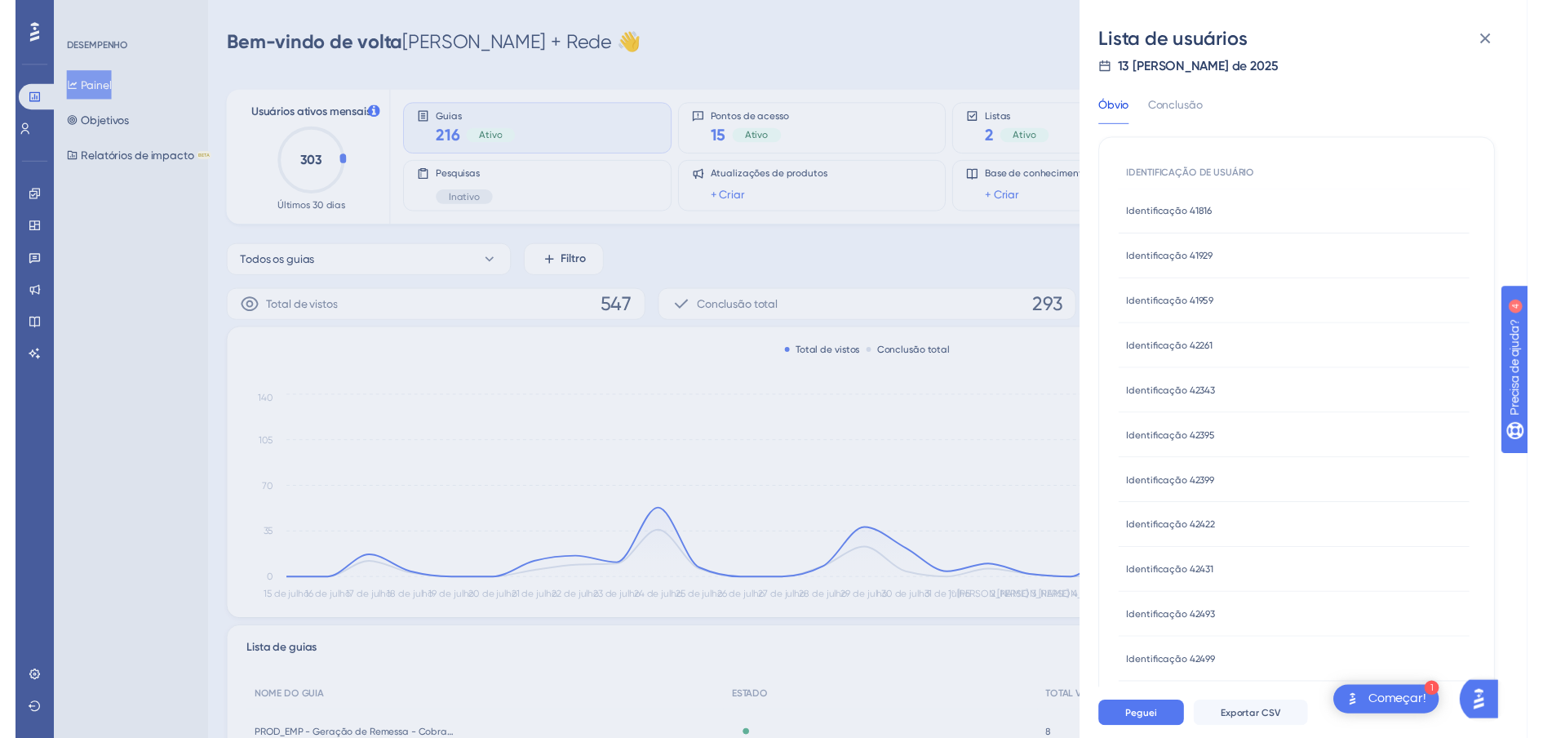
scroll to position [55, 0]
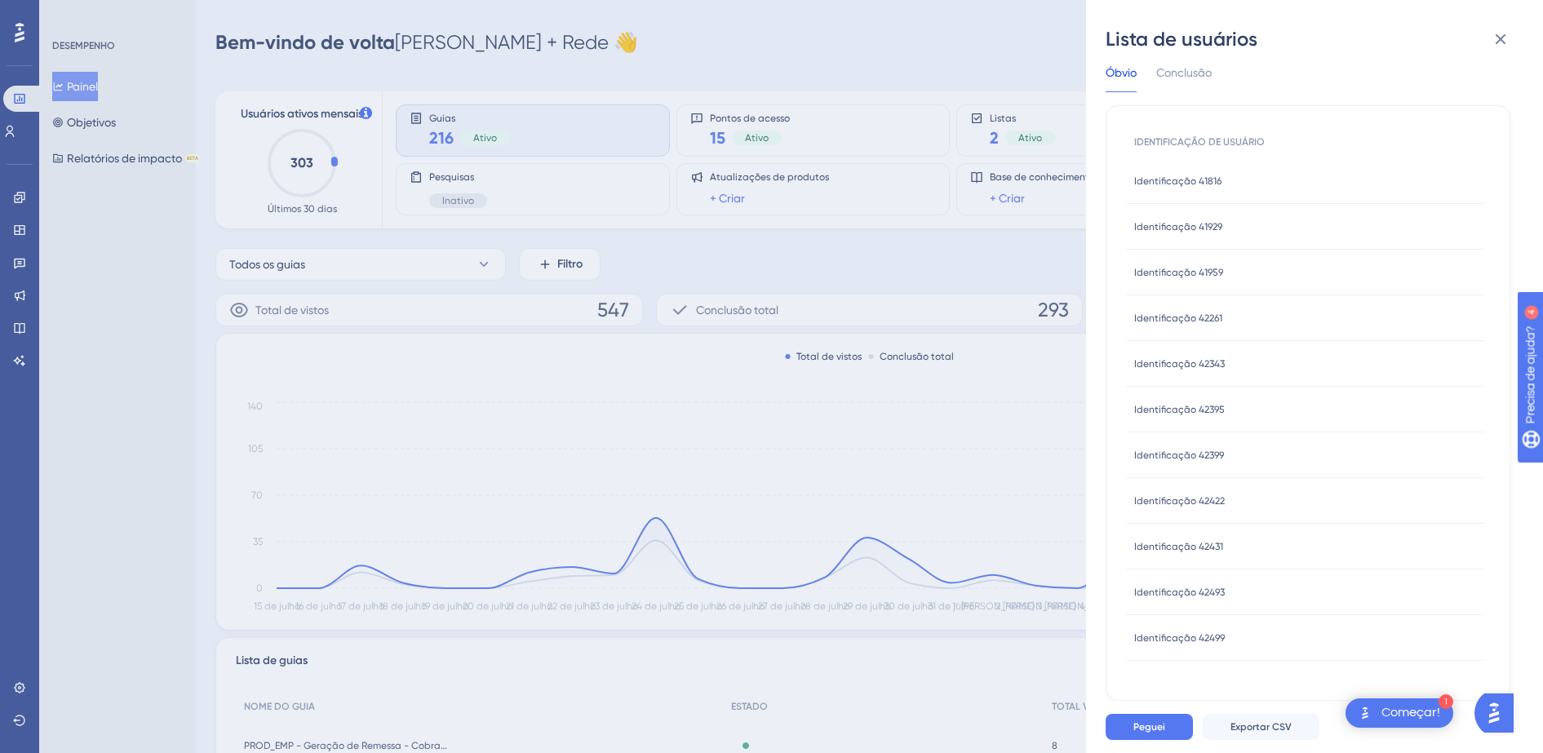
drag, startPoint x: 127, startPoint y: 328, endPoint x: 118, endPoint y: 328, distance: 9.8
click at [126, 328] on div "Lista de usuários 13 de agosto de 2025 Óbvio Conclusão IDENTIFICAÇÃO DE USUÁRIO…" at bounding box center [771, 376] width 1543 height 753
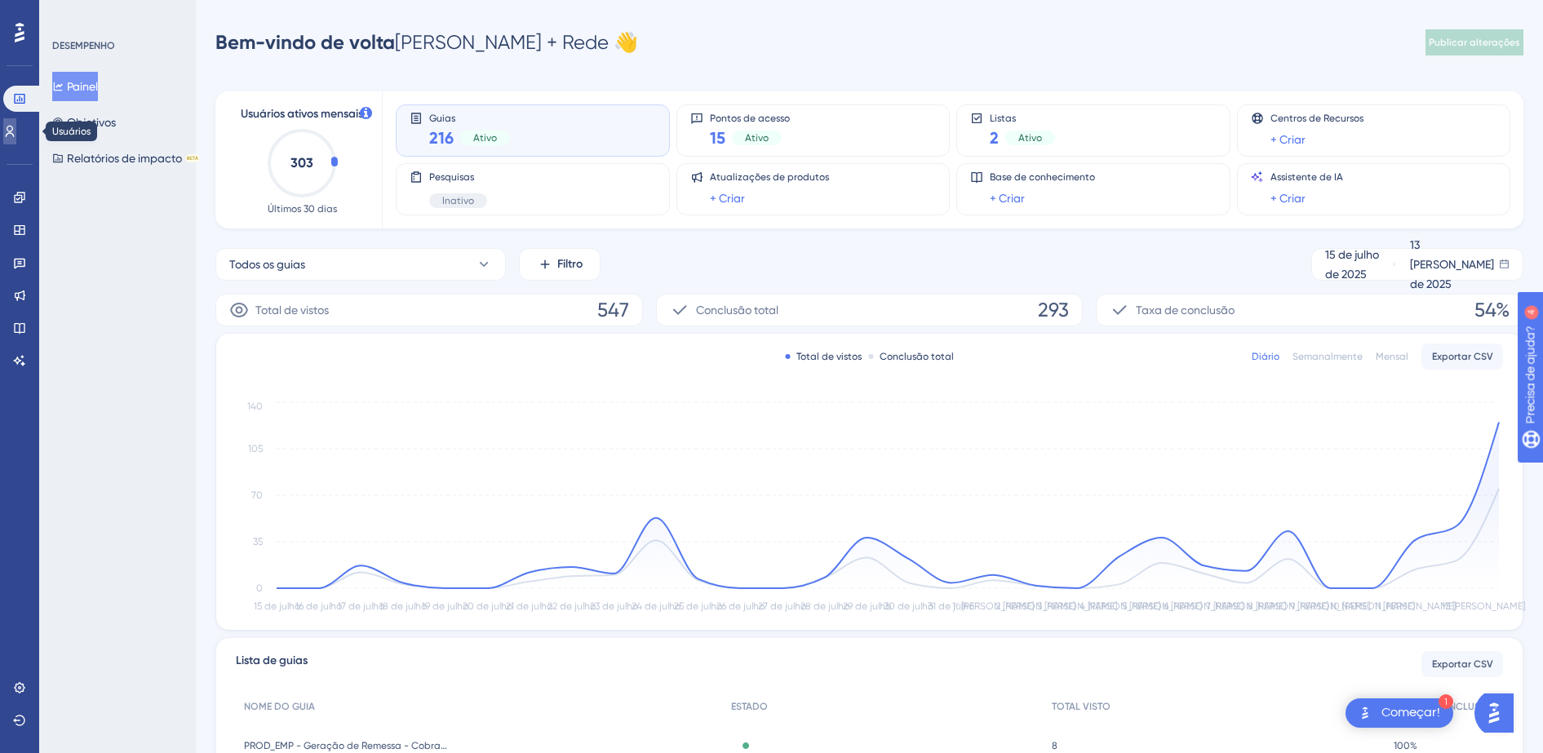
click at [16, 132] on link at bounding box center [9, 131] width 13 height 26
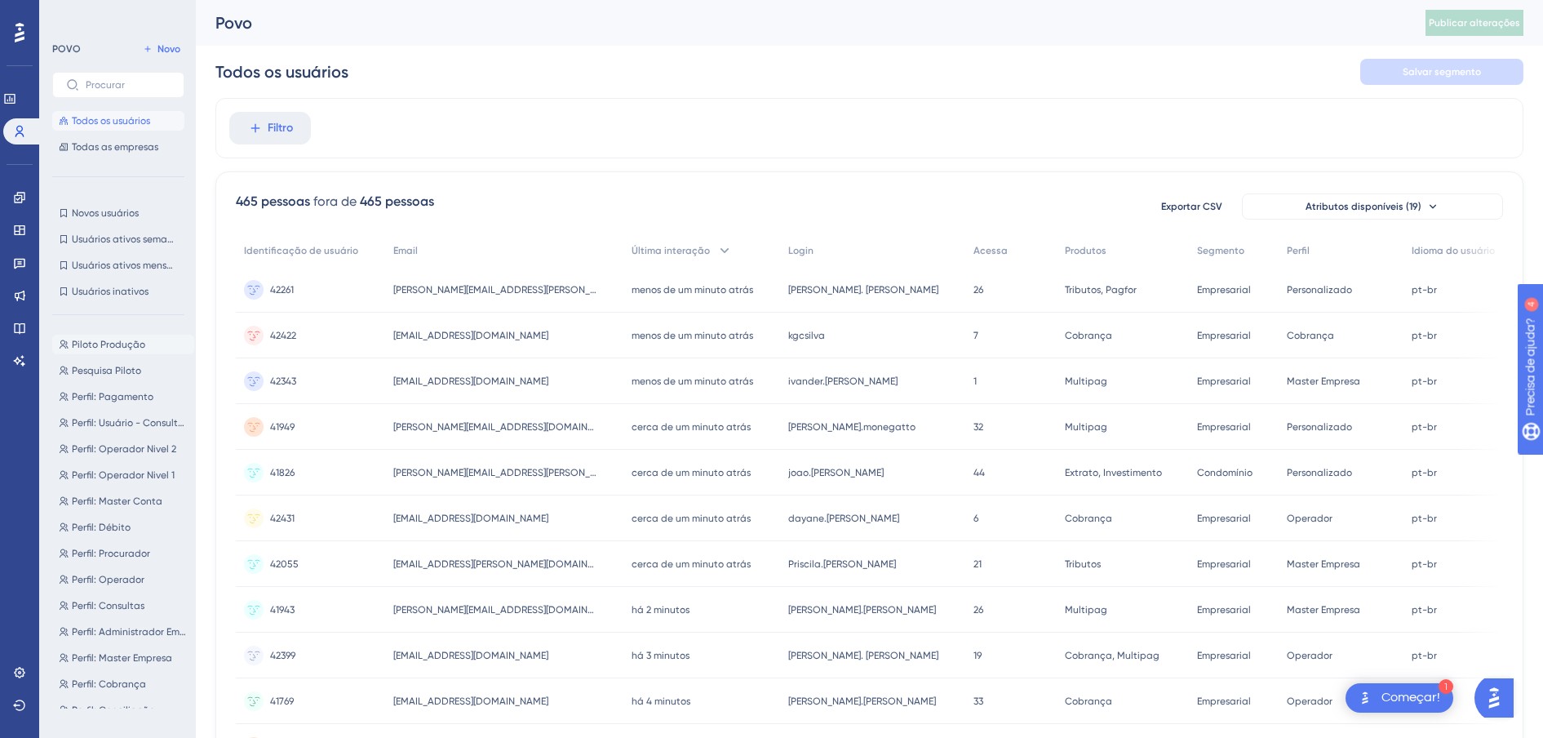
click at [89, 341] on span "Piloto Produção" at bounding box center [108, 344] width 73 height 13
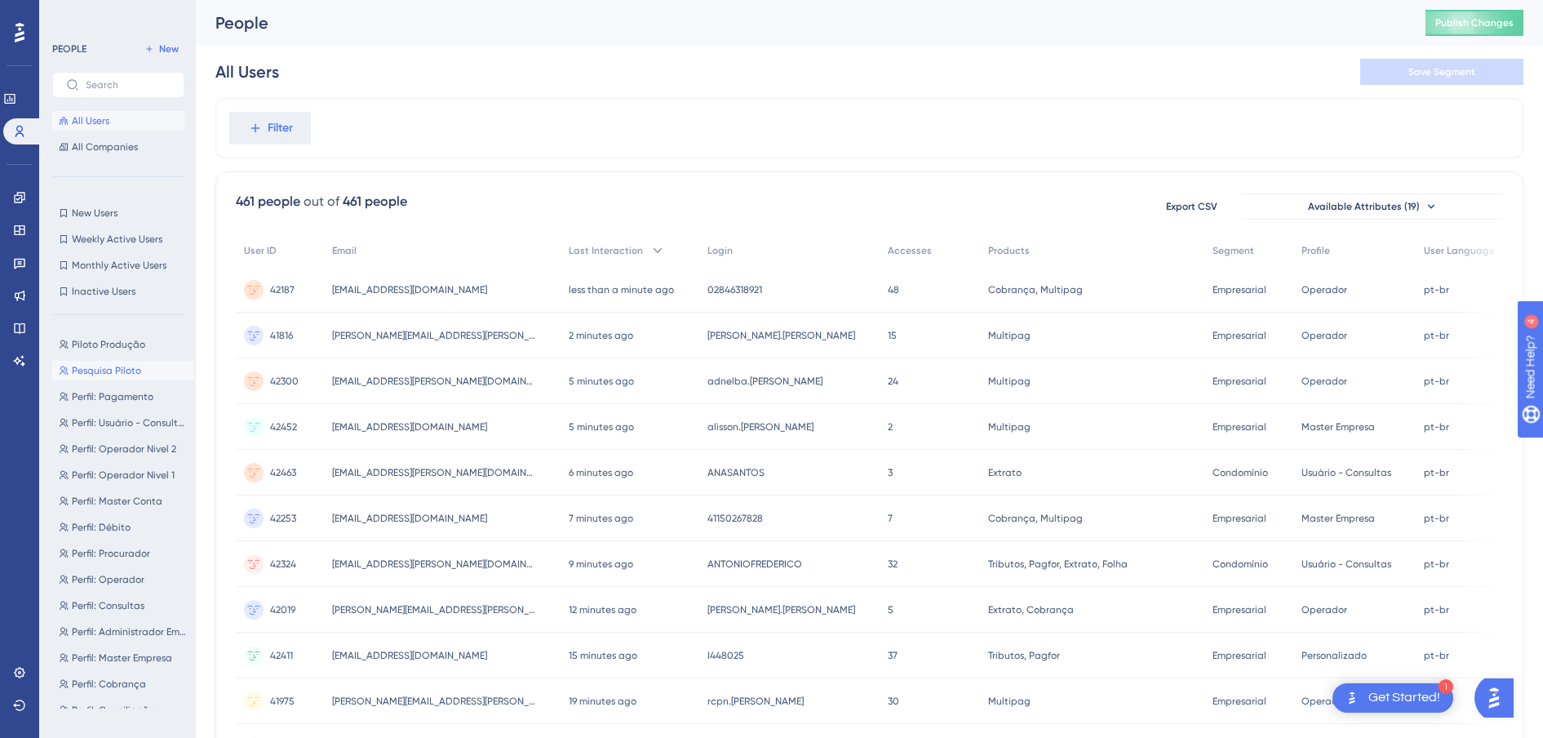
click at [113, 372] on span "Pesquisa Piloto" at bounding box center [106, 370] width 69 height 13
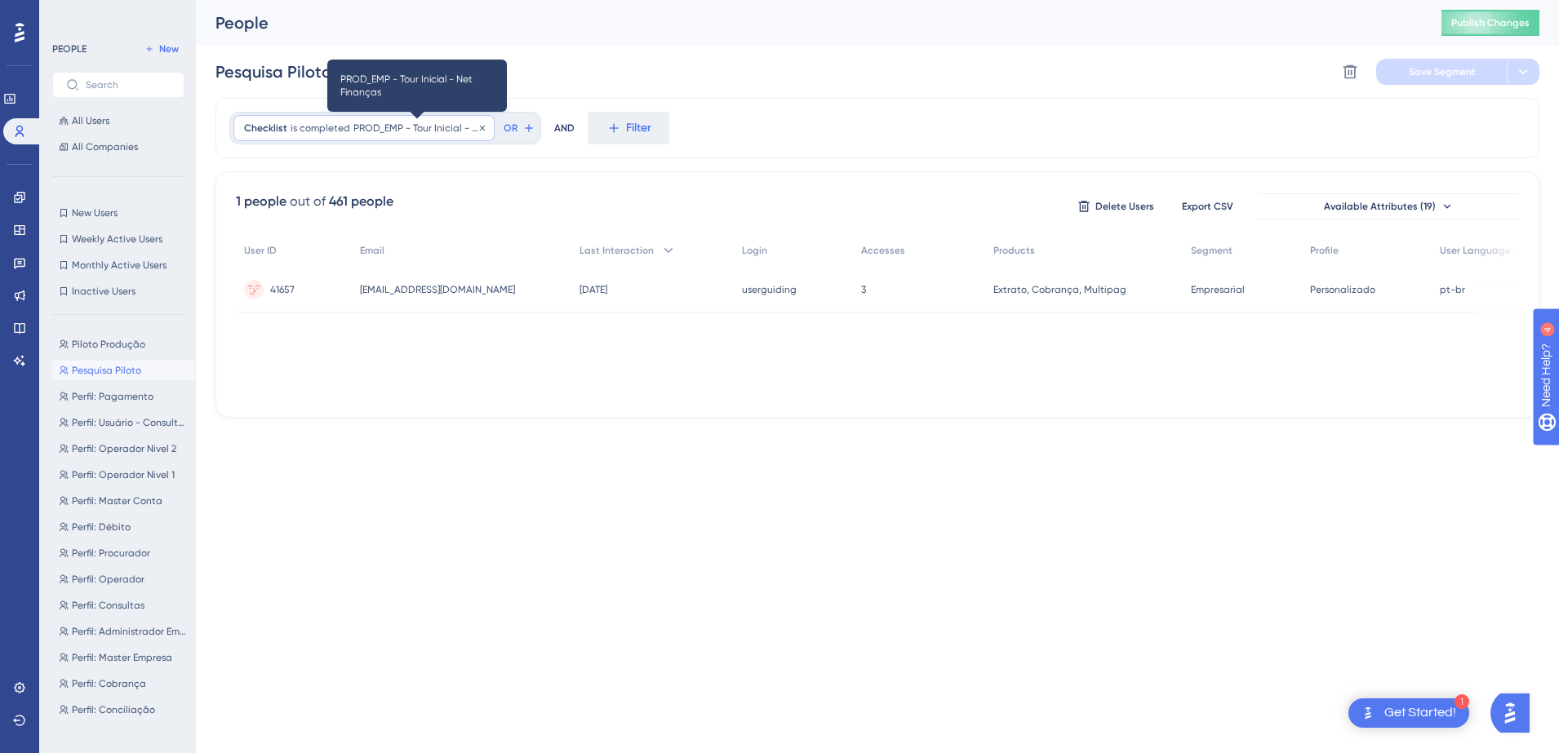
click at [474, 129] on span "PROD_EMP - Tour Inicial - Net Finanças" at bounding box center [418, 128] width 131 height 13
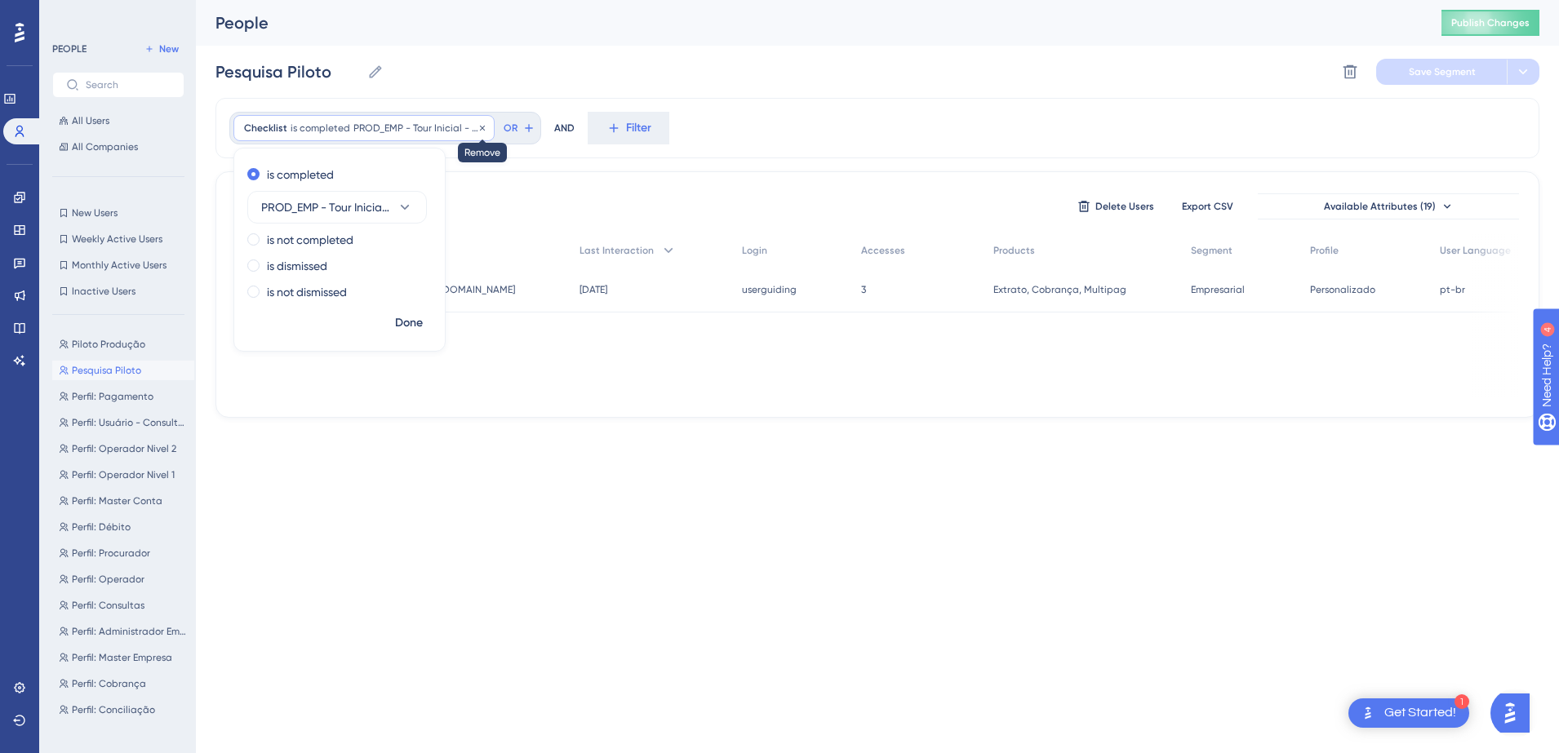
click at [481, 127] on icon at bounding box center [482, 128] width 10 height 10
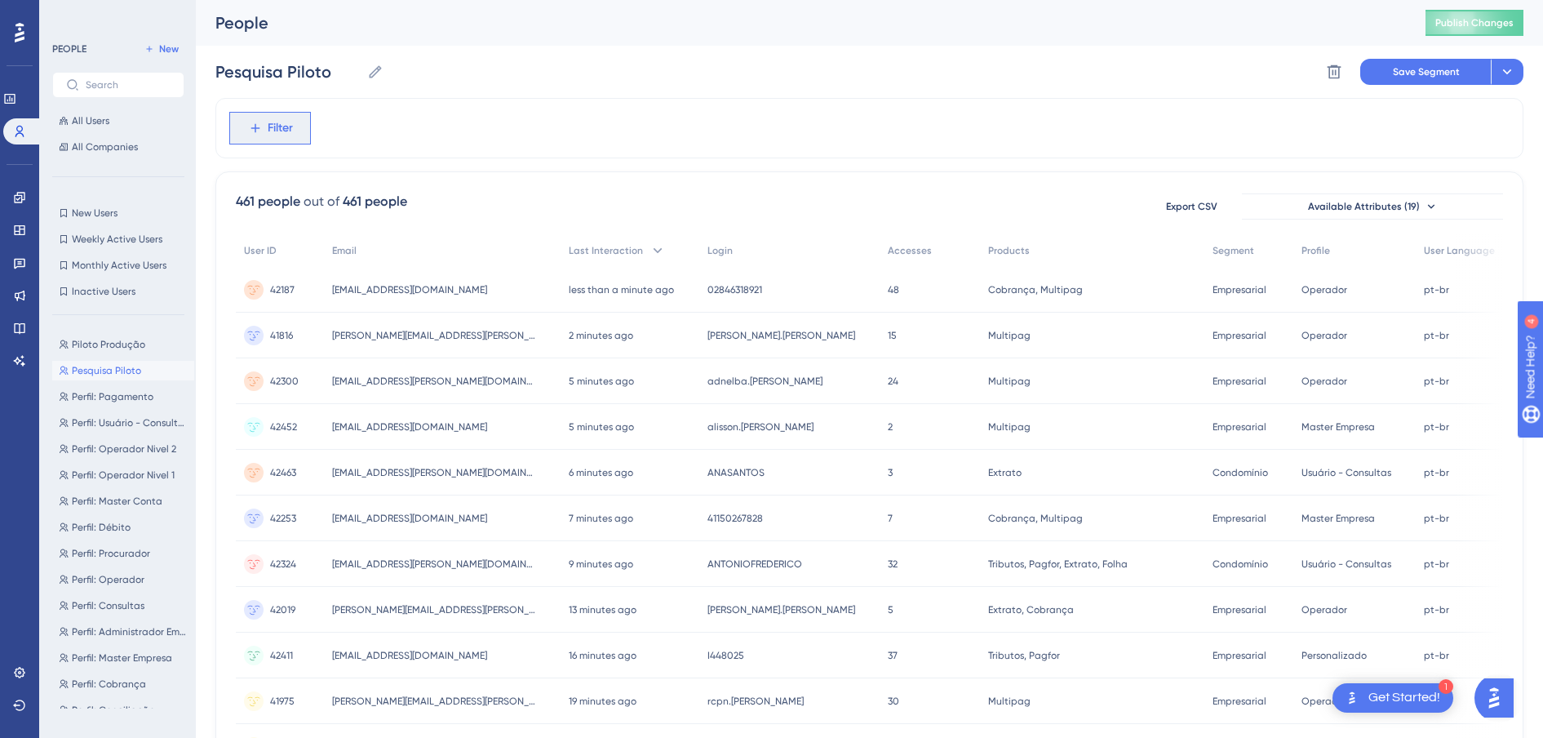
click at [296, 135] on button "Filter" at bounding box center [270, 128] width 82 height 33
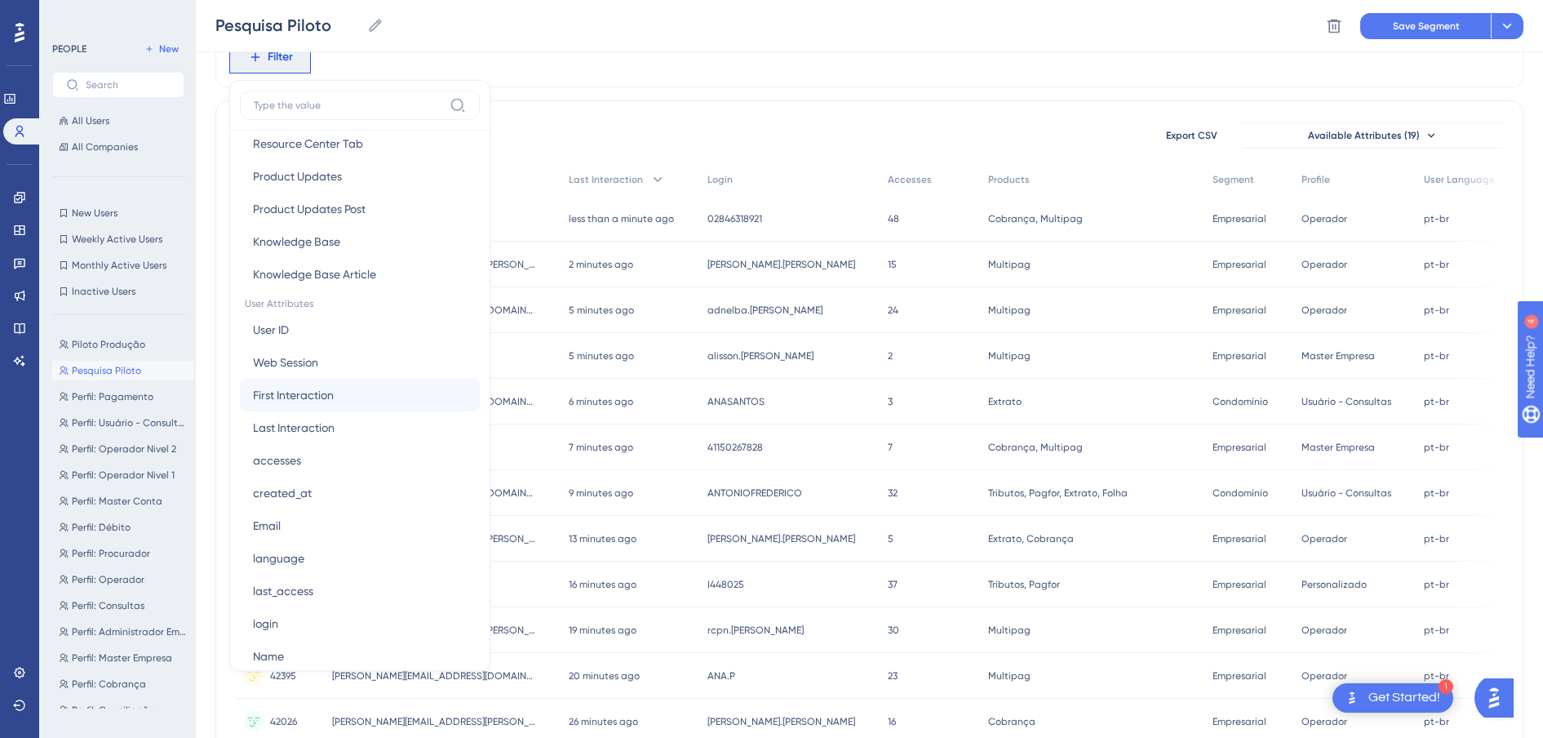
scroll to position [612, 0]
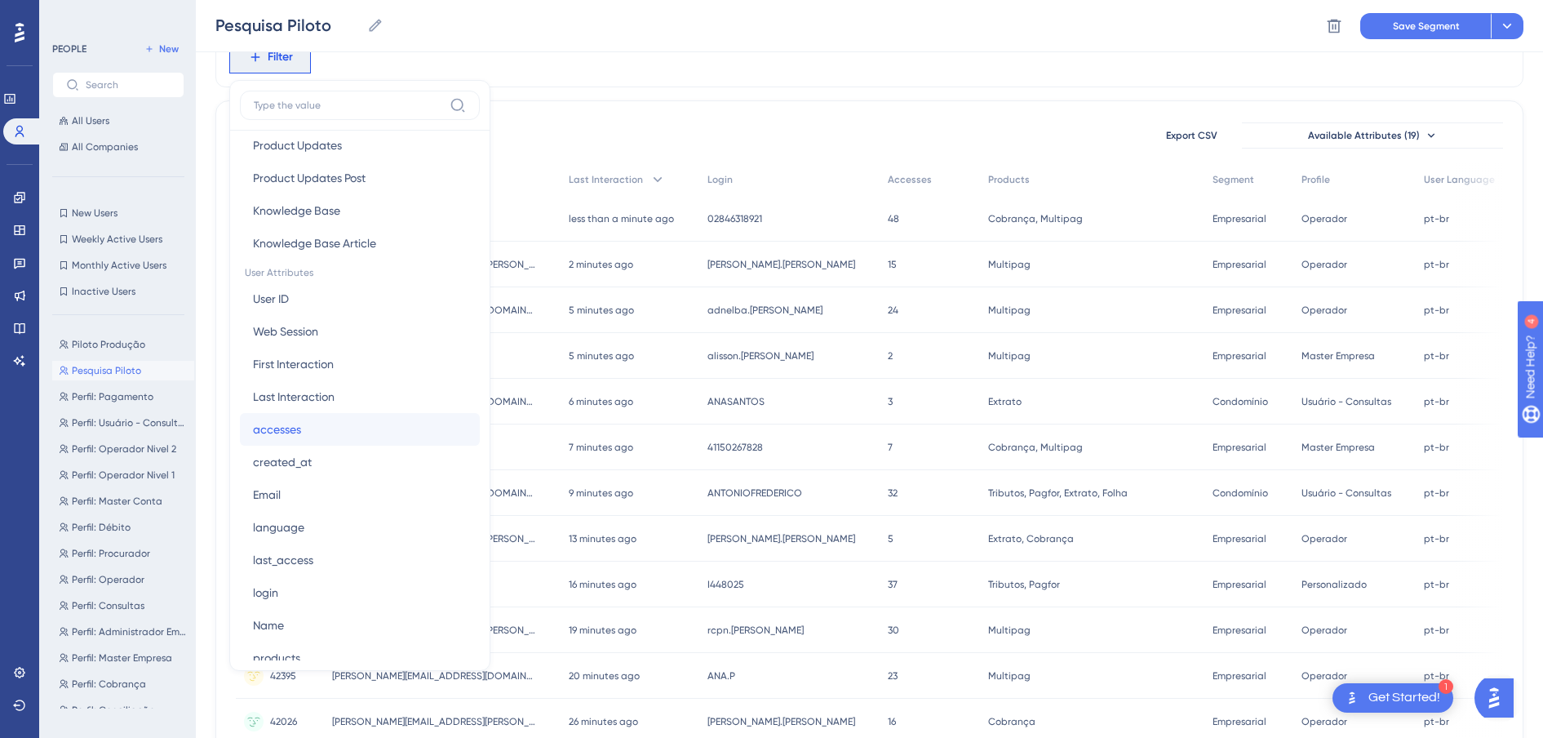
click at [320, 437] on button "accesses accesses" at bounding box center [360, 429] width 240 height 33
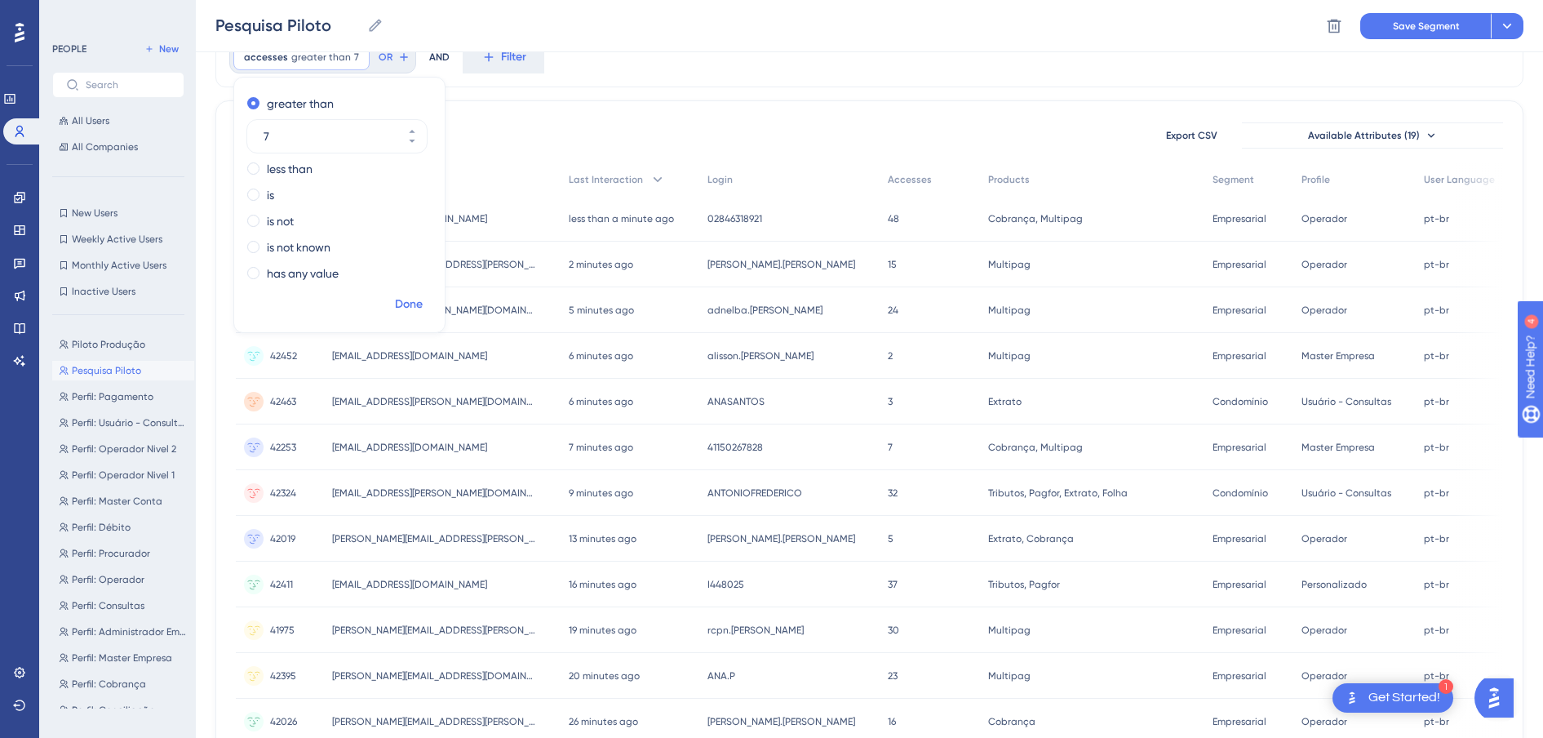
type input "7"
click at [414, 304] on span "Done" at bounding box center [409, 305] width 28 height 20
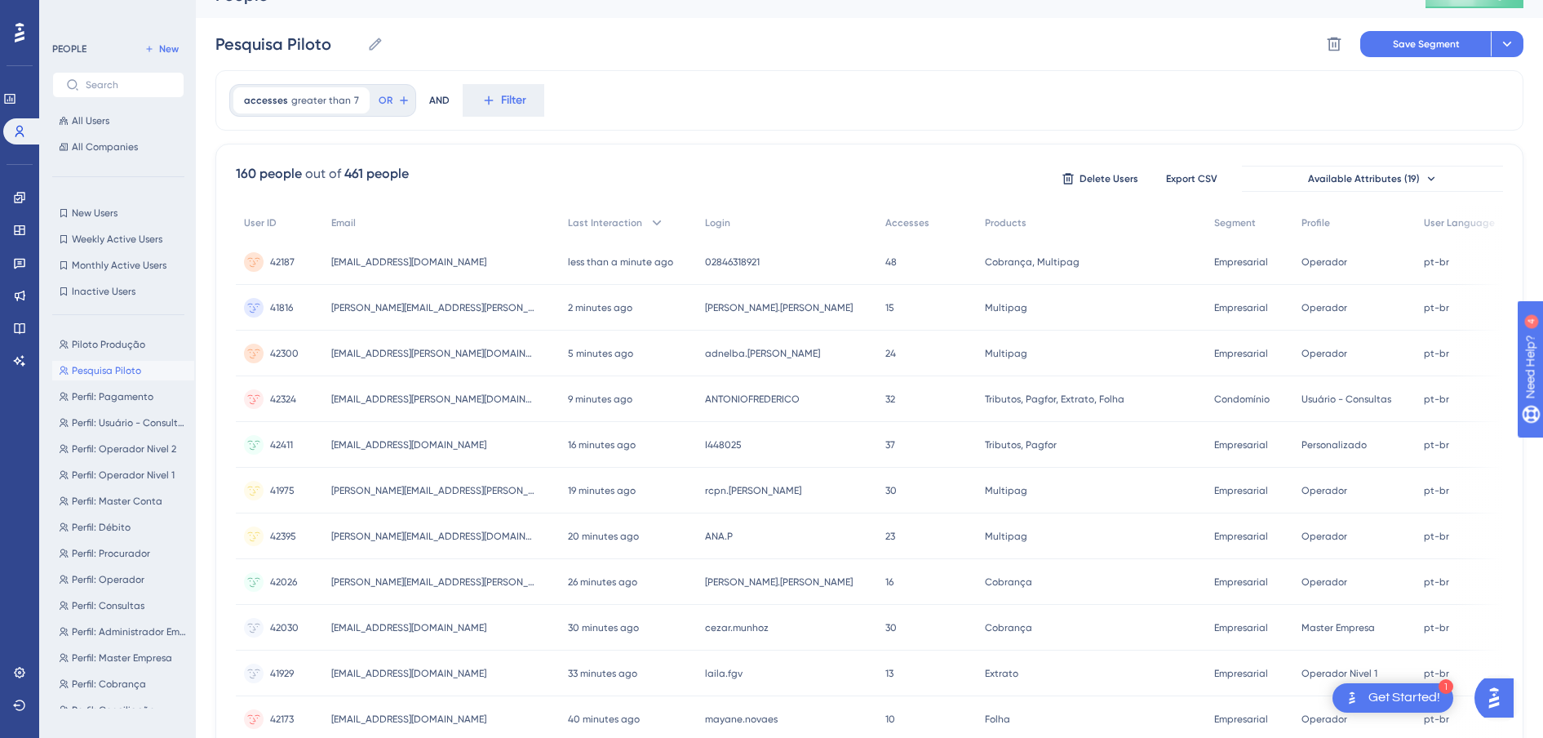
scroll to position [0, 0]
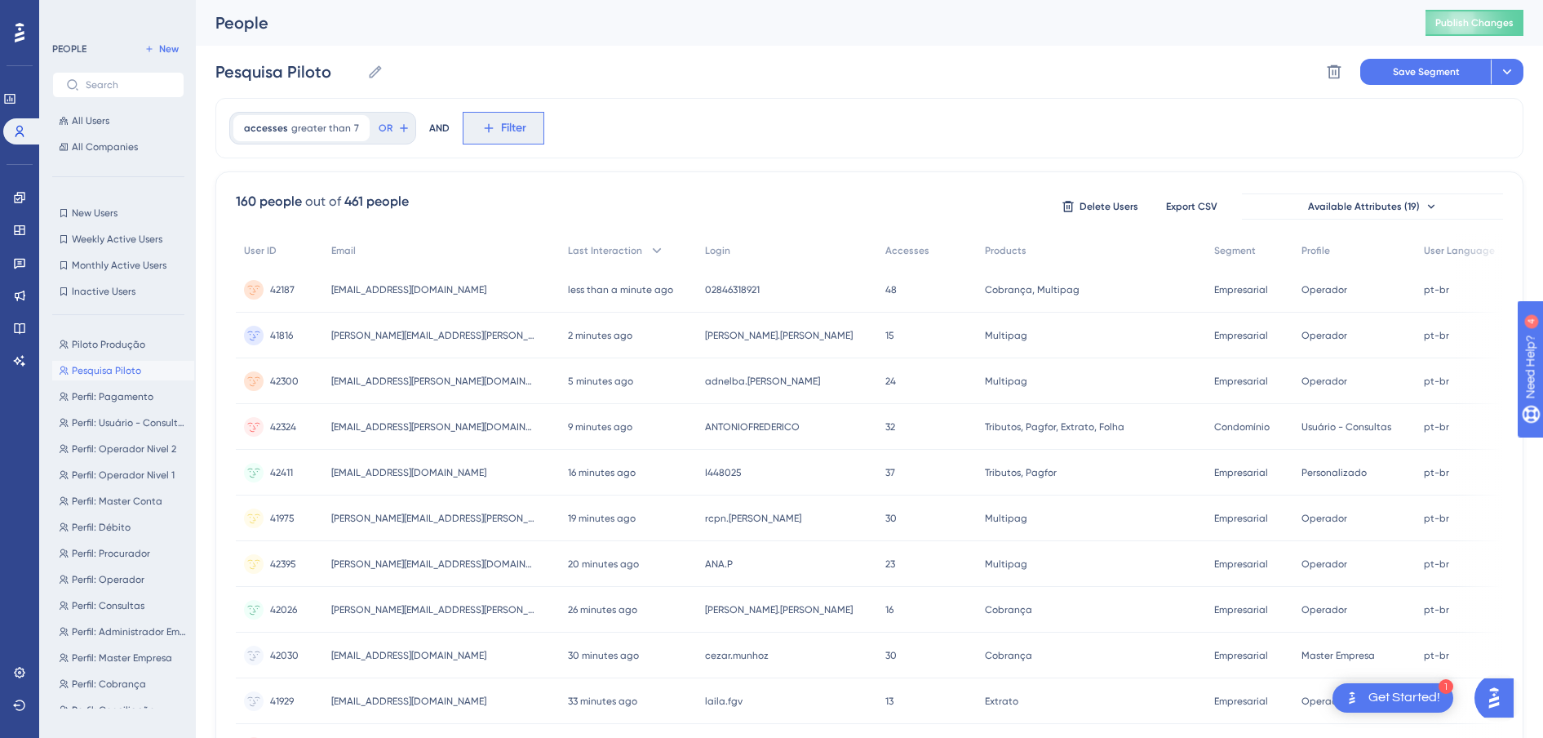
click at [501, 128] on span "Filter" at bounding box center [513, 128] width 25 height 20
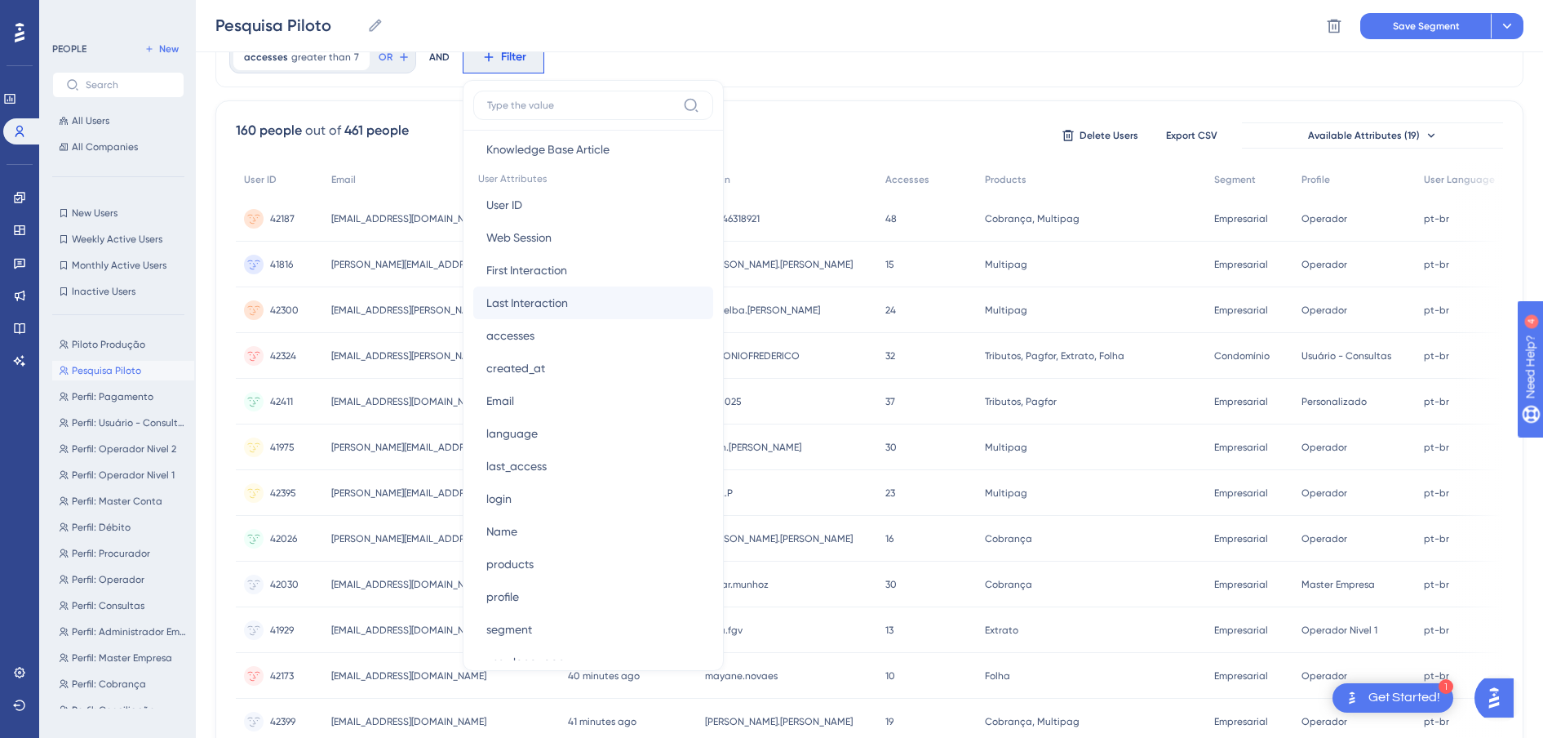
scroll to position [816, 0]
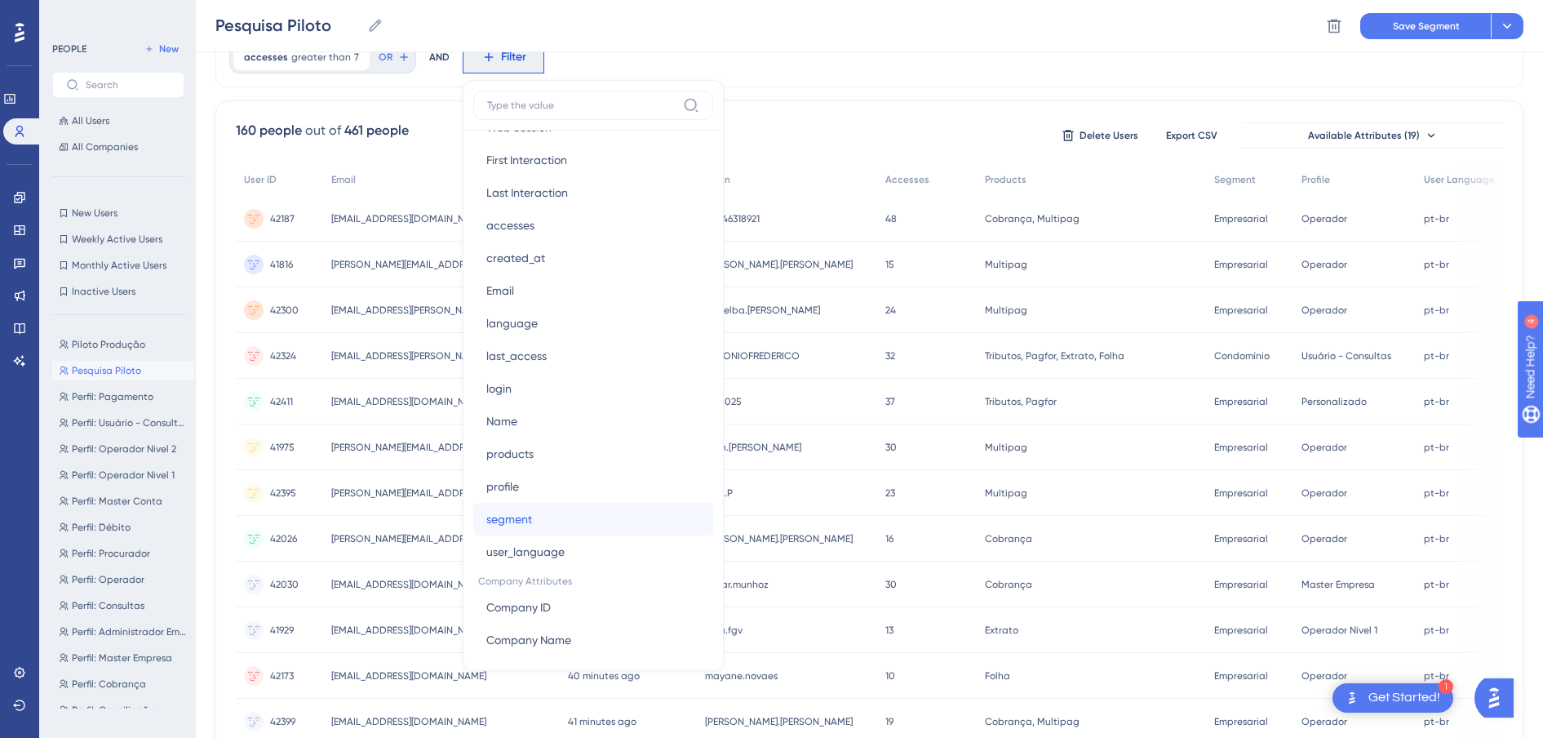
click at [554, 528] on button "segment segment" at bounding box center [593, 519] width 240 height 33
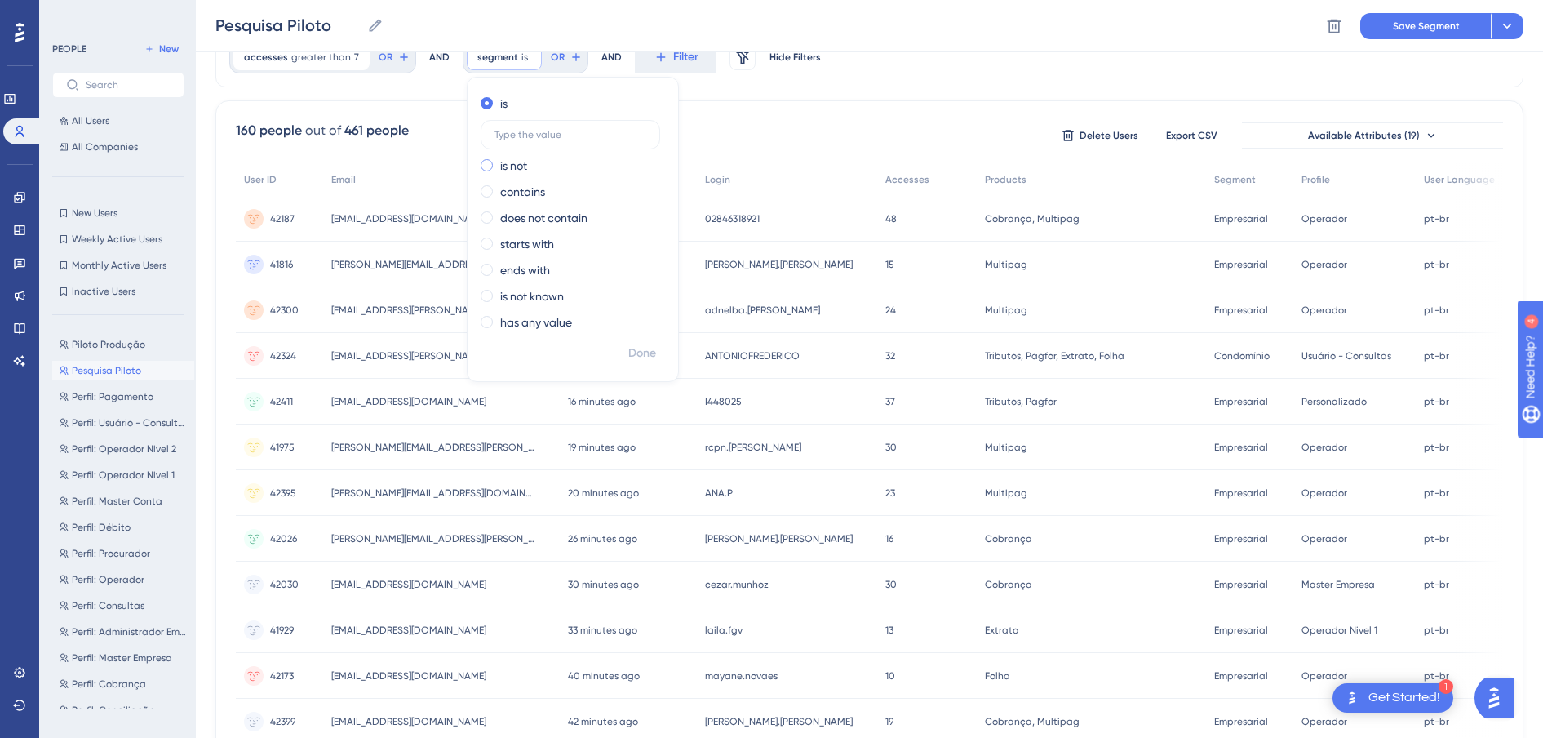
click at [500, 162] on label "is not" at bounding box center [513, 166] width 27 height 20
click at [540, 150] on label at bounding box center [571, 160] width 180 height 29
click at [540, 155] on input "text" at bounding box center [571, 160] width 152 height 11
type input "private"
click at [646, 357] on span "Done" at bounding box center [642, 354] width 28 height 20
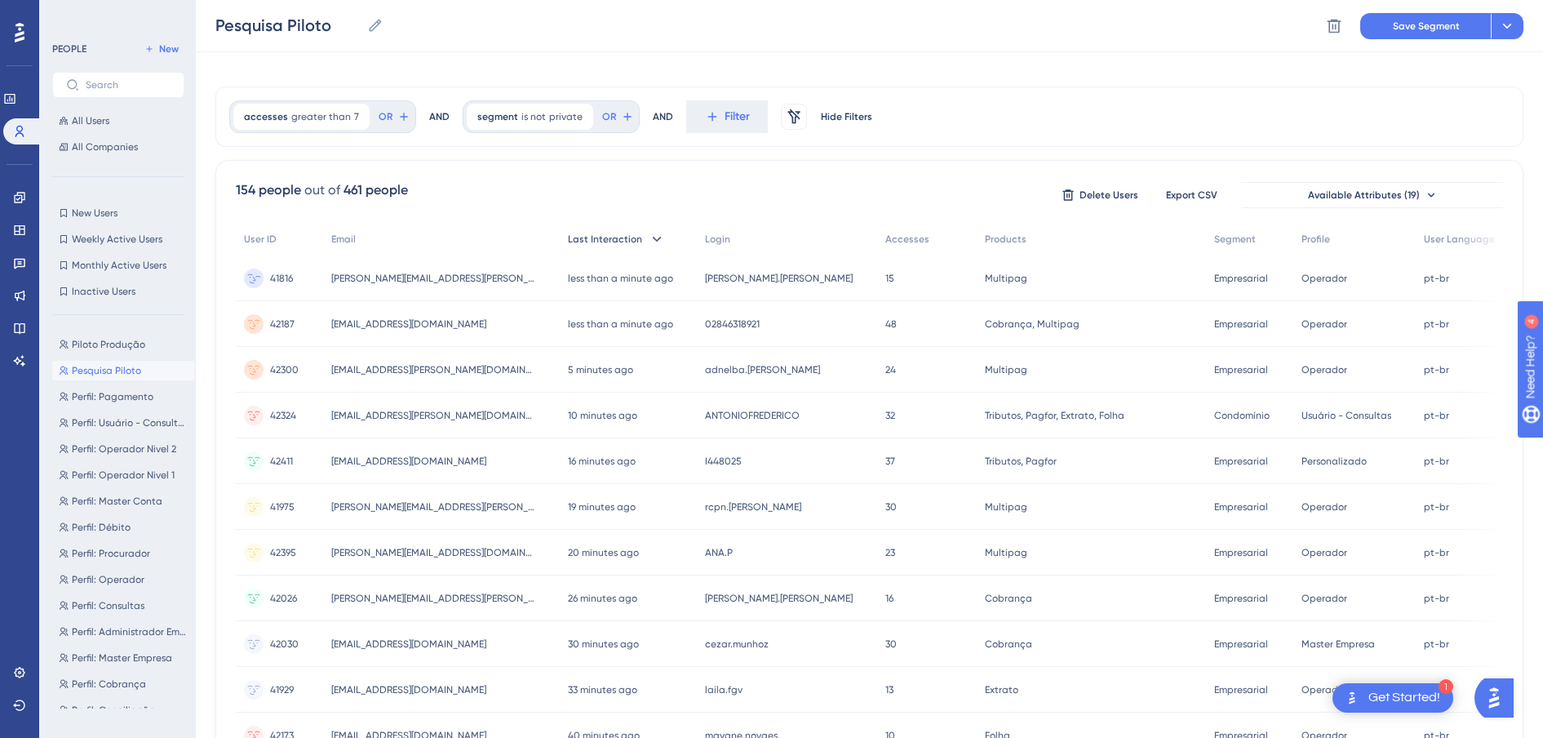
scroll to position [0, 0]
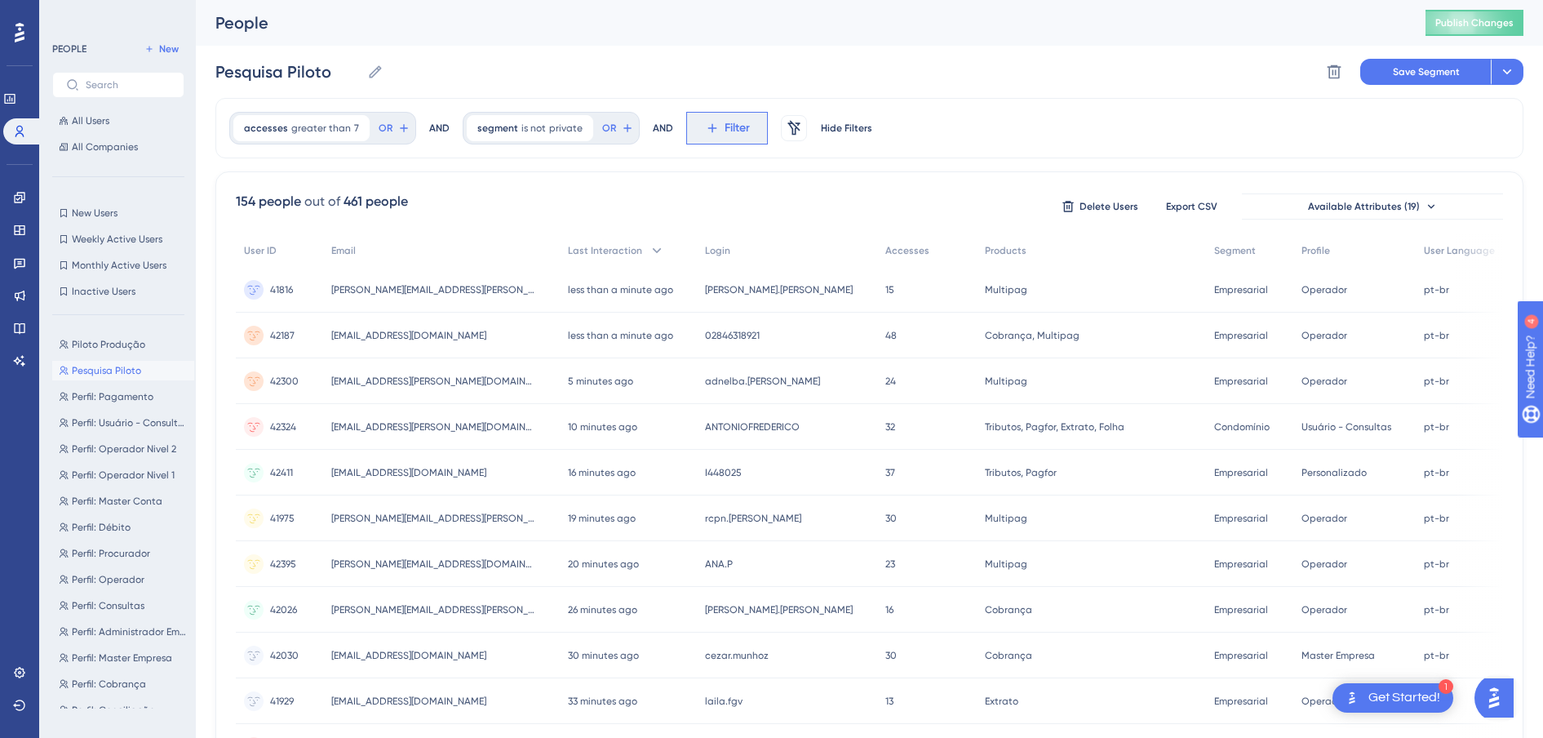
click at [725, 135] on span "Filter" at bounding box center [737, 128] width 25 height 20
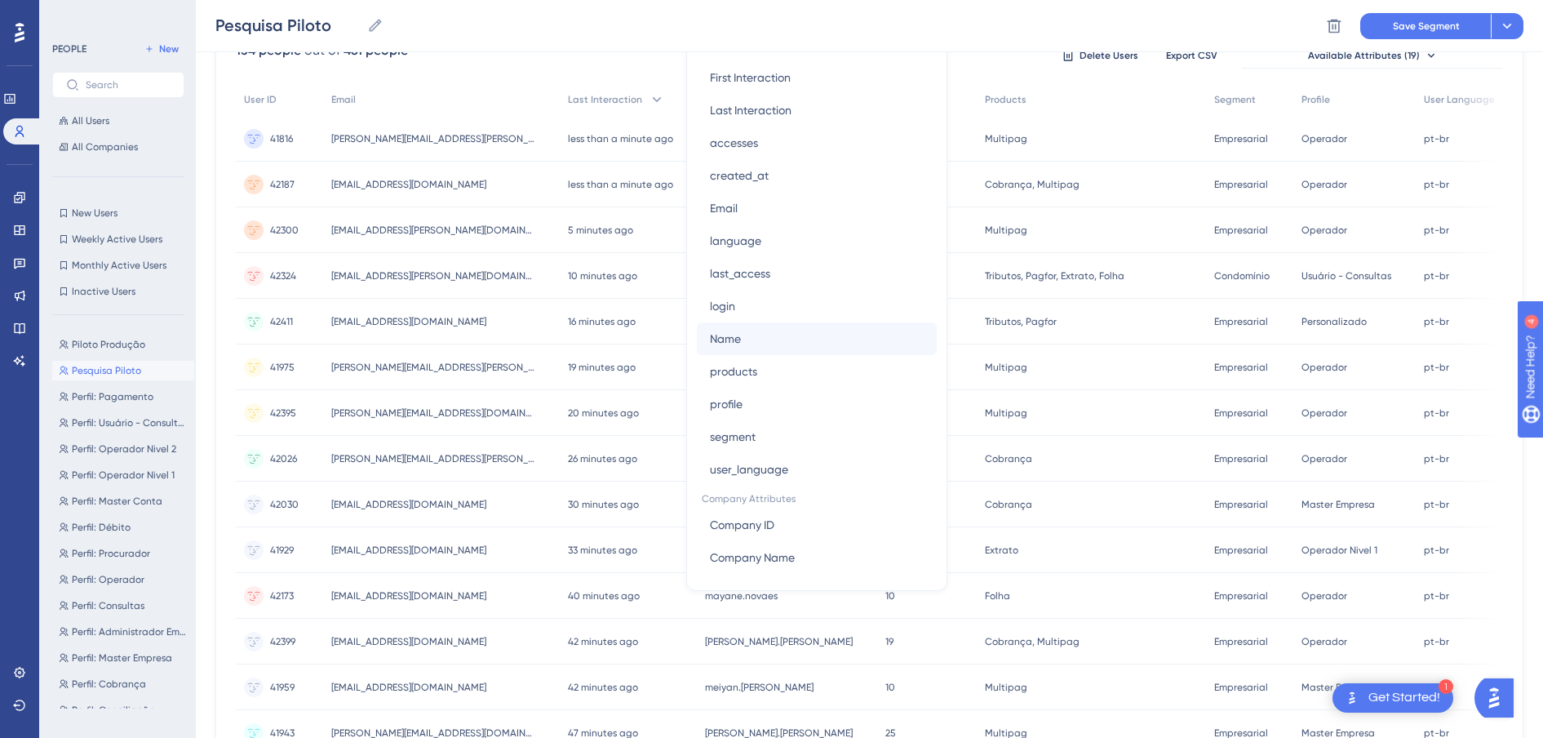
scroll to position [785, 0]
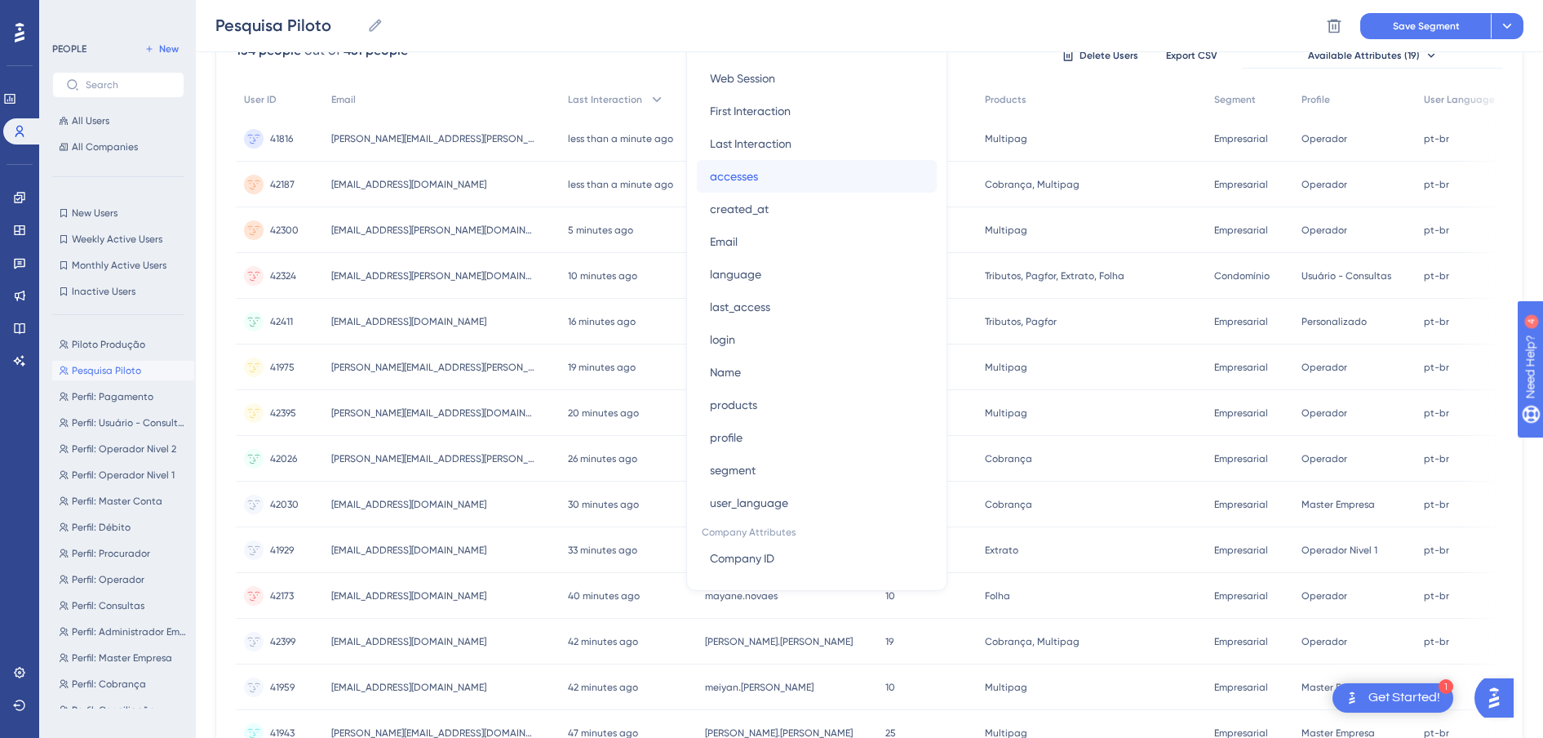
click at [732, 184] on span "accesses" at bounding box center [734, 176] width 48 height 20
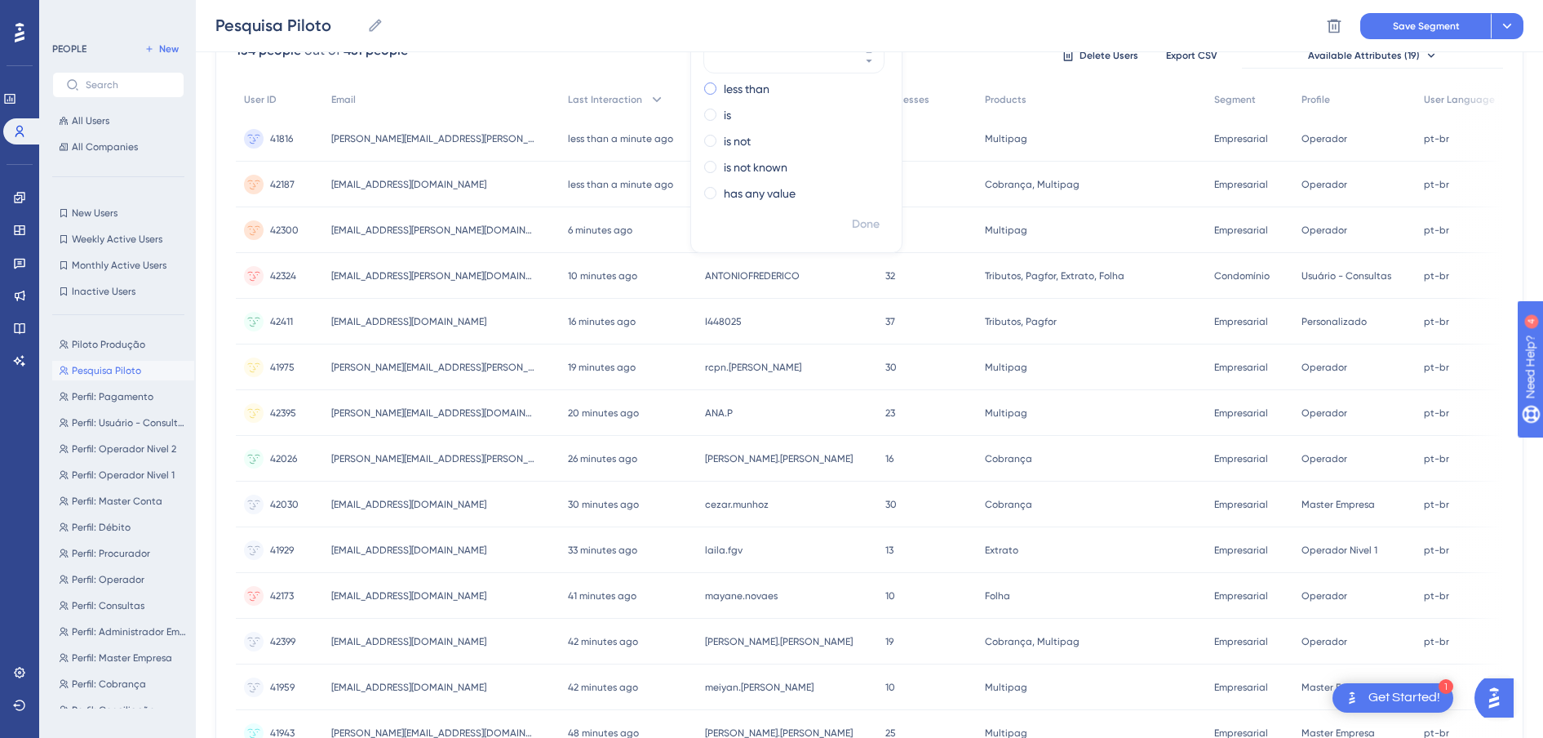
click at [731, 90] on label "less than" at bounding box center [747, 89] width 46 height 20
type input "30"
click at [852, 227] on span "Done" at bounding box center [866, 225] width 28 height 20
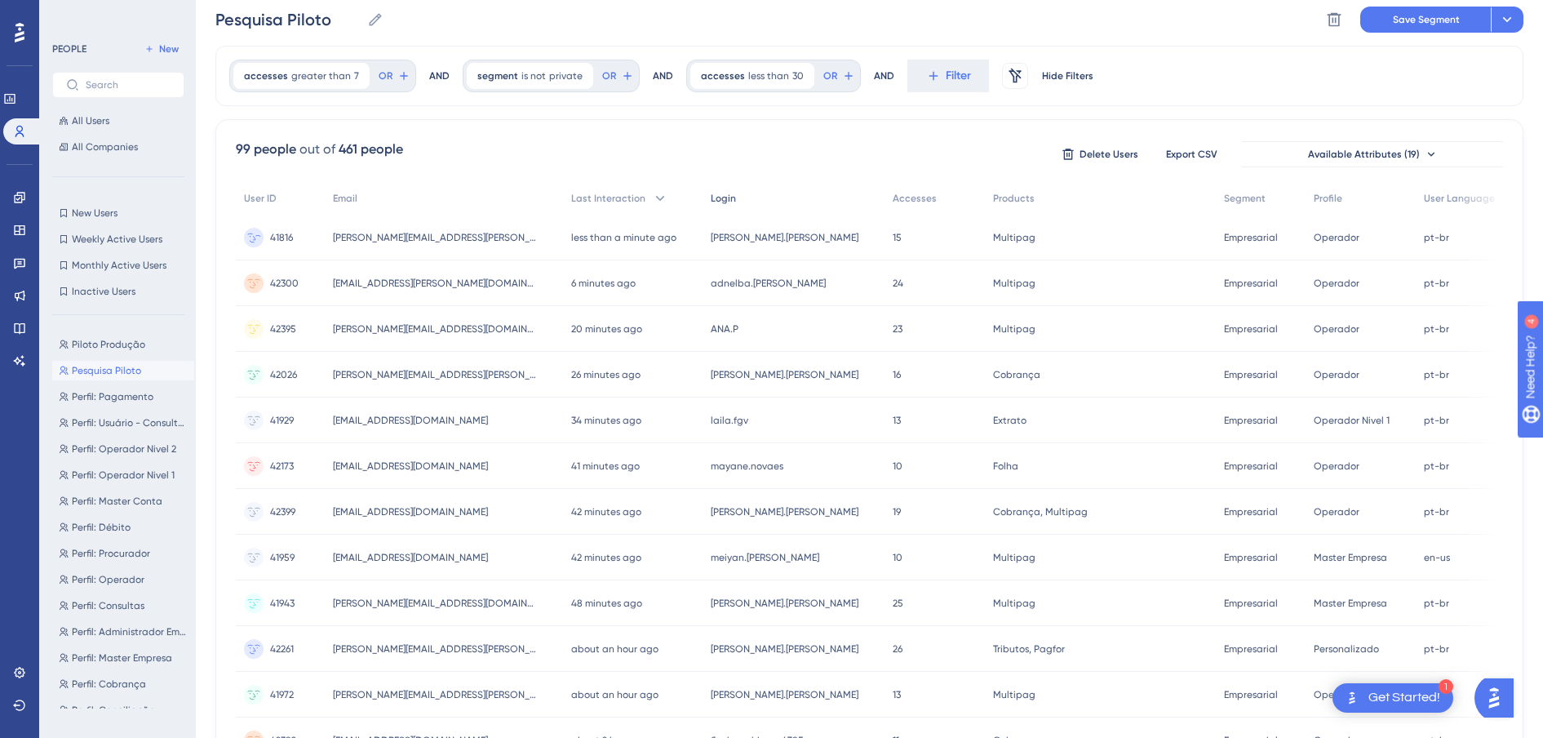
scroll to position [0, 0]
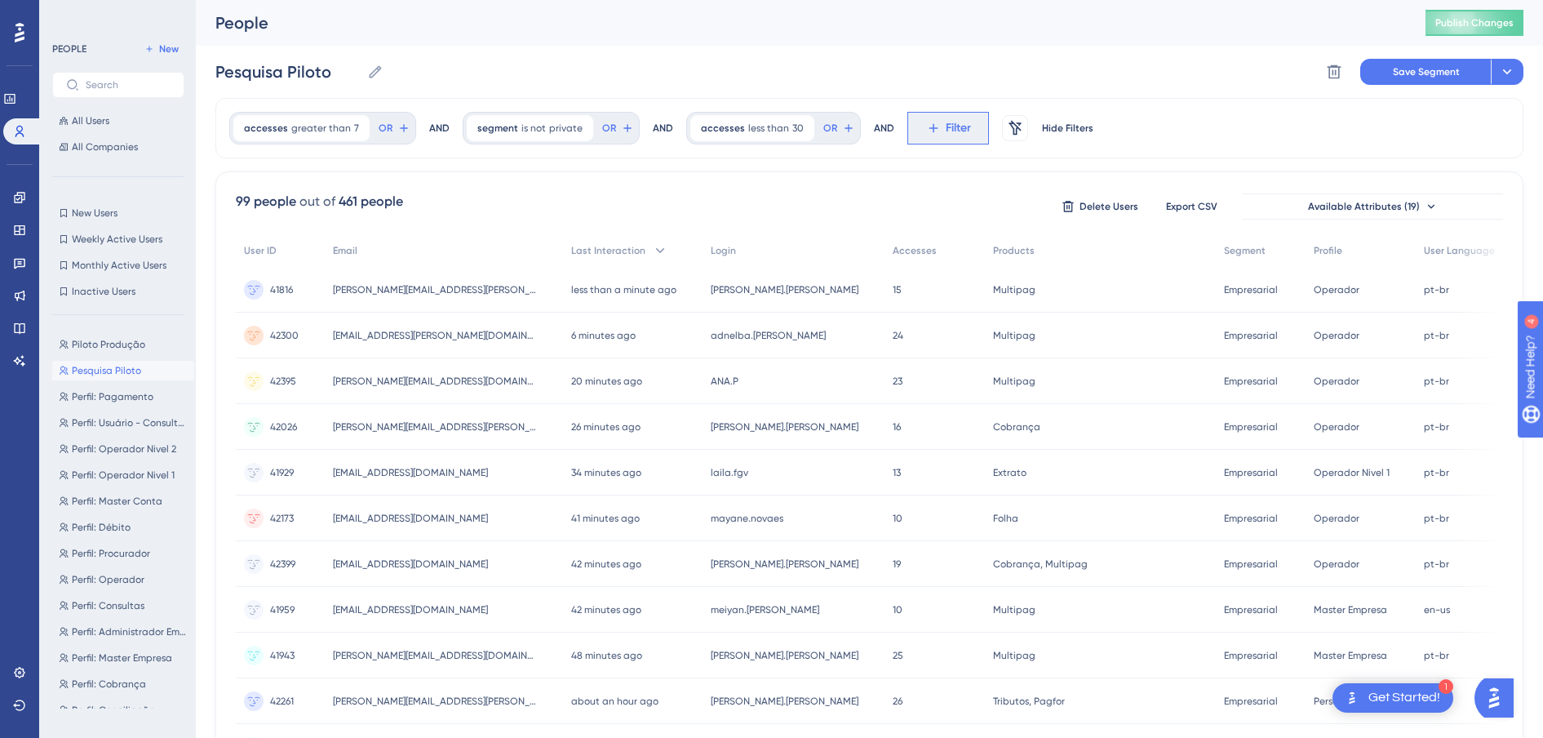
click at [926, 126] on icon at bounding box center [933, 128] width 15 height 15
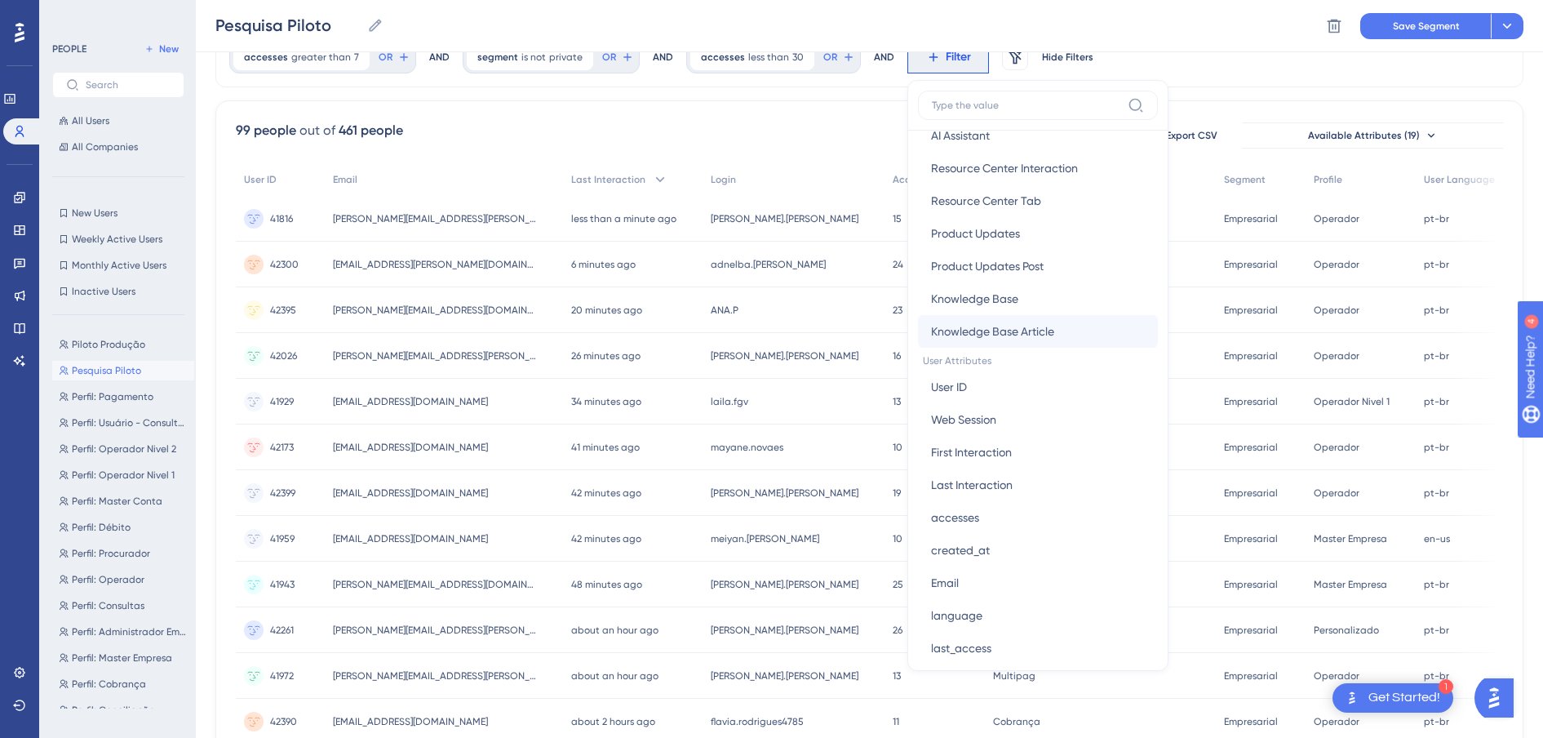
scroll to position [612, 0]
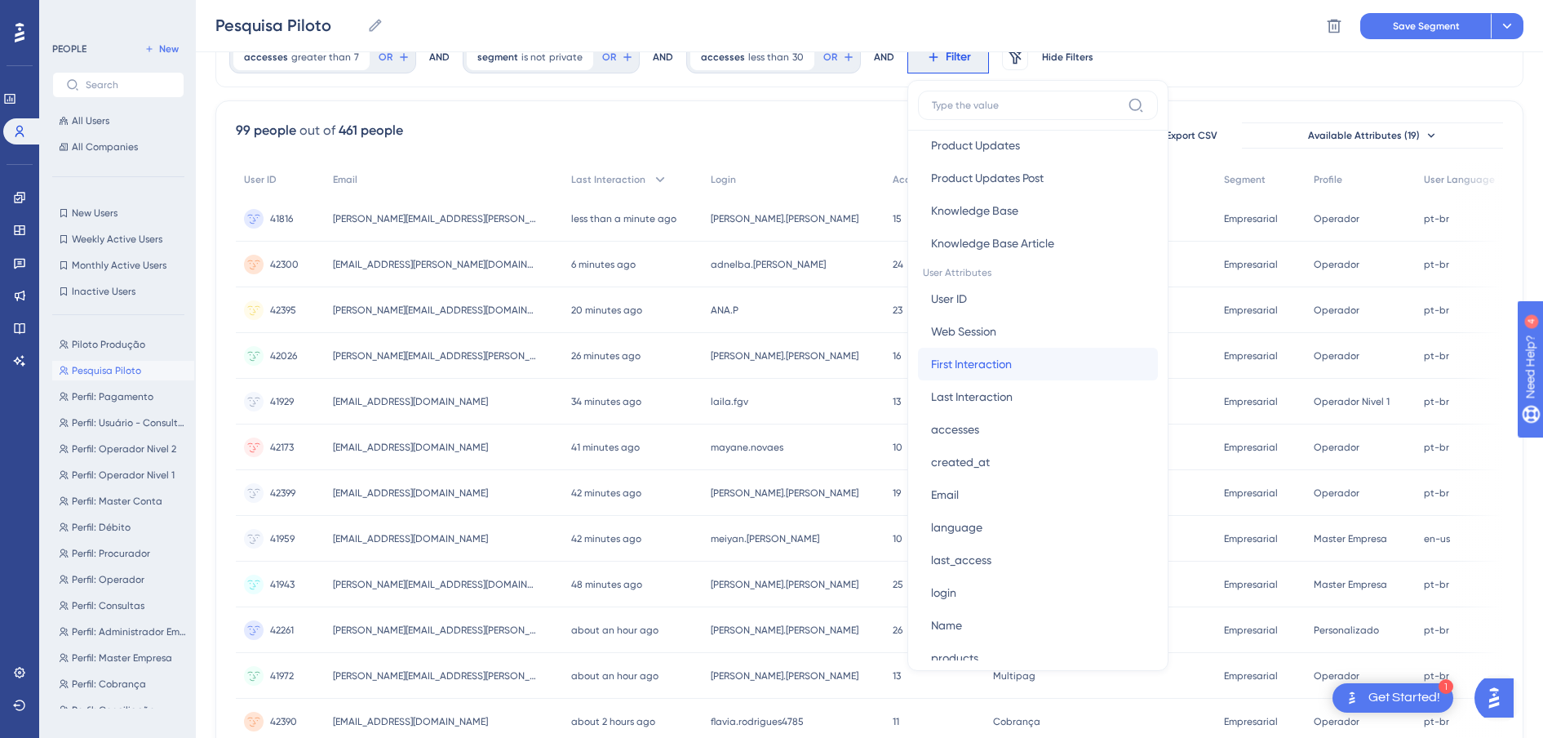
click at [964, 371] on span "First Interaction" at bounding box center [971, 364] width 81 height 20
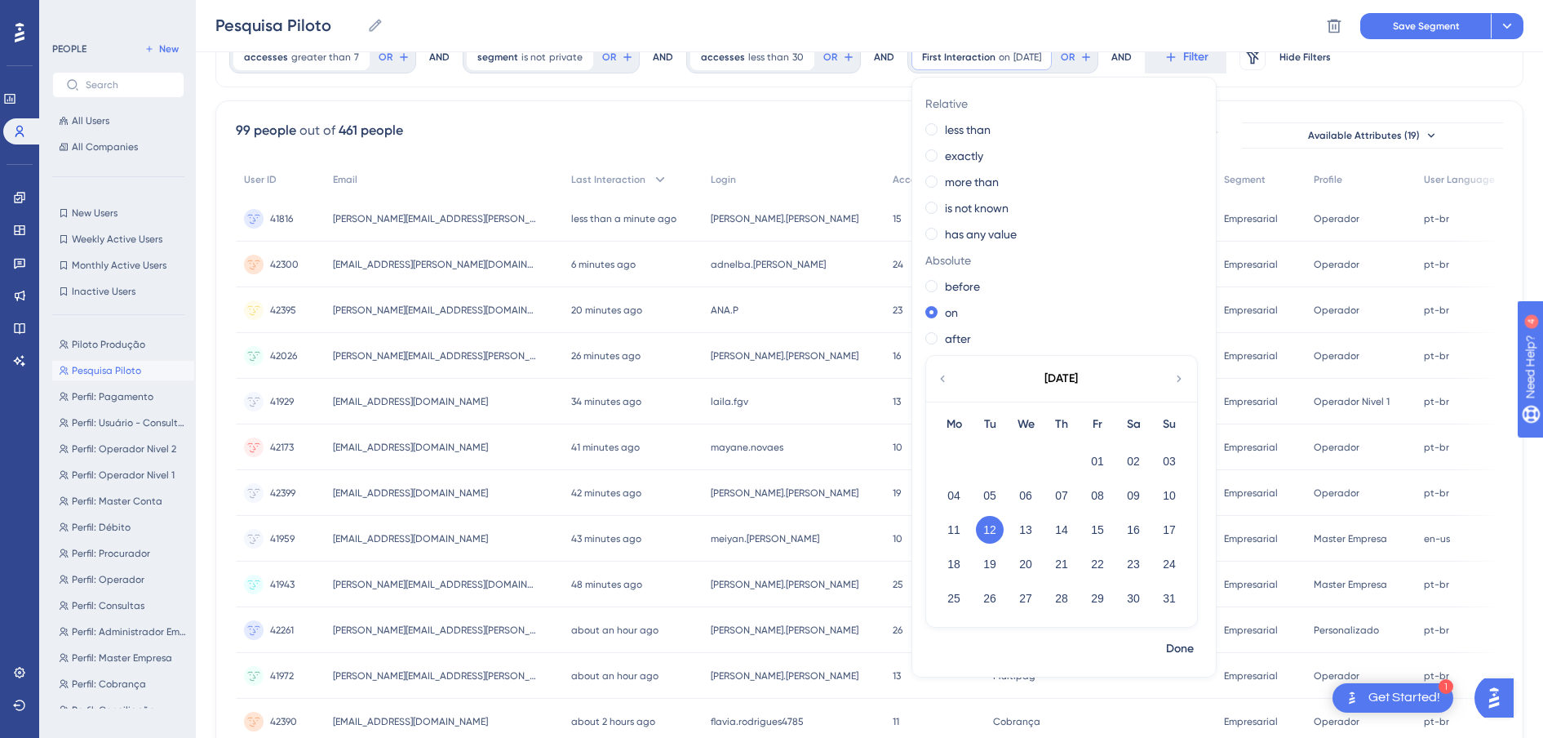
click at [936, 382] on icon at bounding box center [942, 378] width 13 height 15
click at [925, 277] on div "before" at bounding box center [1060, 287] width 271 height 20
click at [945, 340] on label "after" at bounding box center [958, 339] width 26 height 20
click at [976, 526] on button "15" at bounding box center [990, 530] width 28 height 28
click at [1166, 643] on span "Done" at bounding box center [1180, 649] width 28 height 20
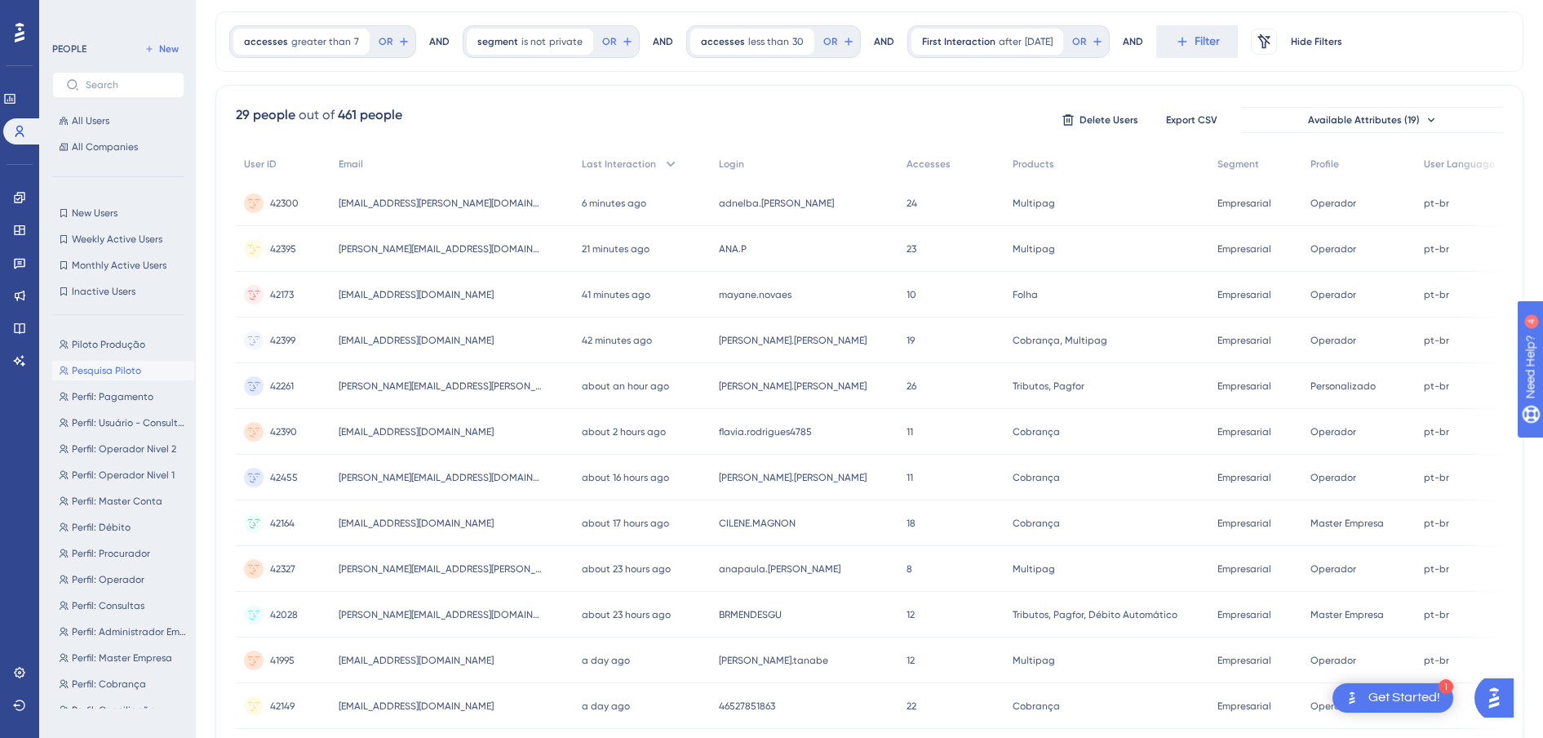
scroll to position [0, 0]
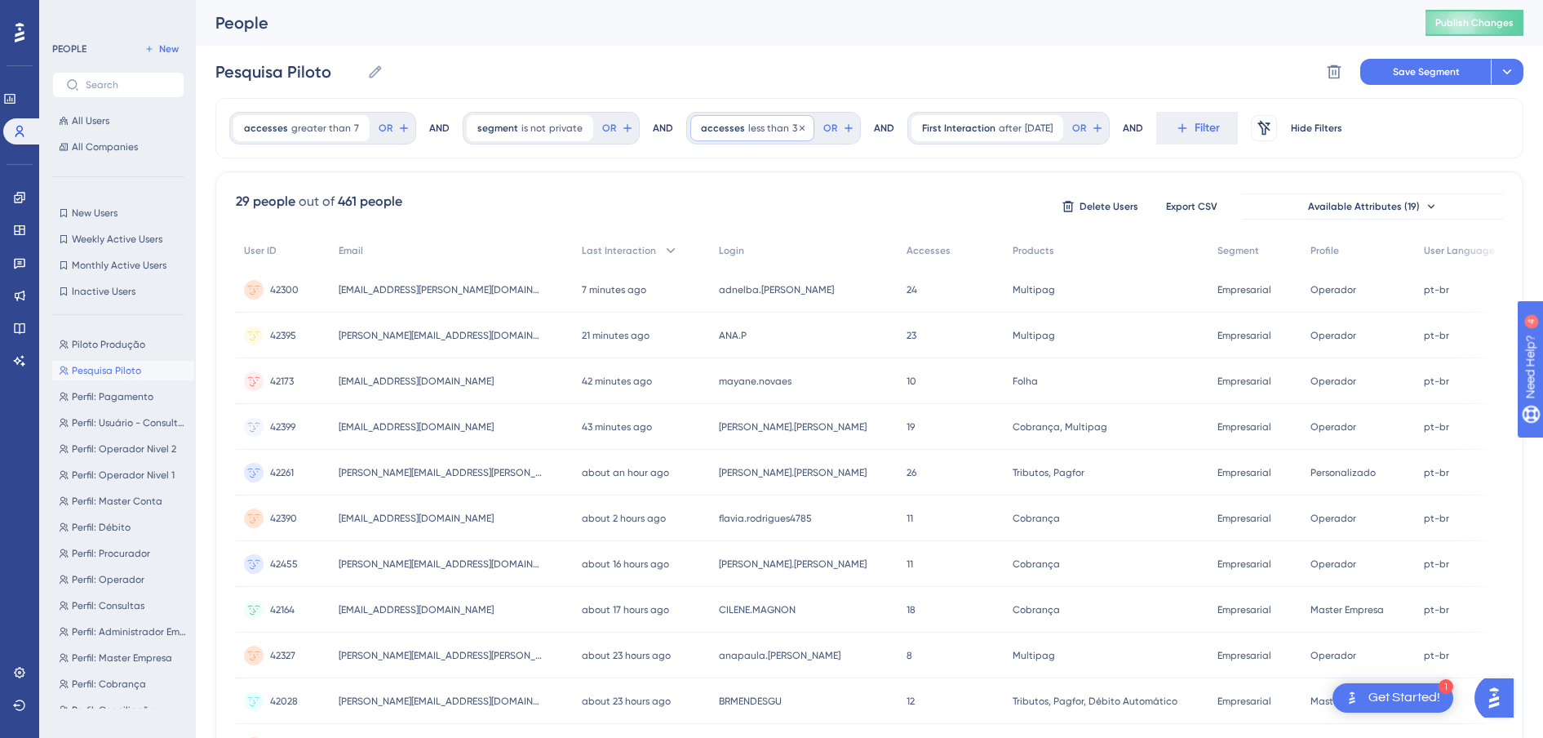
click at [749, 131] on span "less than" at bounding box center [768, 128] width 41 height 13
click at [1001, 131] on span "after" at bounding box center [1010, 128] width 23 height 13
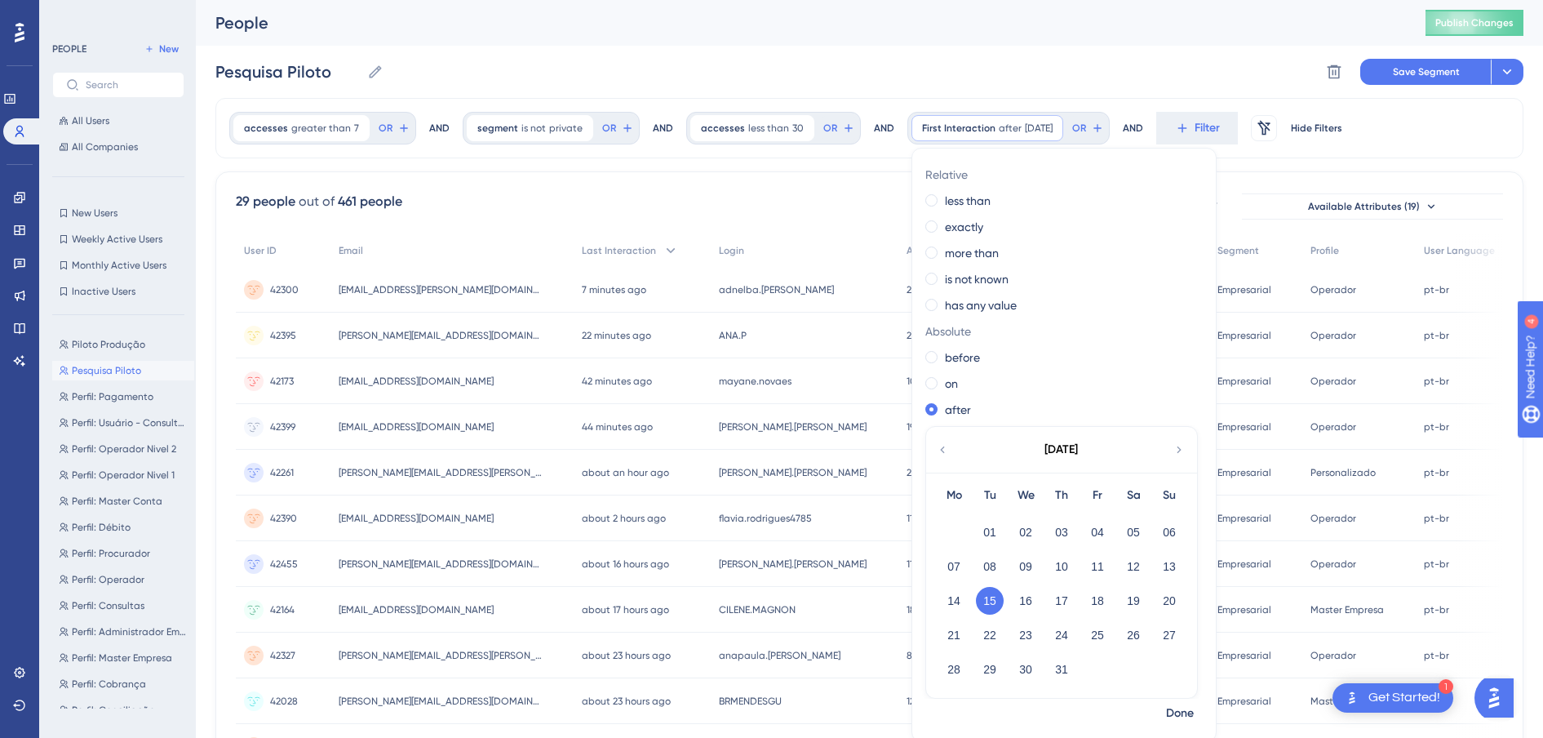
click at [706, 174] on div "29 people out of 461 people Delete Users Export CSV Available Attributes (19) U…" at bounding box center [869, 712] width 1308 height 1082
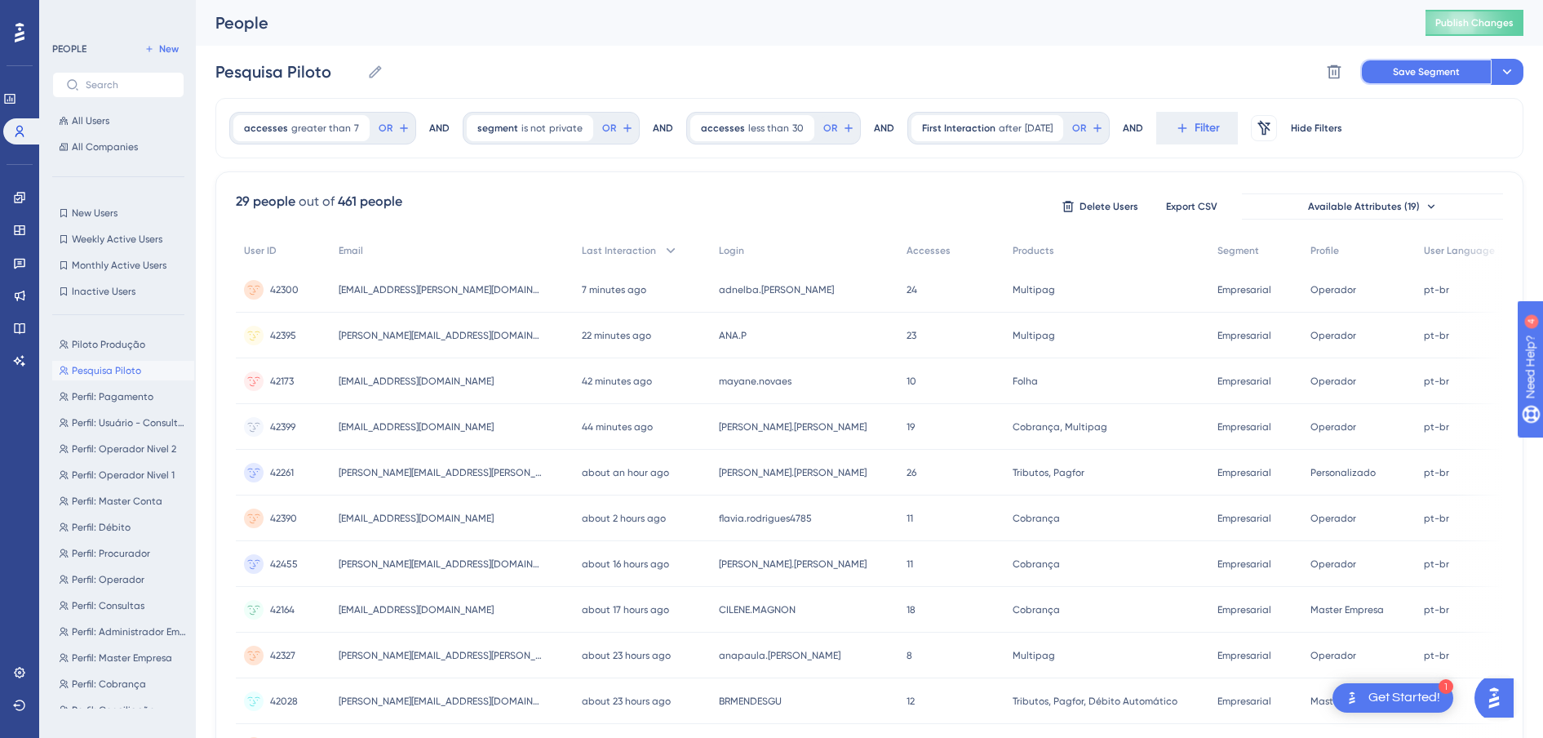
click at [1397, 69] on span "Save Segment" at bounding box center [1426, 71] width 67 height 13
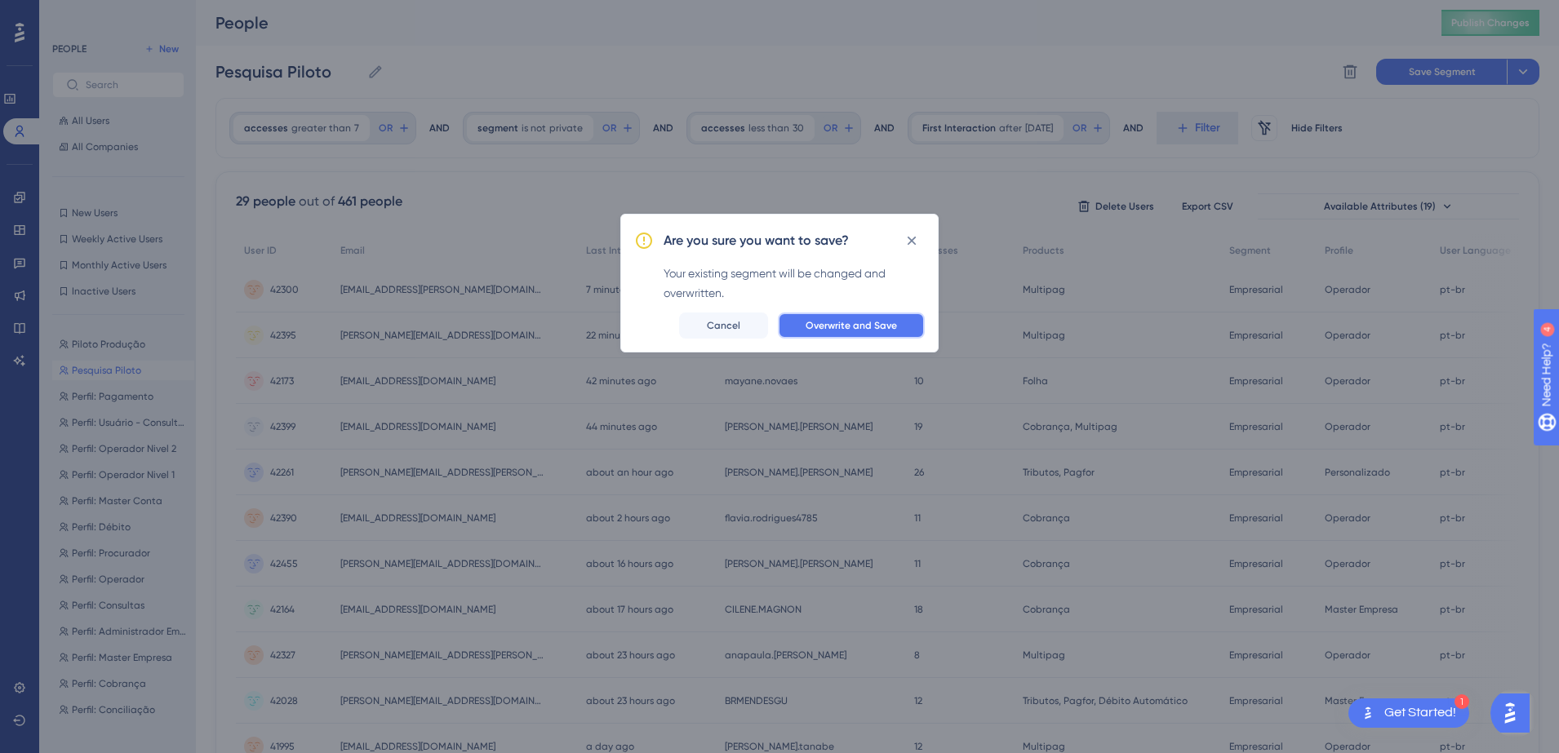
click at [845, 321] on span "Overwrite and Save" at bounding box center [850, 325] width 91 height 13
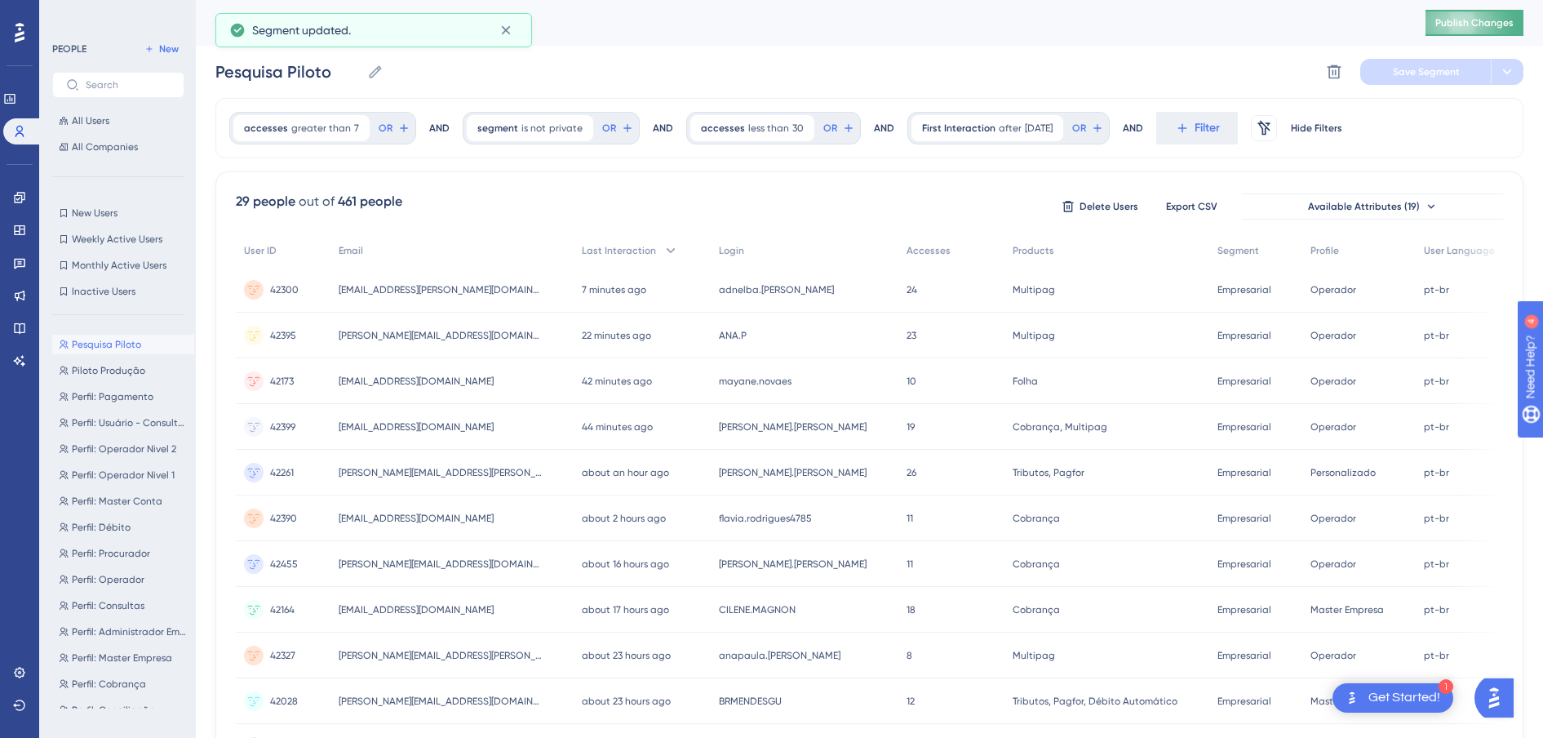
click at [1479, 20] on span "Publish Changes" at bounding box center [1474, 22] width 78 height 13
click at [310, 135] on div "accesses greater than 7 7 Remove" at bounding box center [301, 128] width 136 height 26
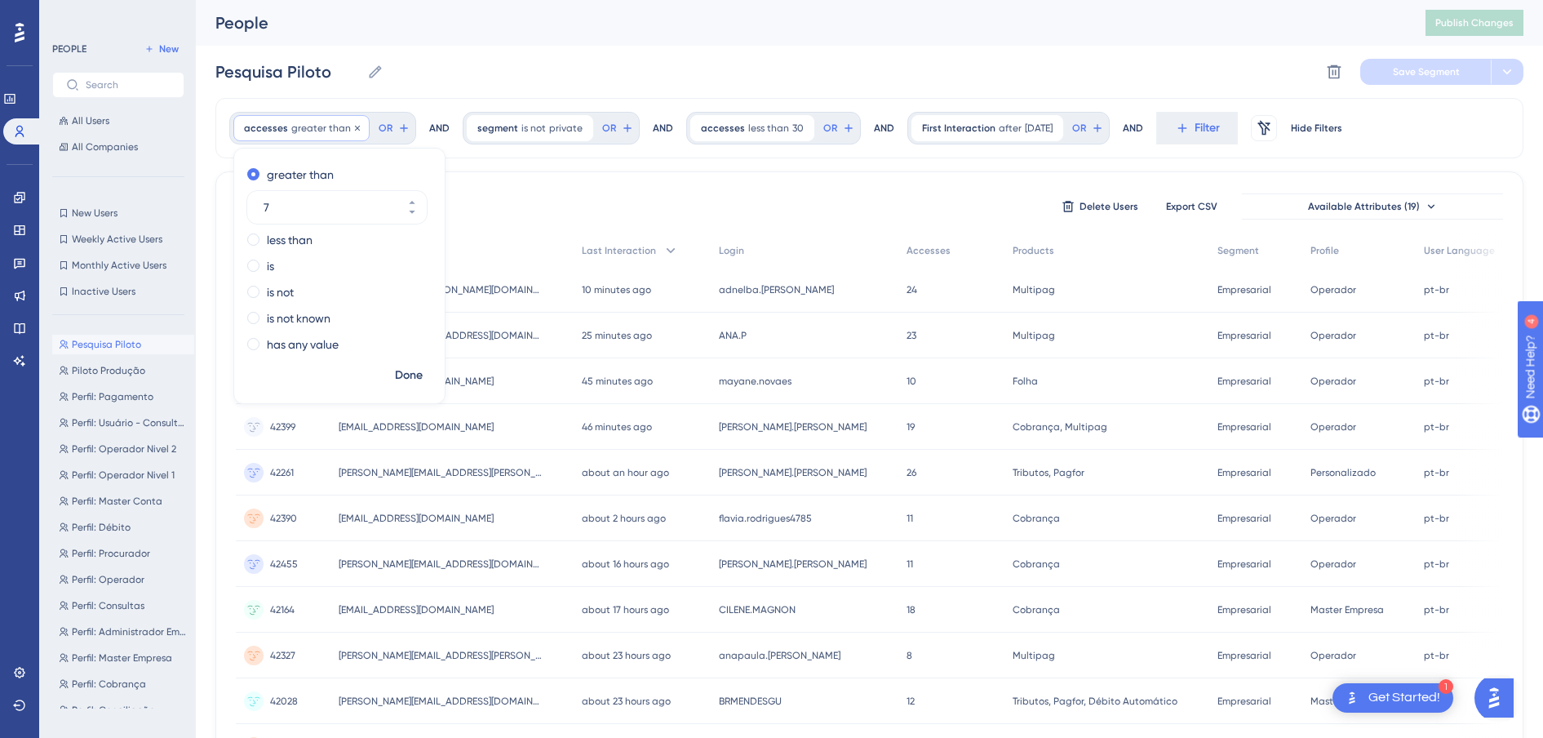
click at [310, 135] on div "accesses greater than 7 7 Remove" at bounding box center [301, 128] width 136 height 26
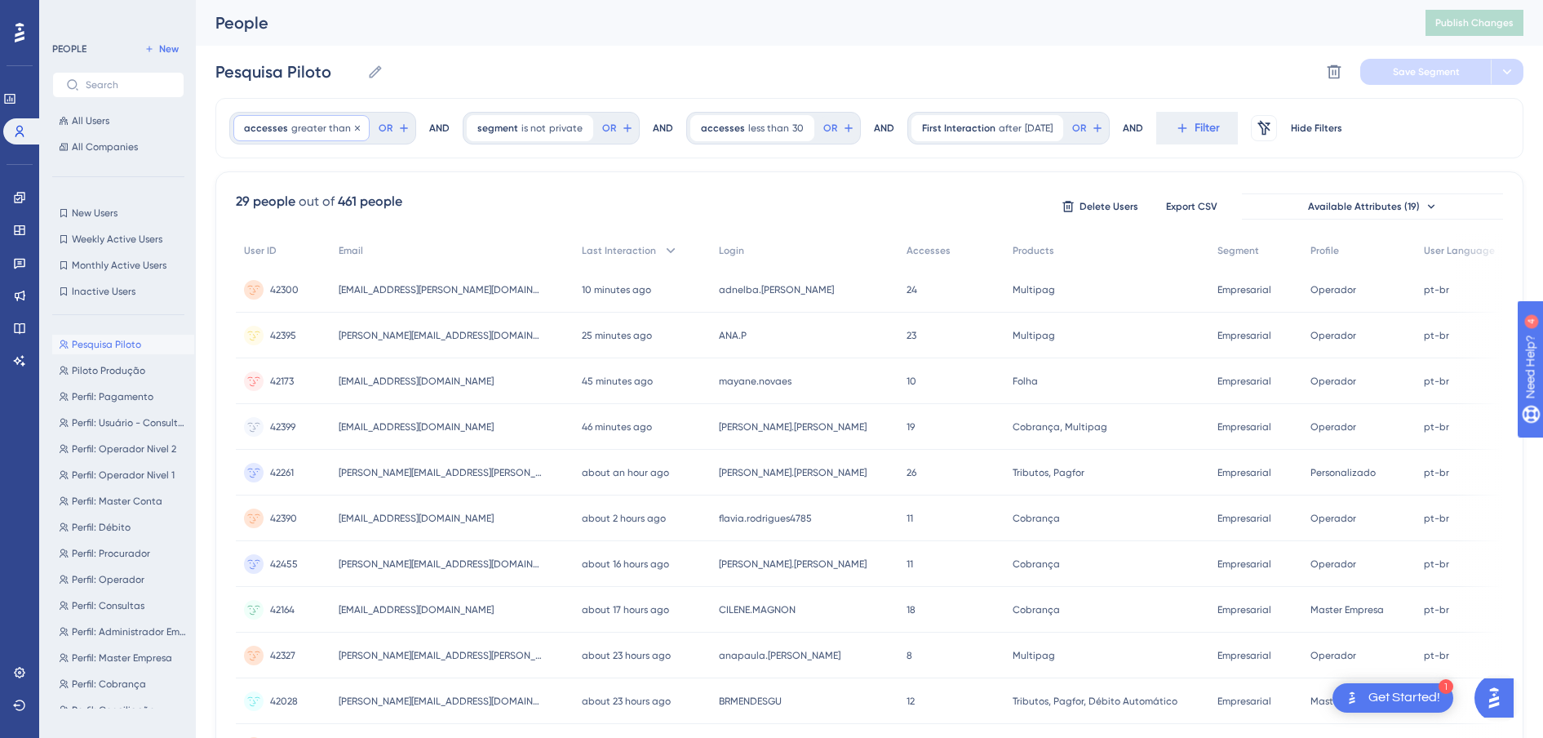
click at [300, 129] on span "greater than" at bounding box center [321, 128] width 60 height 13
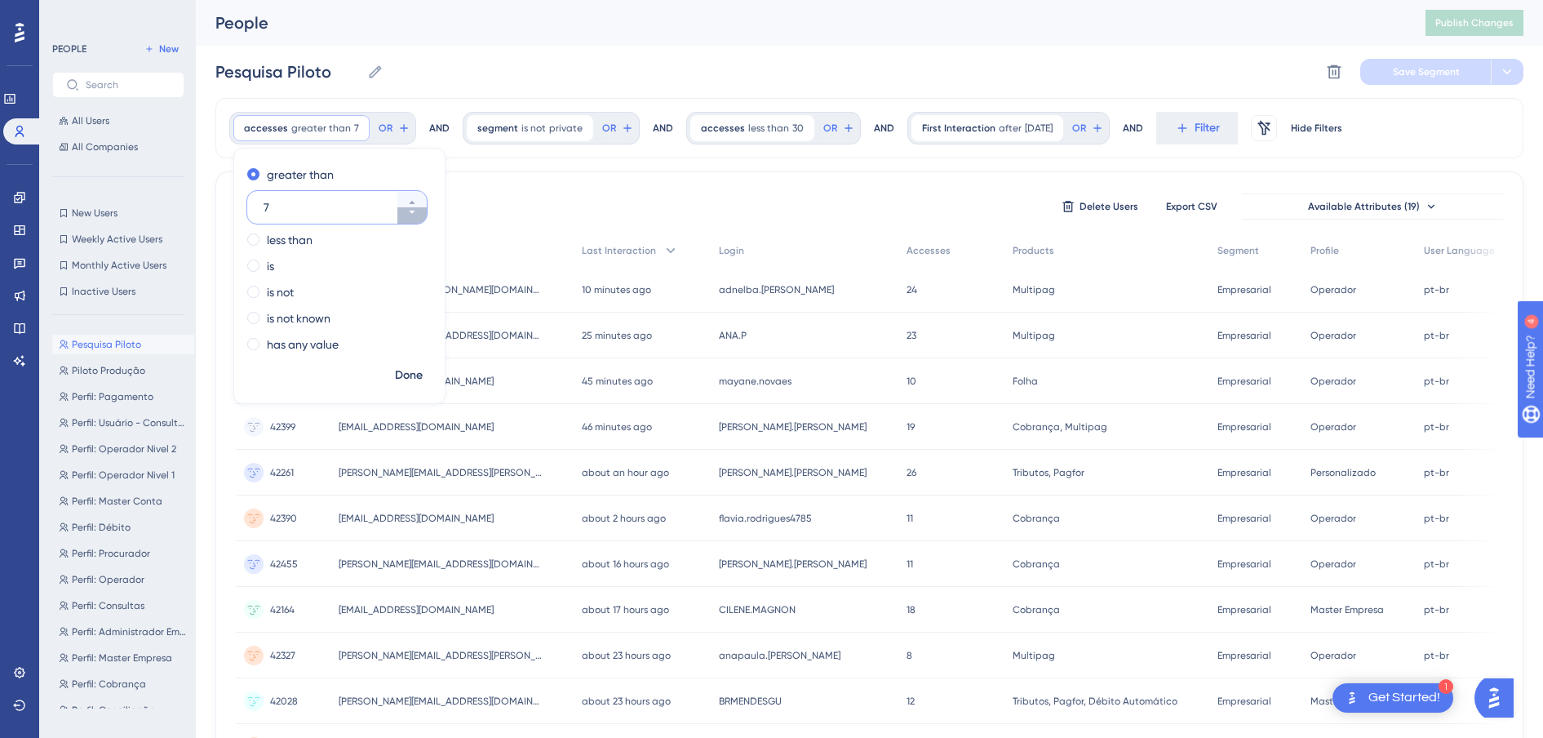
click at [404, 209] on button "7" at bounding box center [411, 215] width 29 height 16
type input "6"
click at [417, 375] on span "Done" at bounding box center [409, 376] width 28 height 20
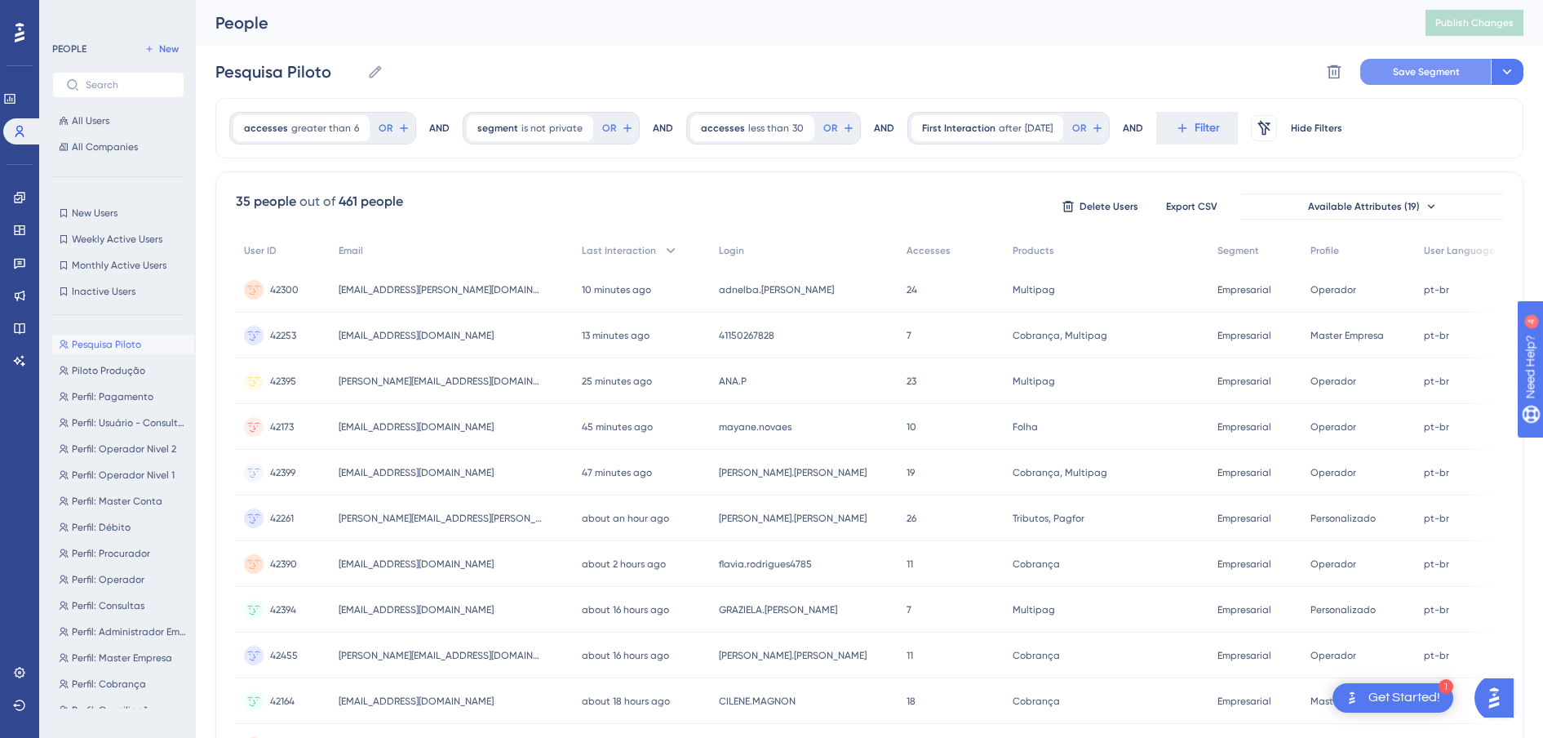
click at [1440, 63] on button "Save Segment" at bounding box center [1425, 72] width 131 height 26
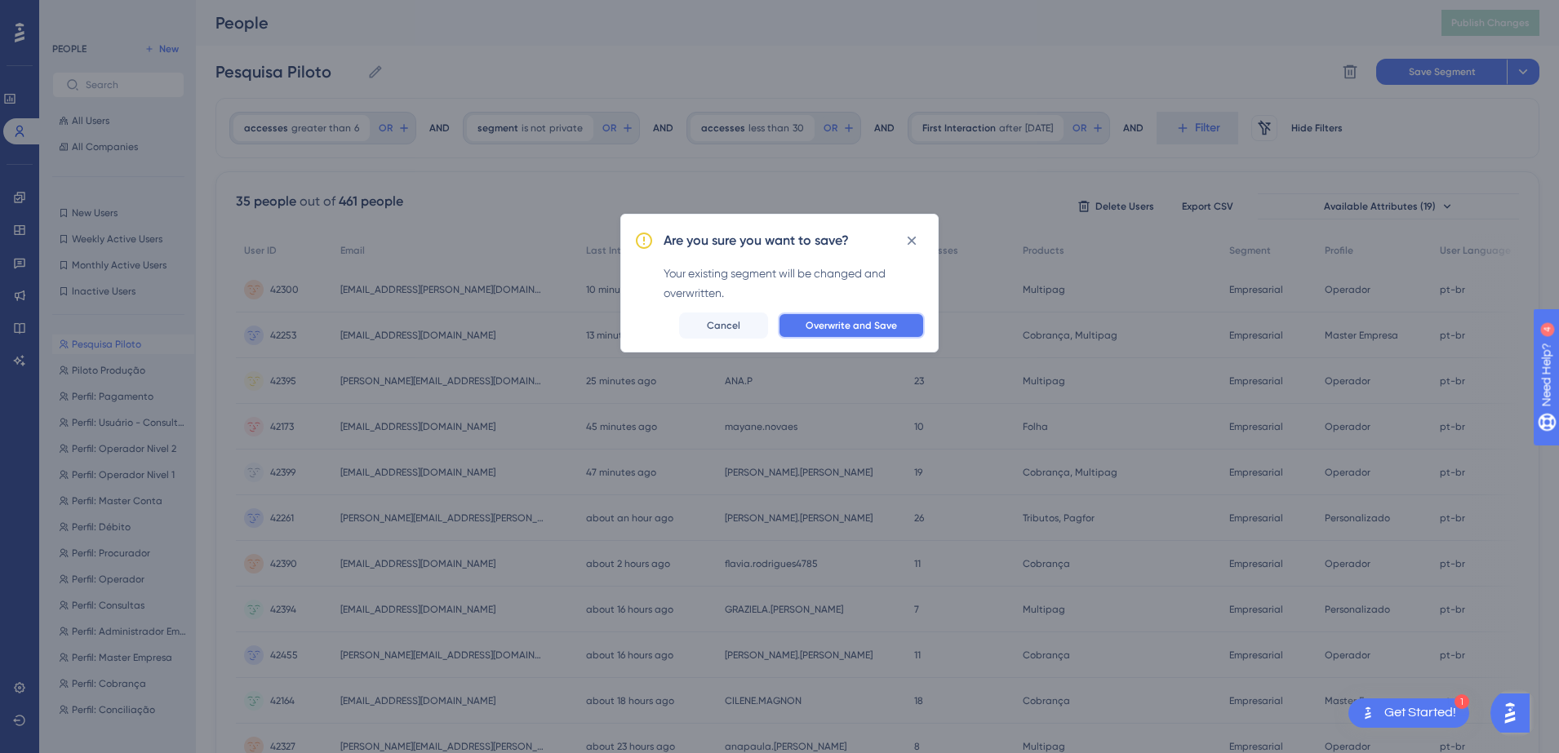
click at [823, 331] on button "Overwrite and Save" at bounding box center [851, 326] width 147 height 26
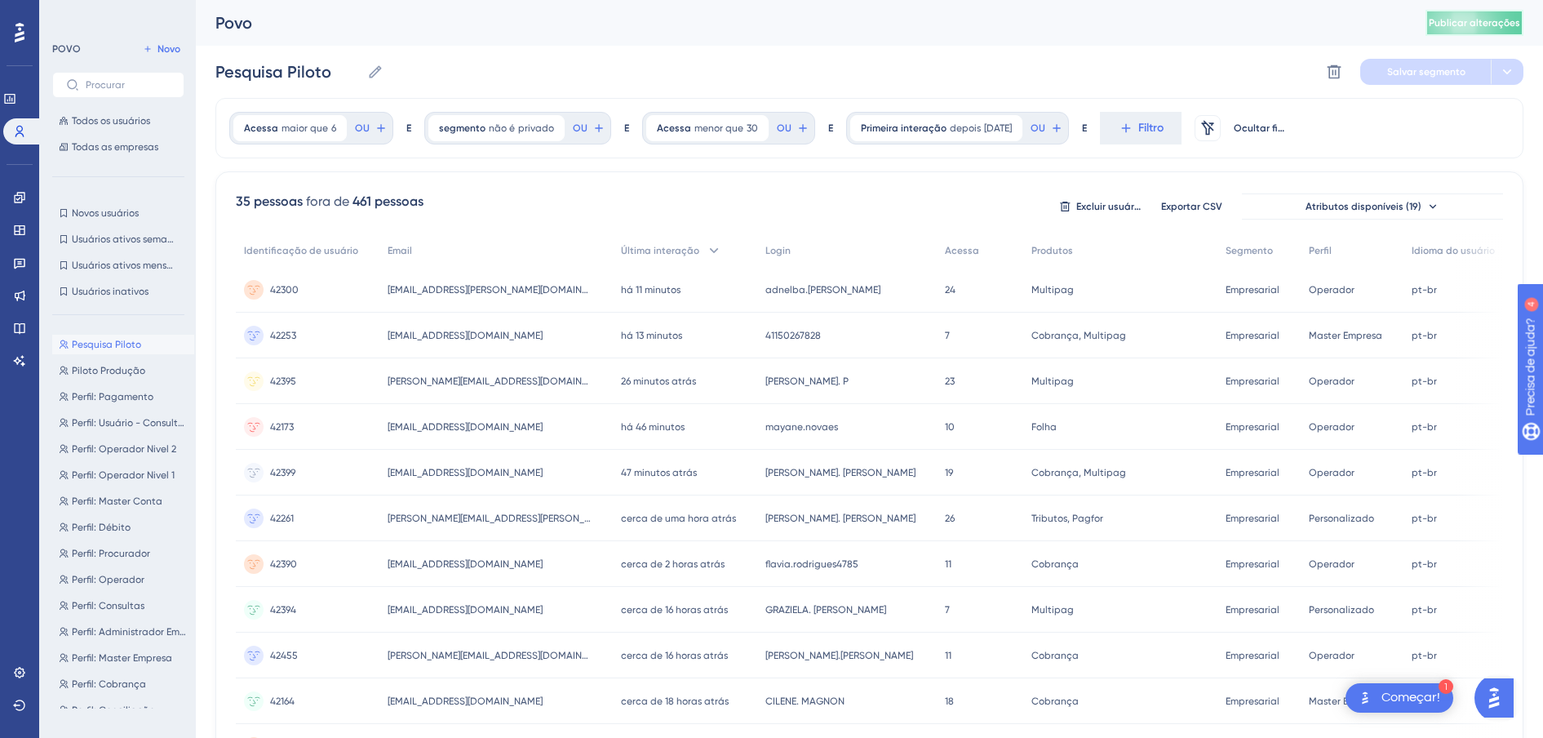
click at [1469, 23] on span "Publicar alterações" at bounding box center [1474, 22] width 91 height 13
click at [110, 373] on span "Piloto Produção" at bounding box center [108, 370] width 73 height 13
type input "Piloto Produção"
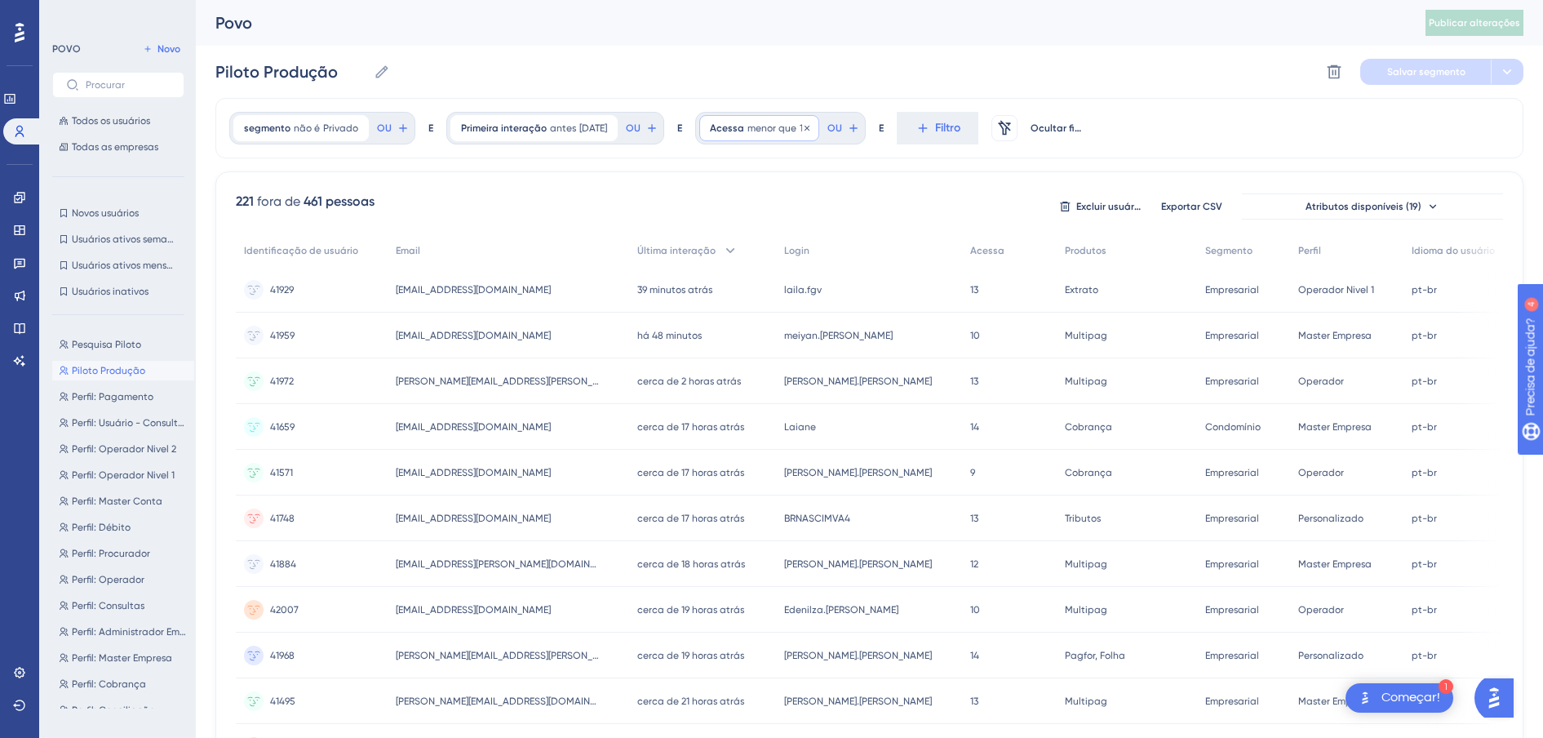
click at [784, 140] on div "Acessa menor que 15 15 Retirar" at bounding box center [759, 128] width 120 height 26
drag, startPoint x: 770, startPoint y: 232, endPoint x: 709, endPoint y: 232, distance: 61.2
click at [709, 232] on div "segmento não é Privado Privado Retirar OU E Primeira interação antes 7/15/2025 …" at bounding box center [869, 676] width 1308 height 1156
click at [792, 135] on div "Acessa menor que 15 15 Retirar" at bounding box center [759, 128] width 120 height 26
click at [741, 230] on input "15" at bounding box center [795, 234] width 131 height 20
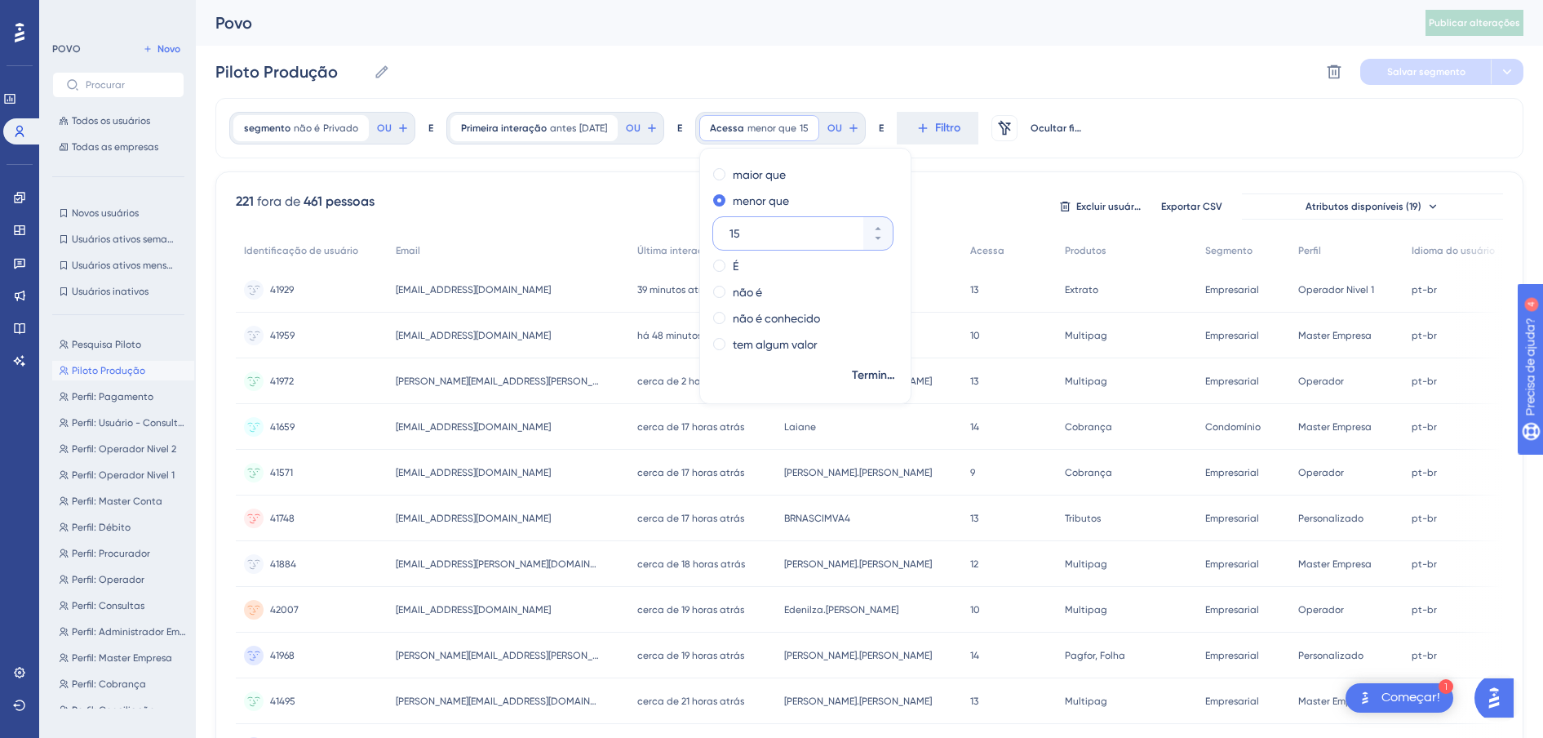
click at [741, 230] on input "15" at bounding box center [795, 234] width 131 height 20
type input "30"
click at [871, 378] on span "Terminado" at bounding box center [875, 376] width 46 height 20
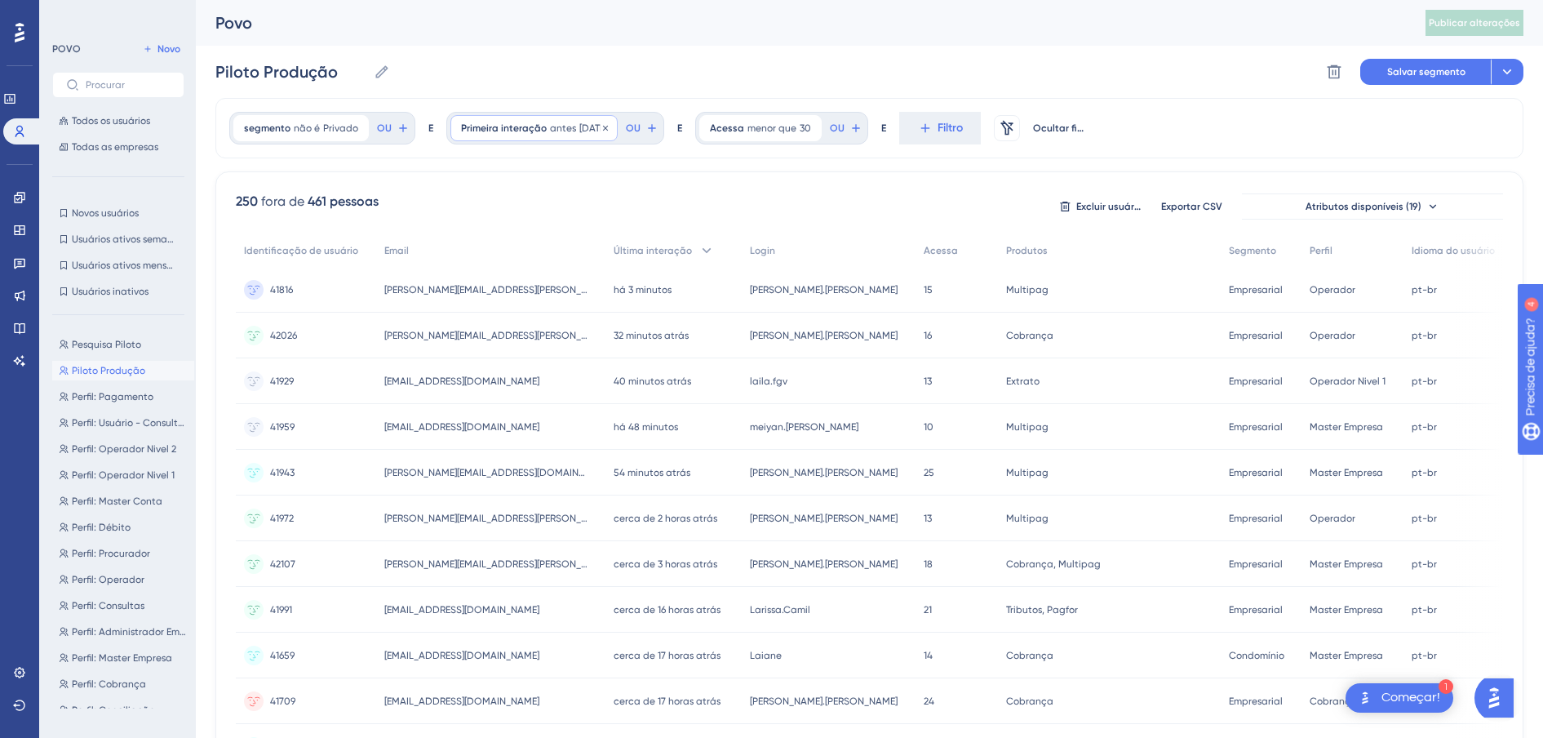
click at [562, 127] on span "antes" at bounding box center [563, 128] width 26 height 13
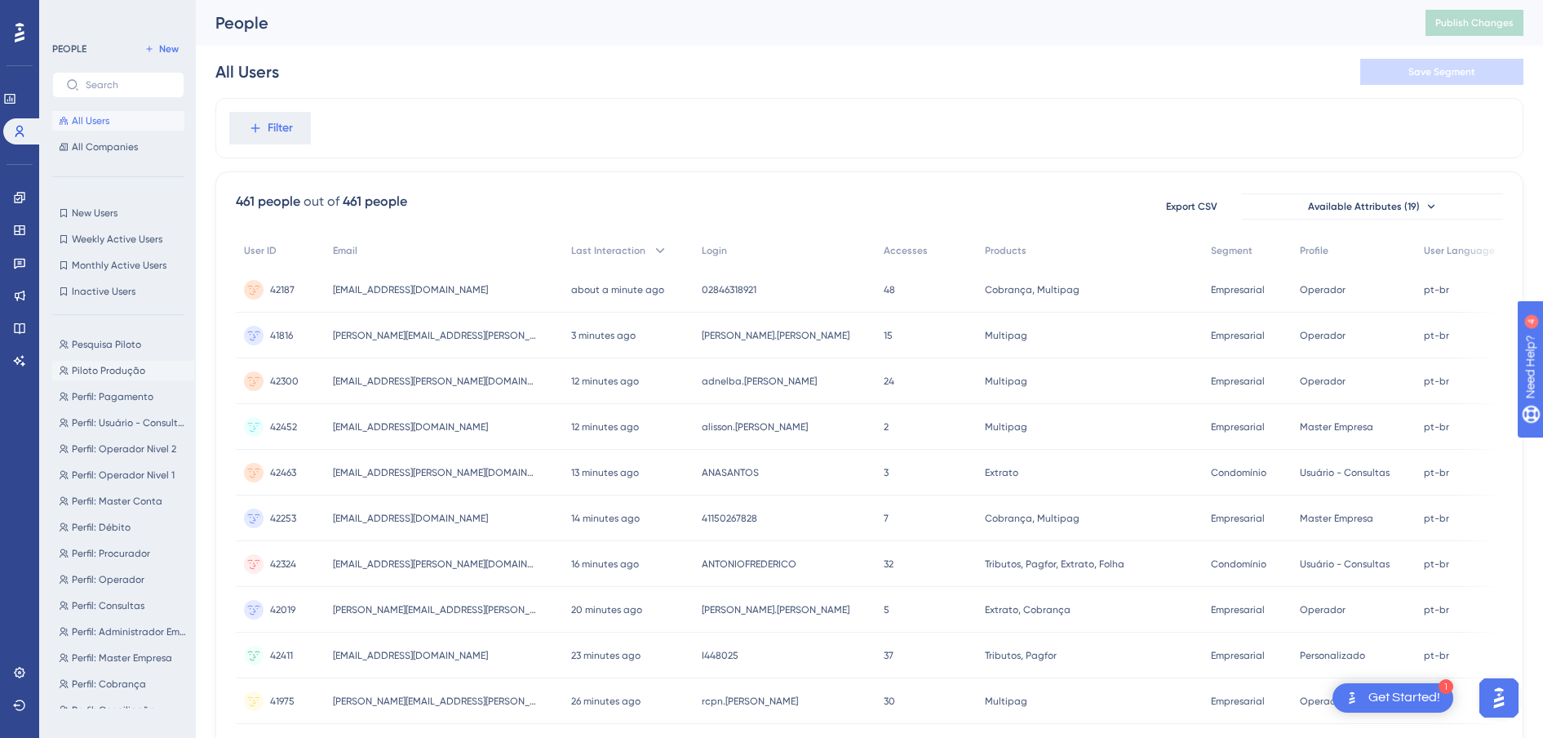
click at [117, 368] on span "Piloto Produção" at bounding box center [108, 370] width 73 height 13
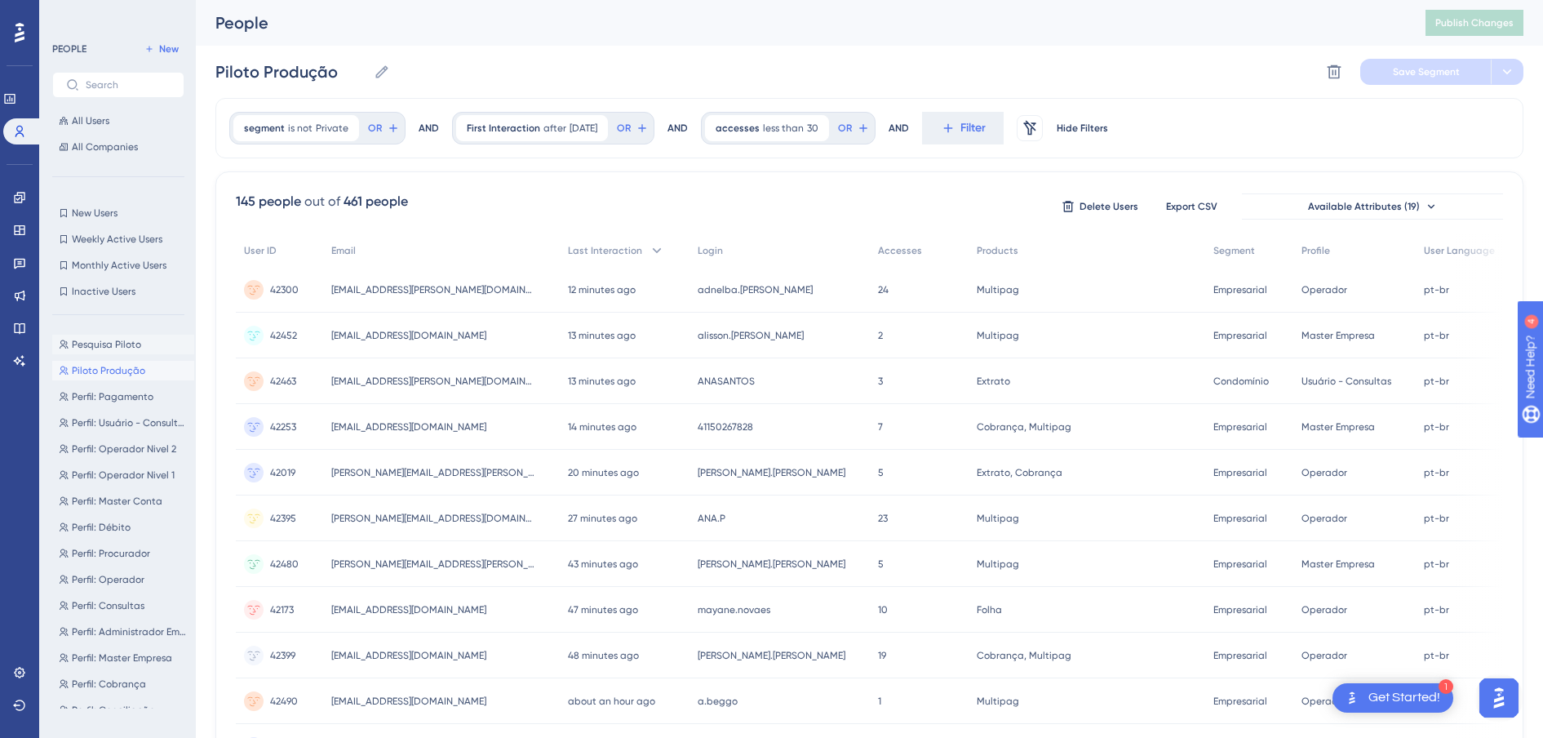
click at [101, 345] on span "Pesquisa Piloto" at bounding box center [106, 344] width 69 height 13
type input "Pesquisa Piloto"
